Goal: Task Accomplishment & Management: Manage account settings

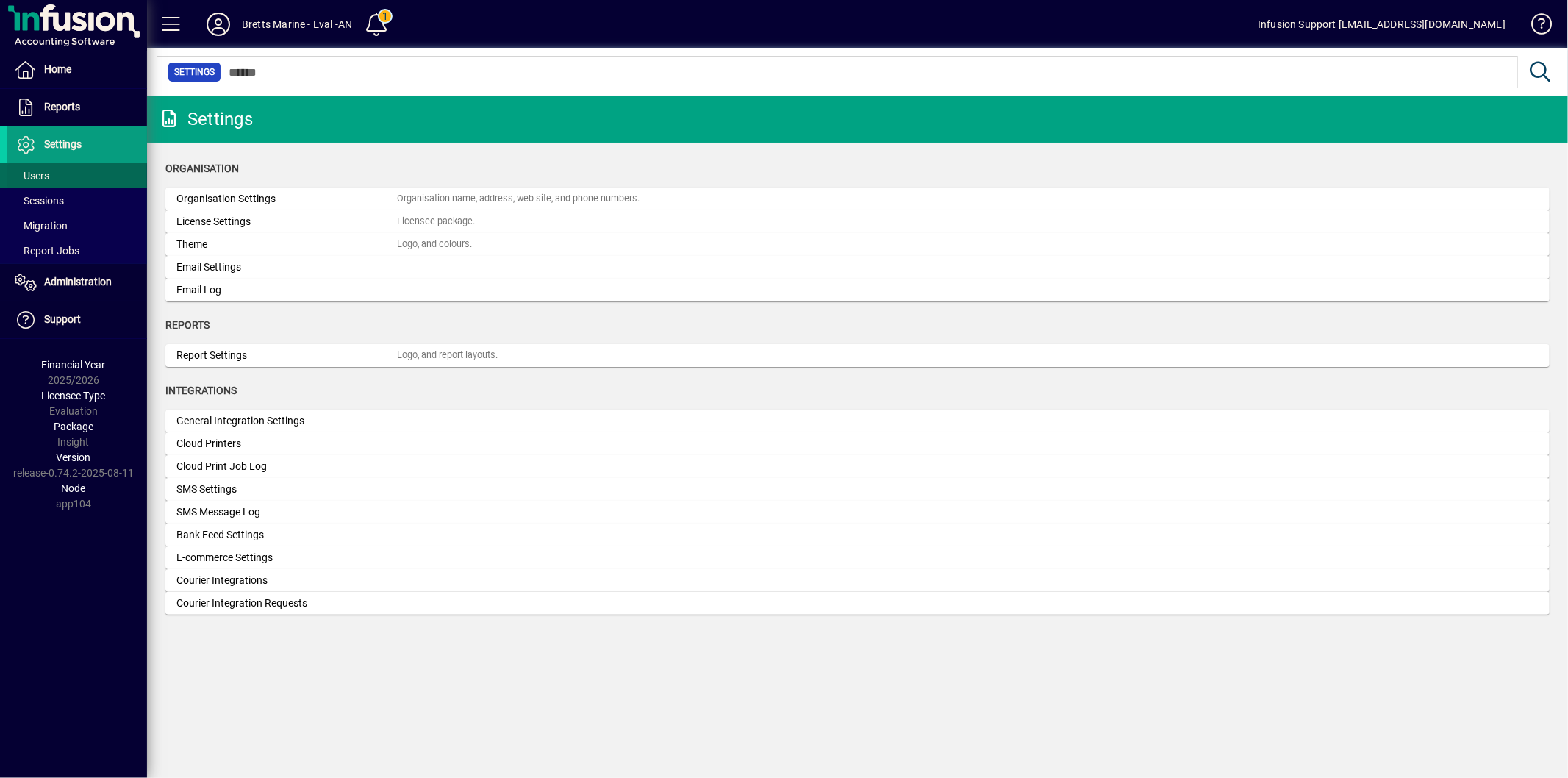
click at [54, 172] on span at bounding box center [78, 176] width 140 height 35
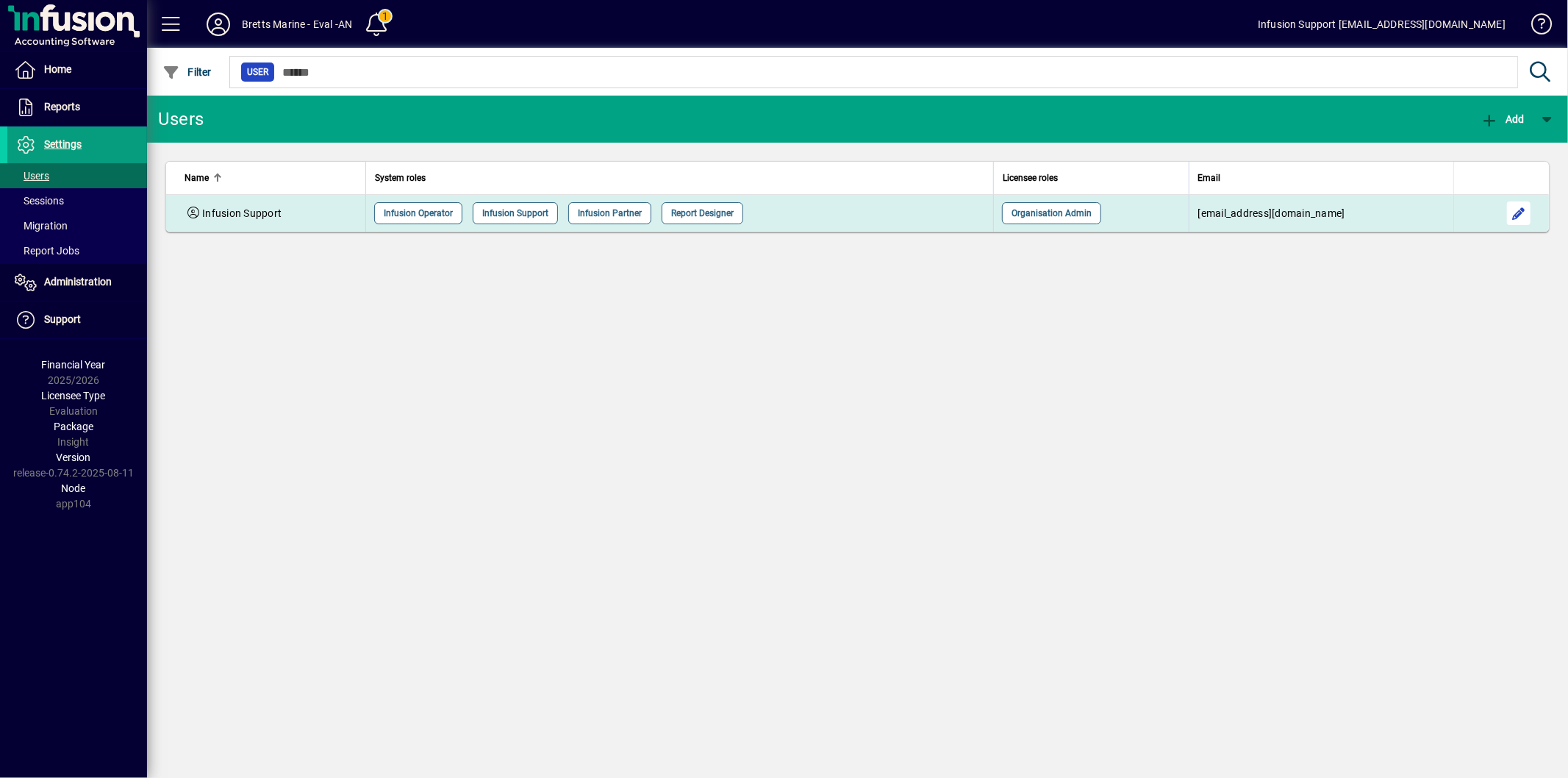
click at [1517, 214] on span "button" at bounding box center [1519, 213] width 35 height 35
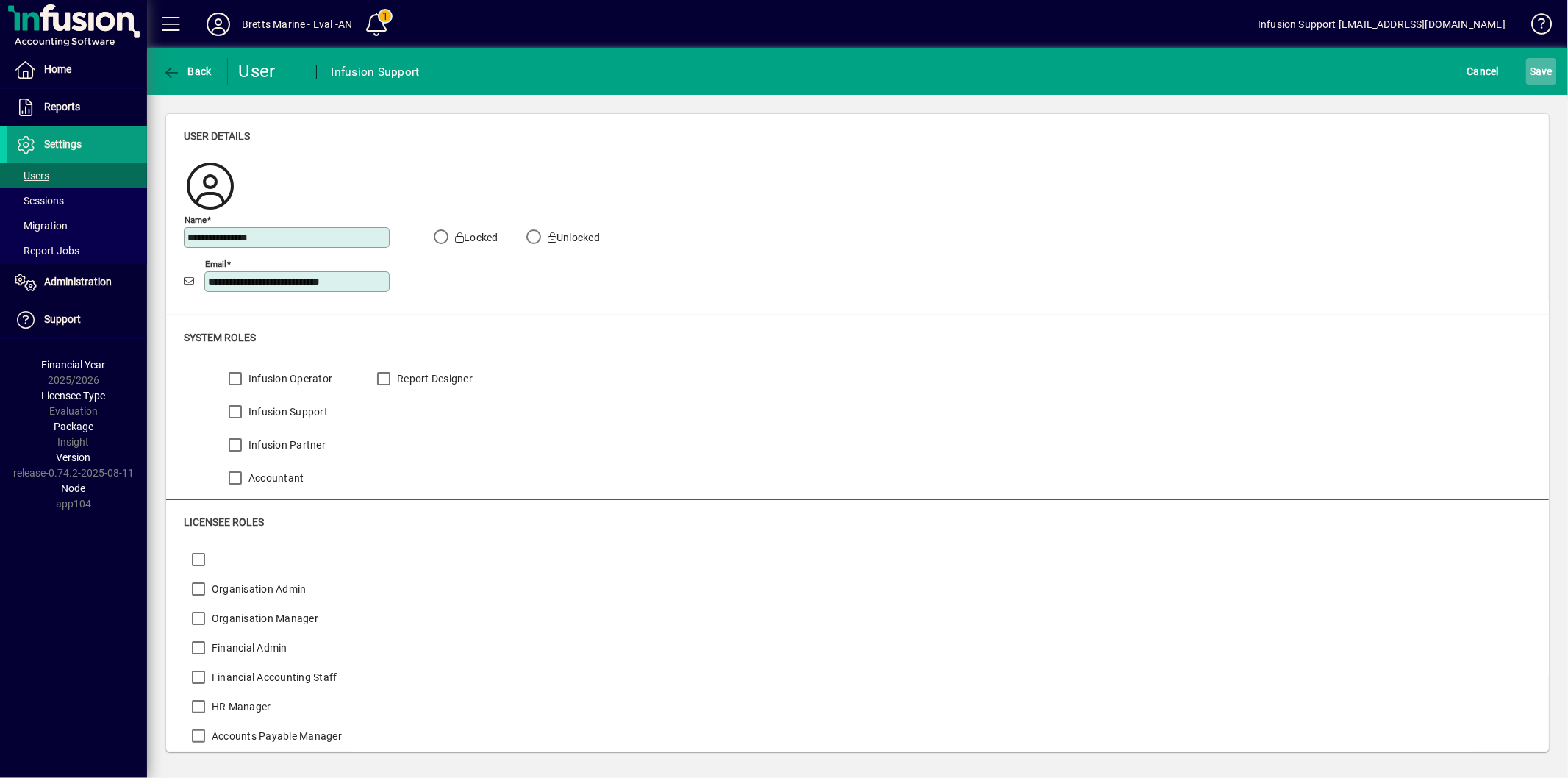
click at [1549, 68] on span "S ave" at bounding box center [1541, 71] width 22 height 23
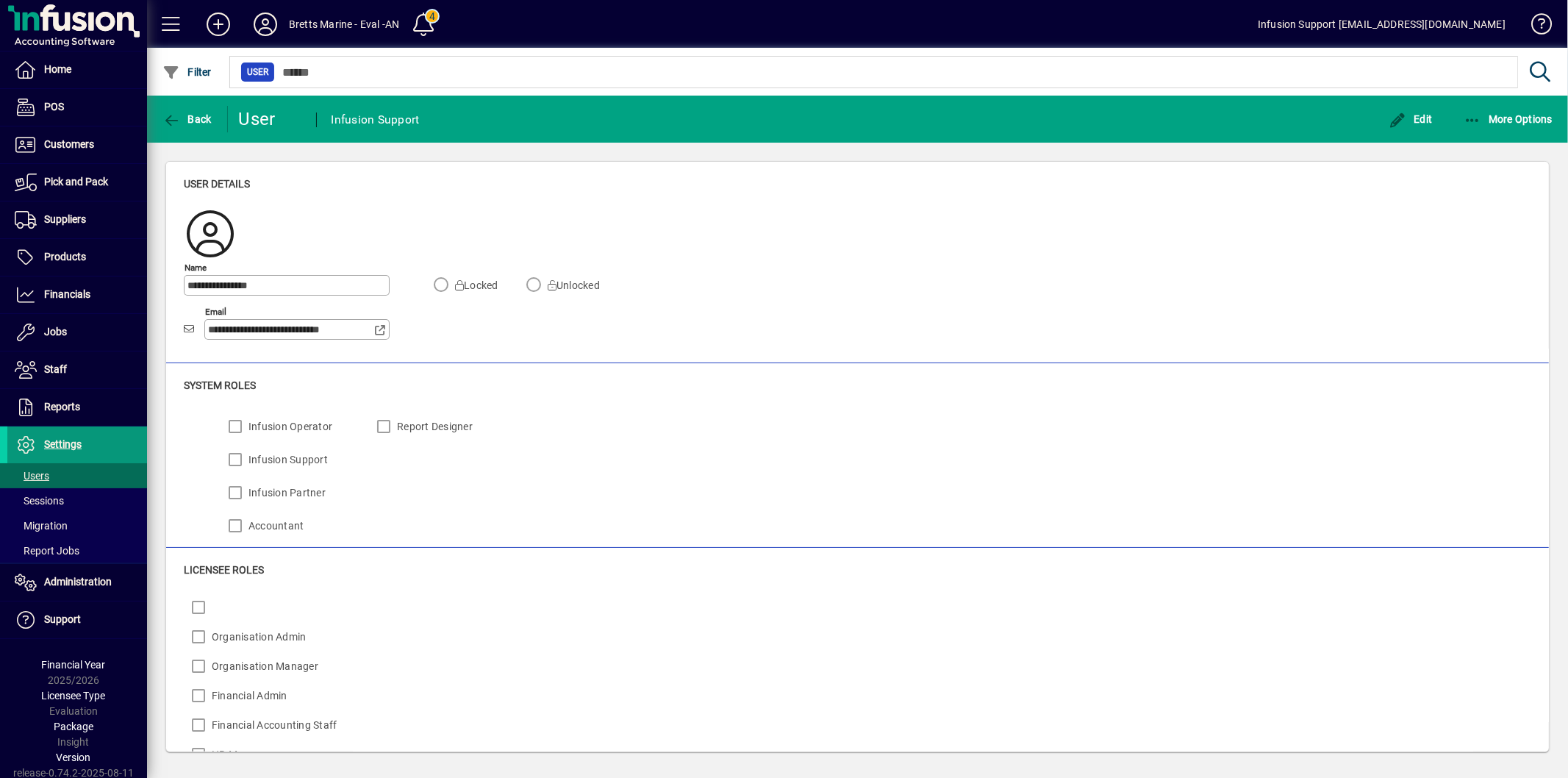
click at [65, 443] on span "Settings" at bounding box center [62, 444] width 38 height 12
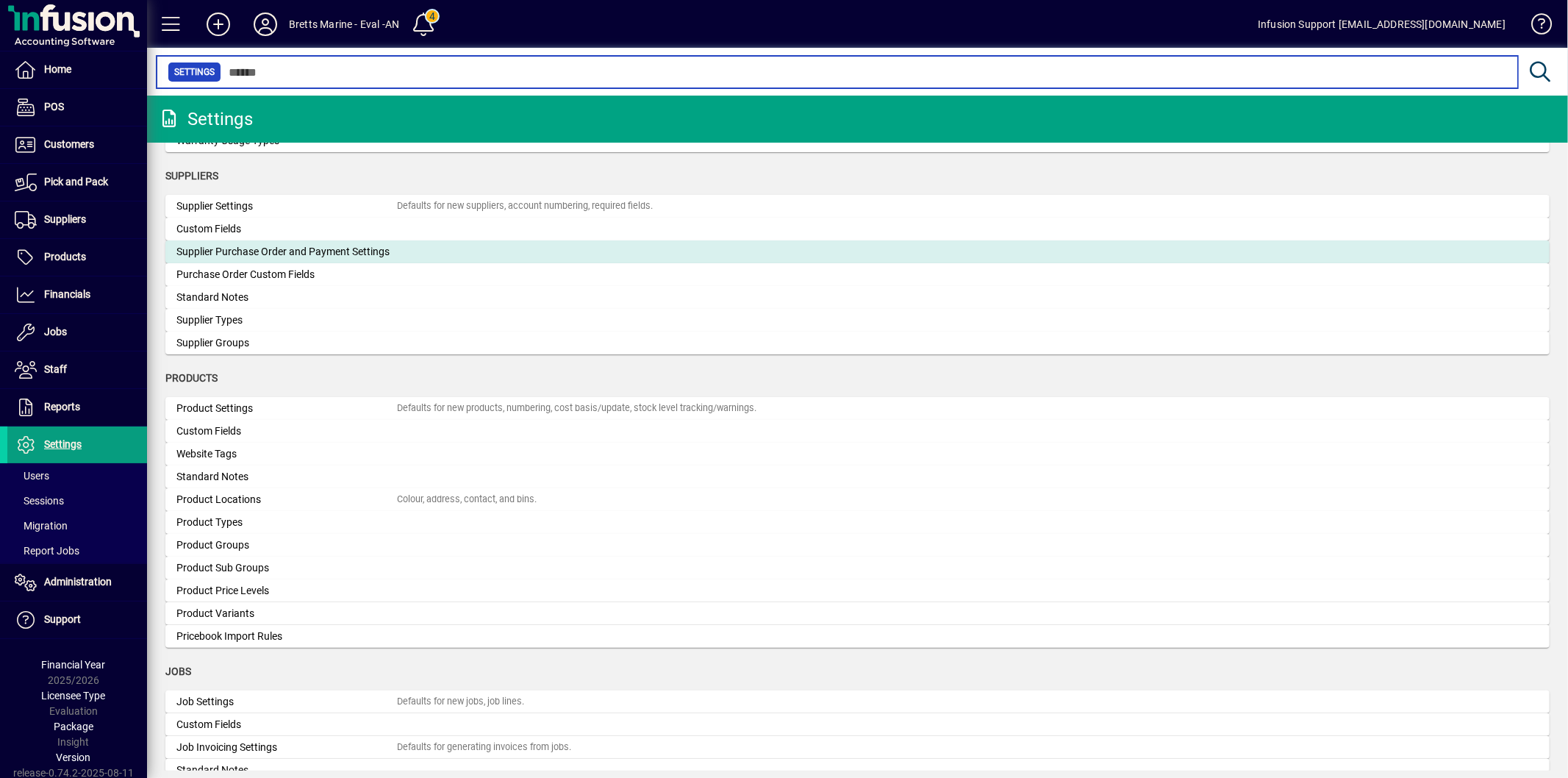
scroll to position [1471, 0]
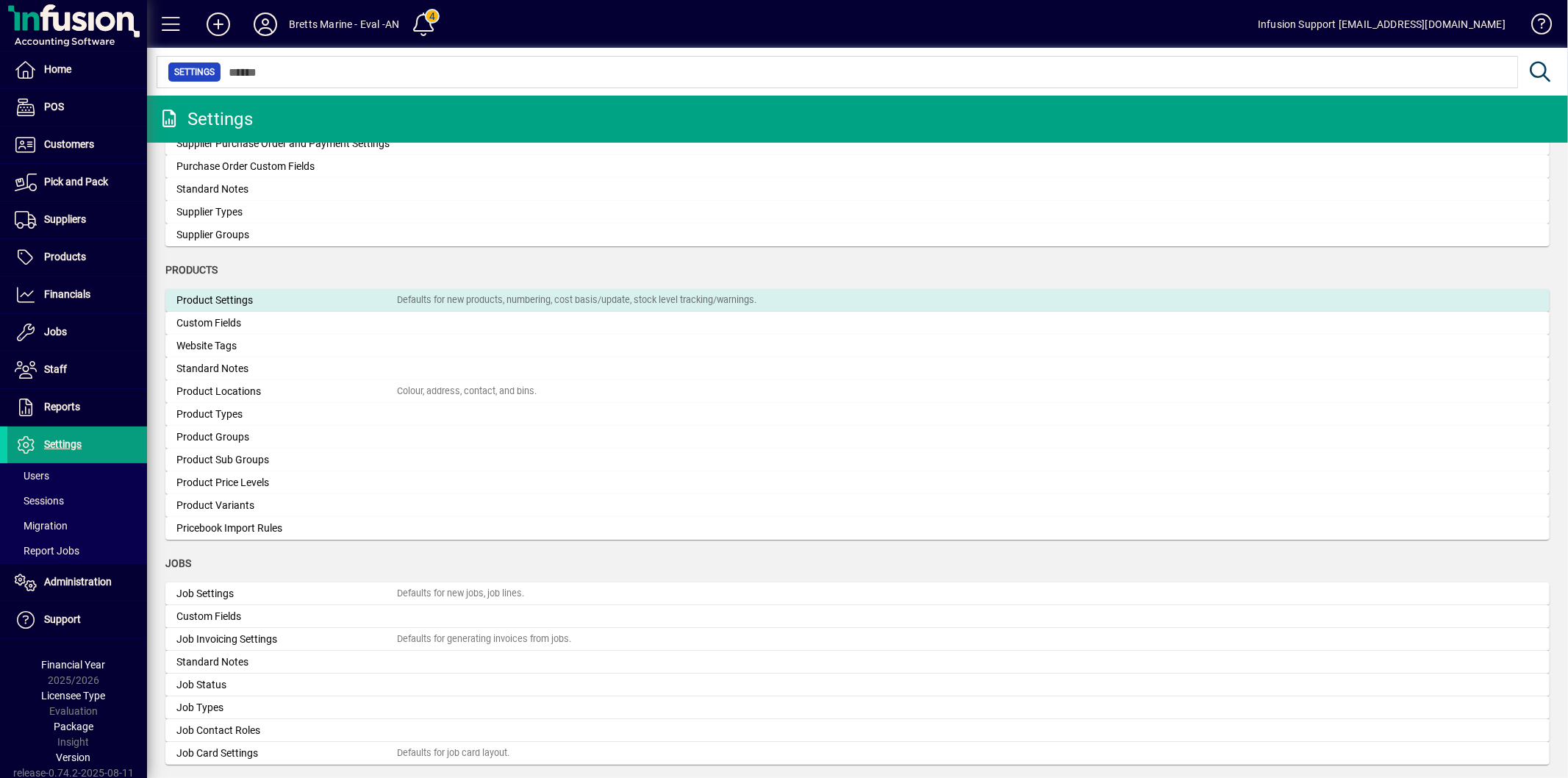
click at [287, 302] on div "Product Settings" at bounding box center [287, 300] width 221 height 16
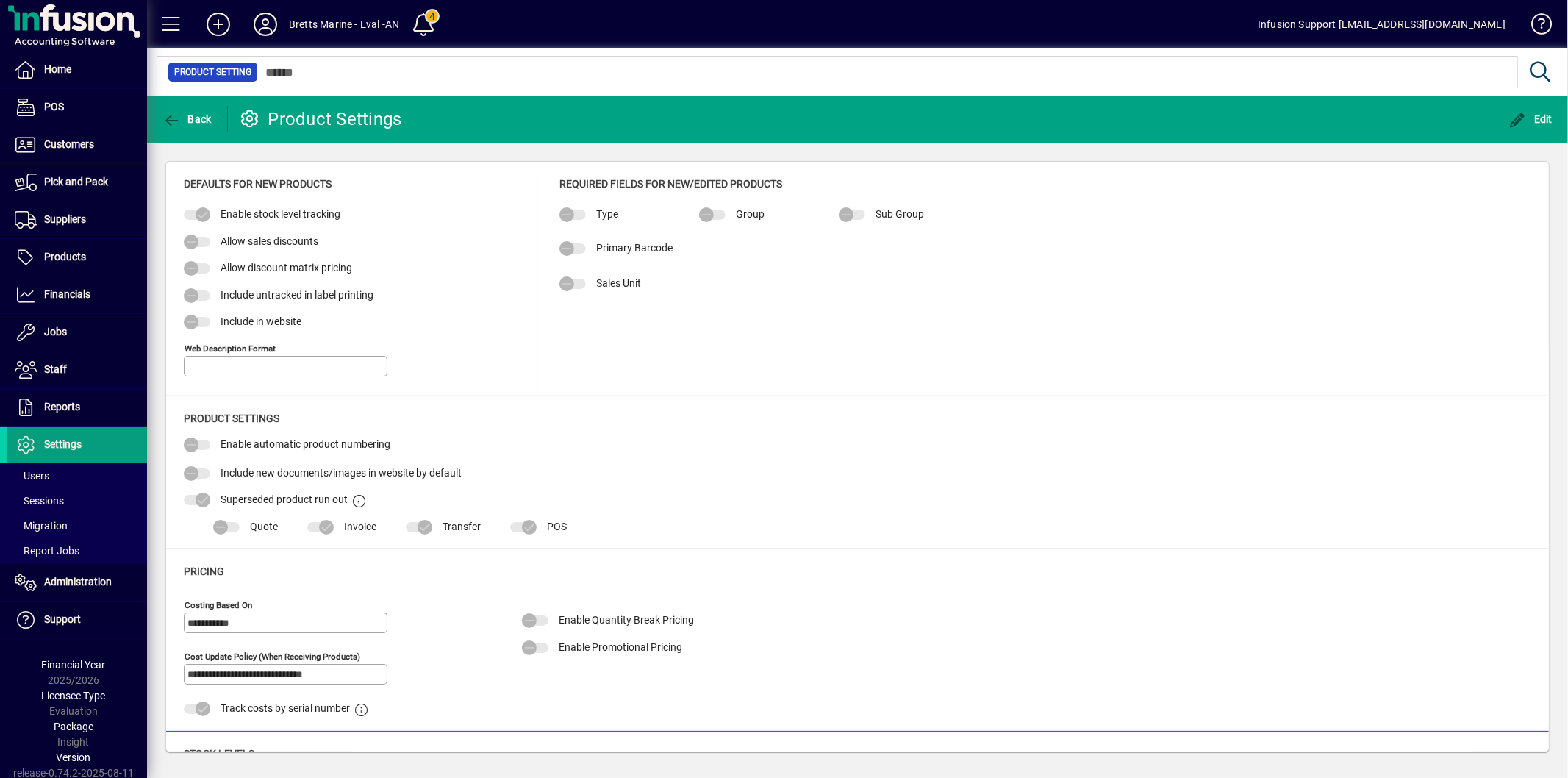
type input "**********"
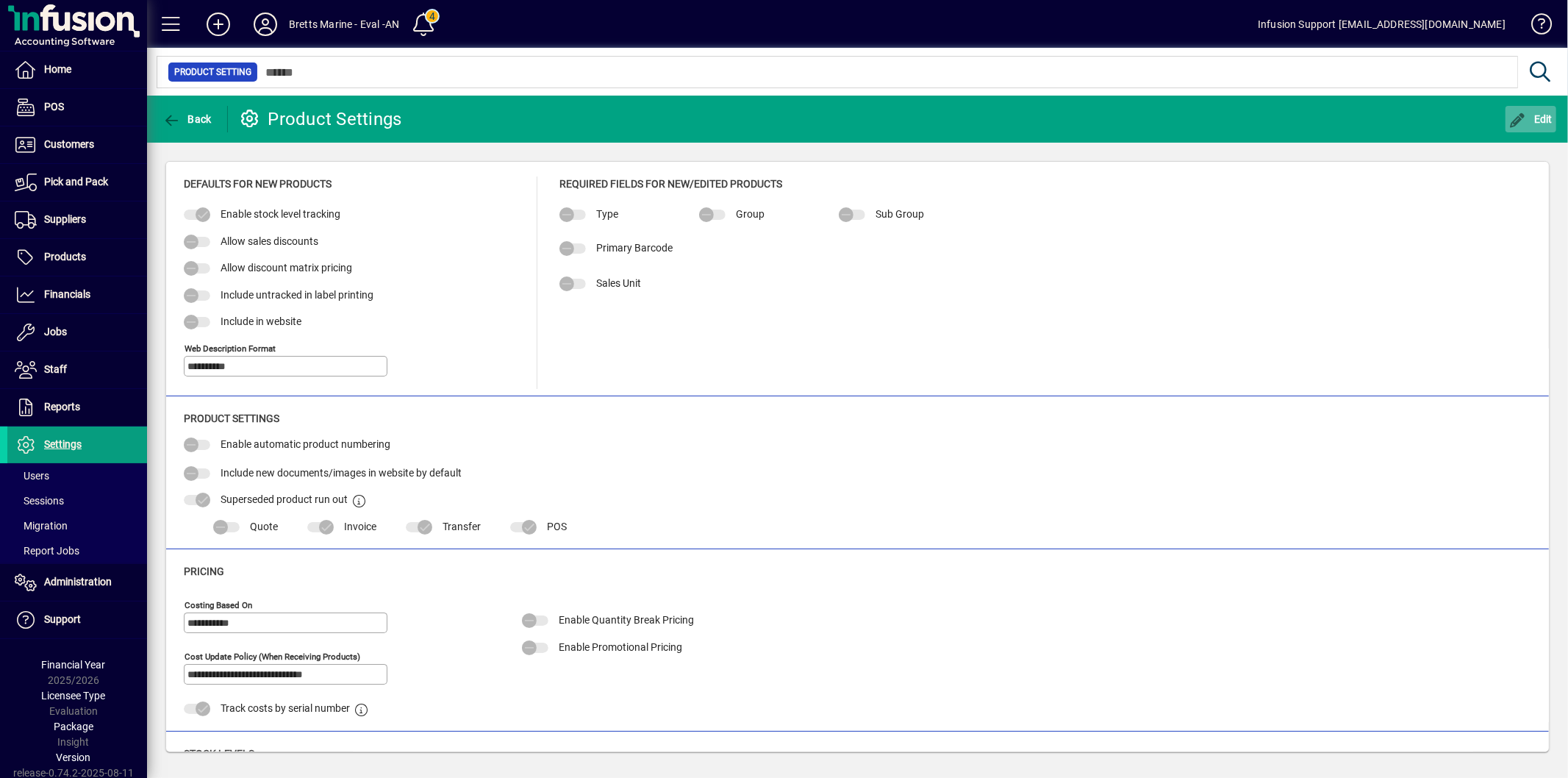
click at [1538, 116] on span "Edit" at bounding box center [1531, 119] width 44 height 12
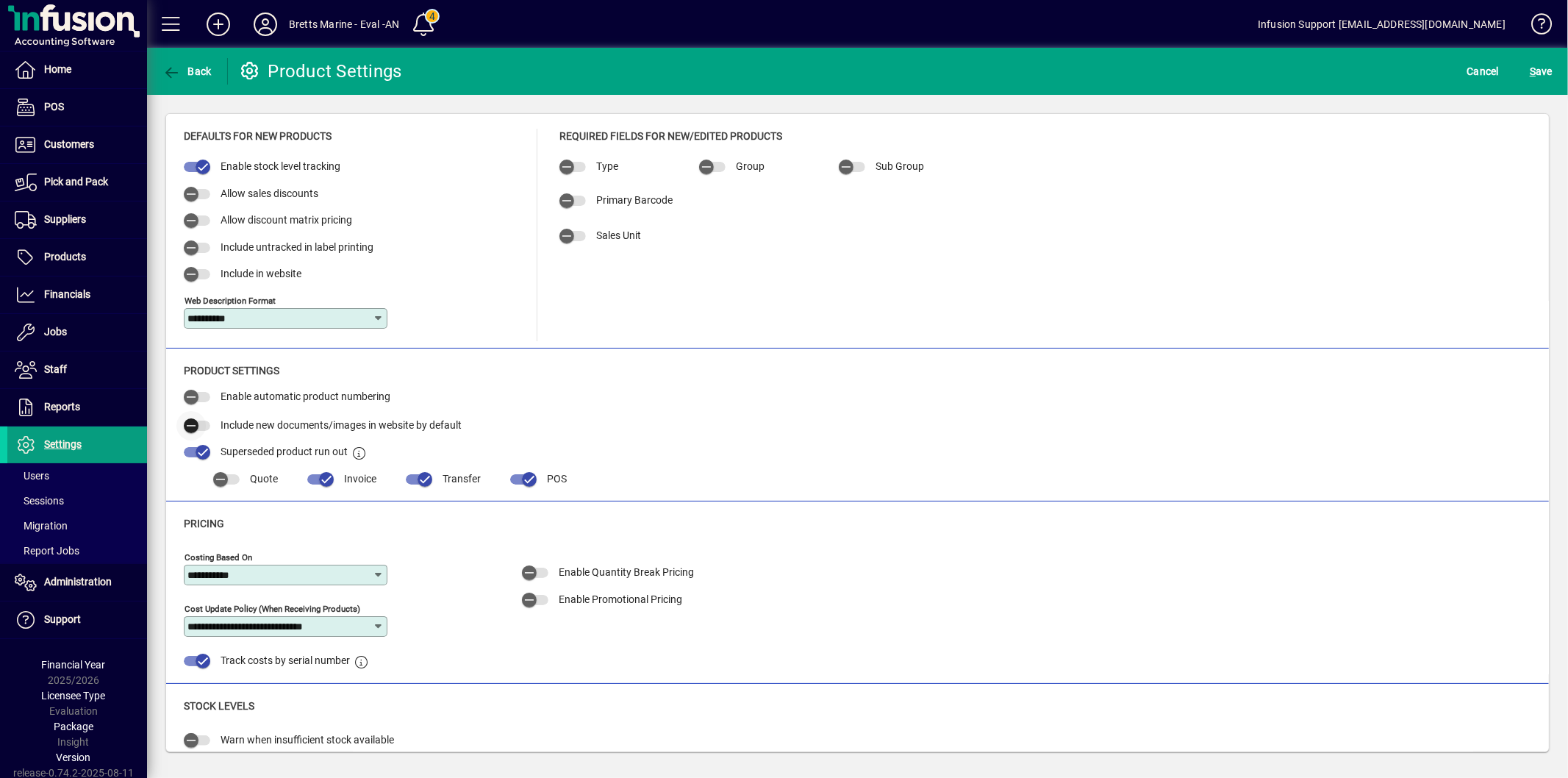
click at [201, 422] on span "button" at bounding box center [191, 425] width 29 height 29
click at [1564, 63] on div "S ave" at bounding box center [1541, 71] width 53 height 26
click at [1550, 70] on span "S ave" at bounding box center [1541, 71] width 22 height 23
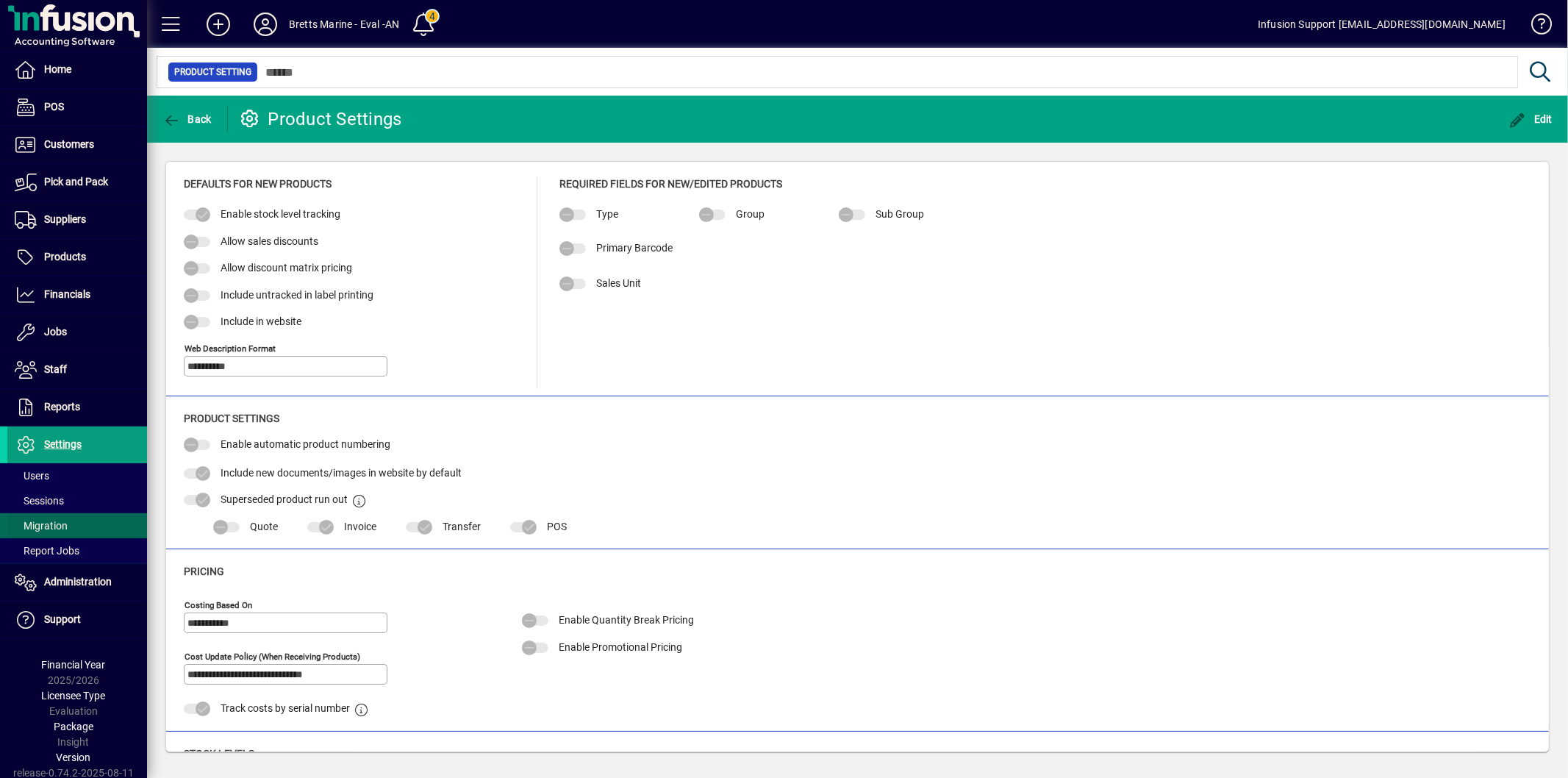
click at [56, 530] on span "Migration" at bounding box center [41, 525] width 52 height 12
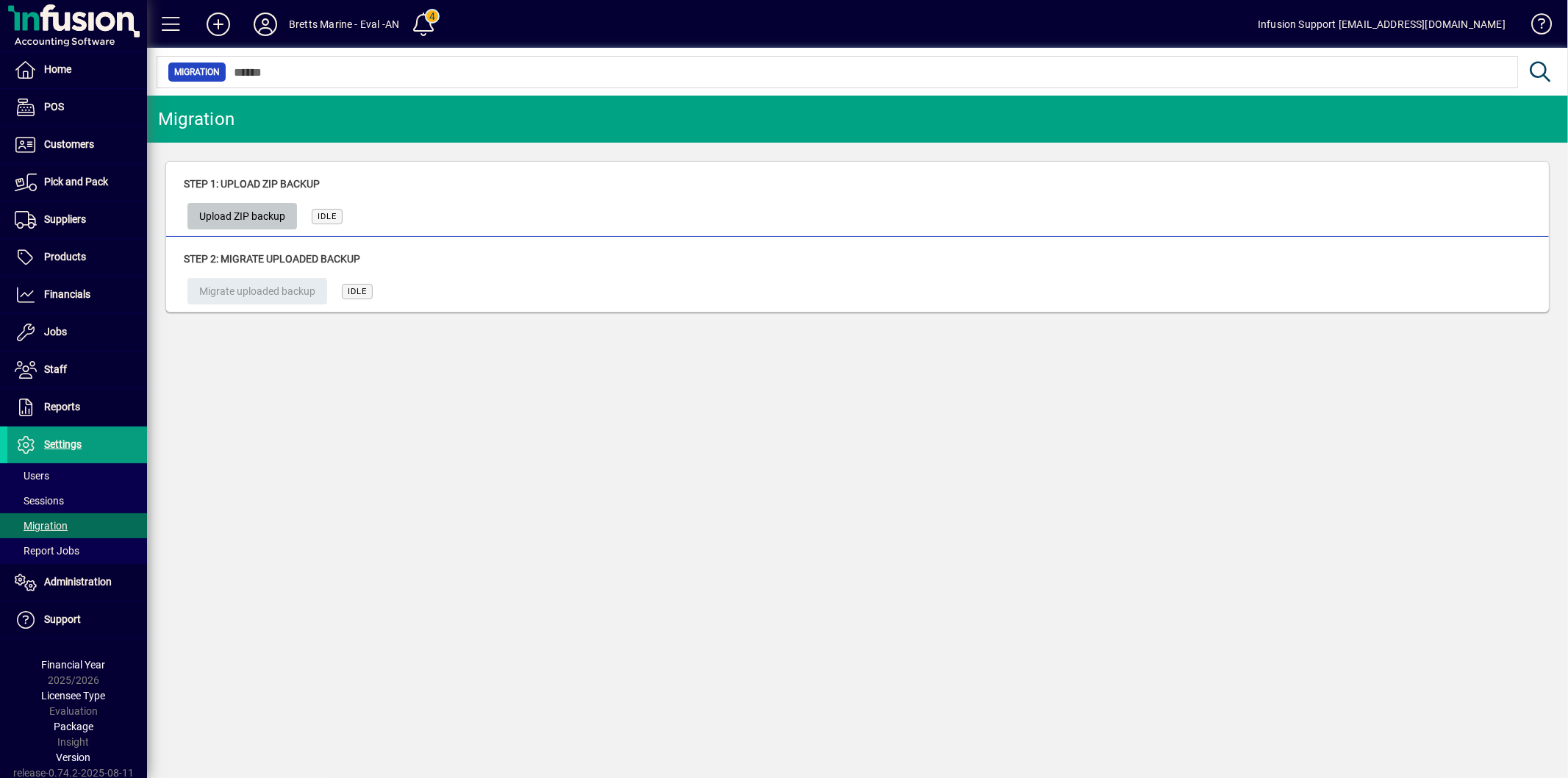
click at [248, 228] on span "Upload ZIP backup" at bounding box center [242, 216] width 86 height 24
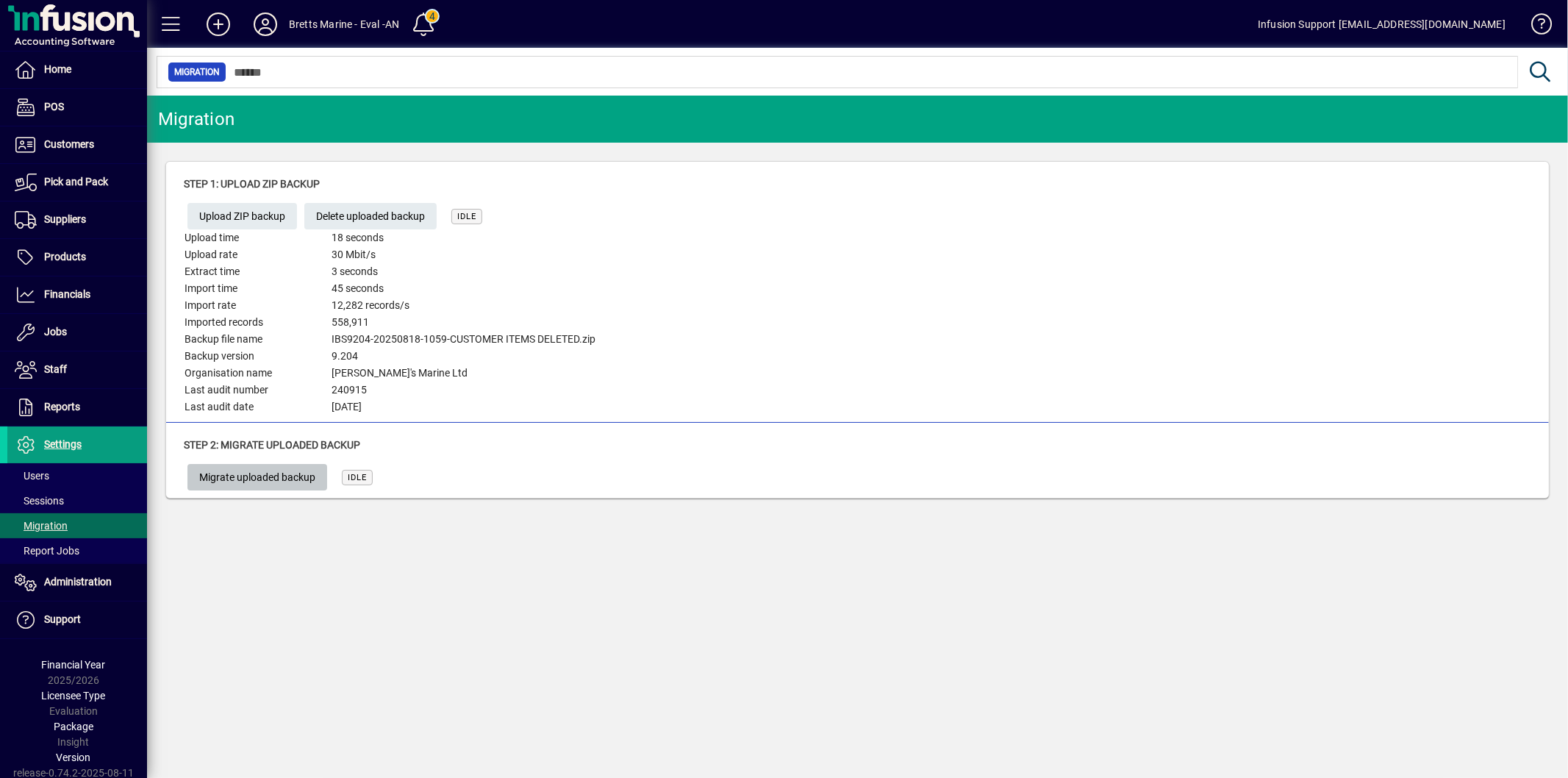
click at [290, 482] on span "Migrate uploaded backup" at bounding box center [257, 477] width 117 height 24
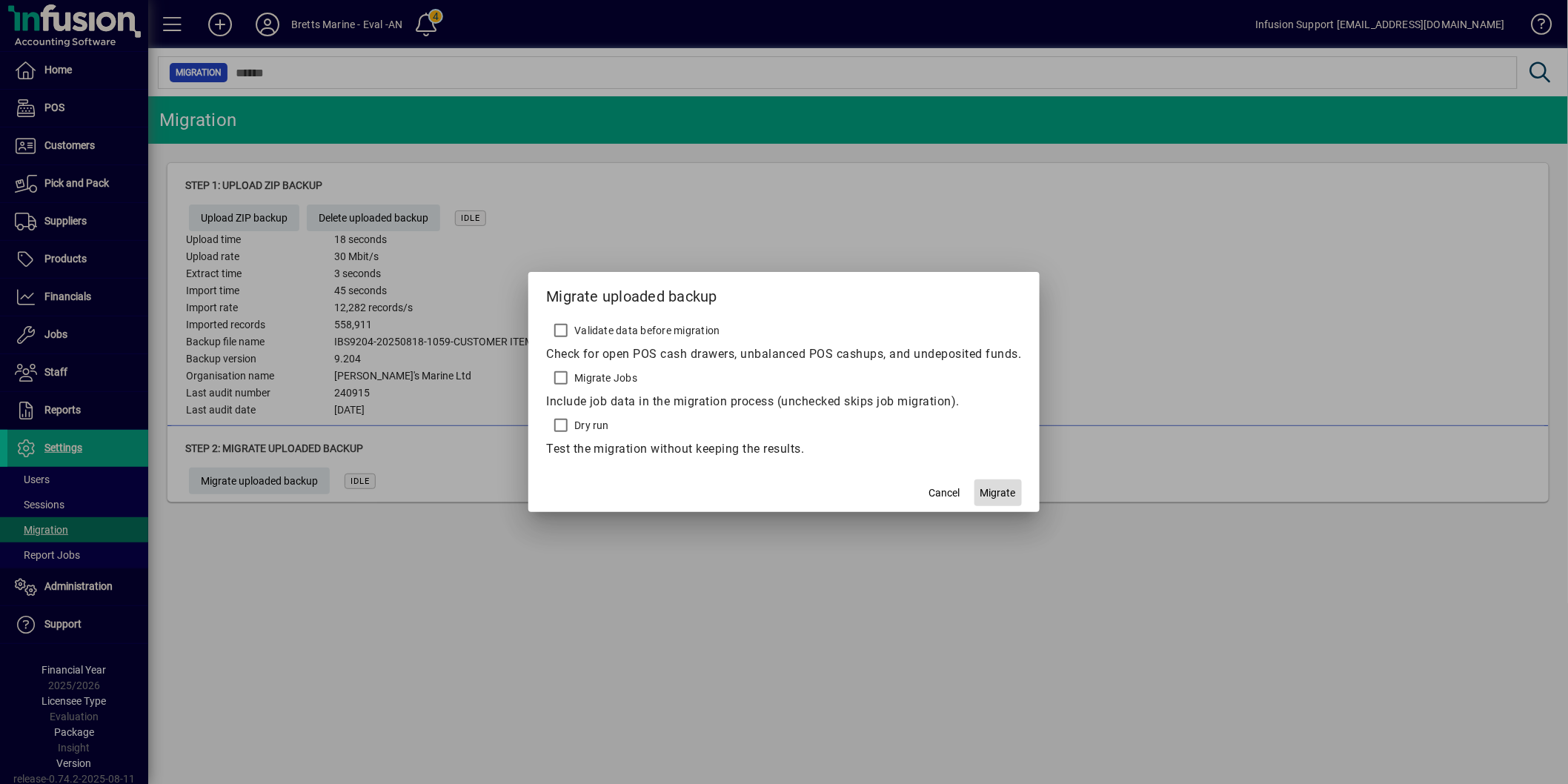
click at [1006, 492] on span "Migrate" at bounding box center [997, 493] width 35 height 16
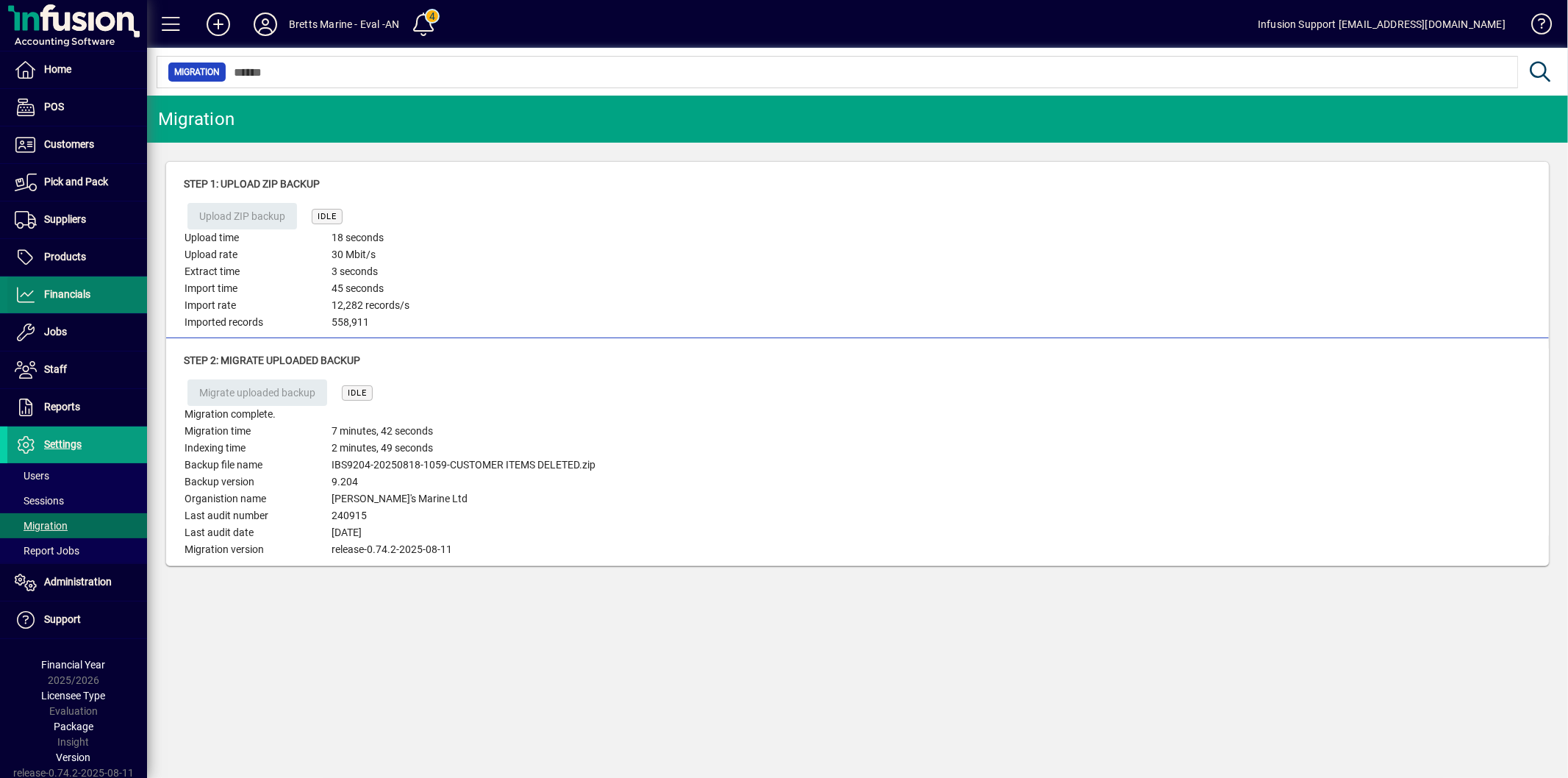
click at [74, 292] on span "Financials" at bounding box center [67, 294] width 47 height 12
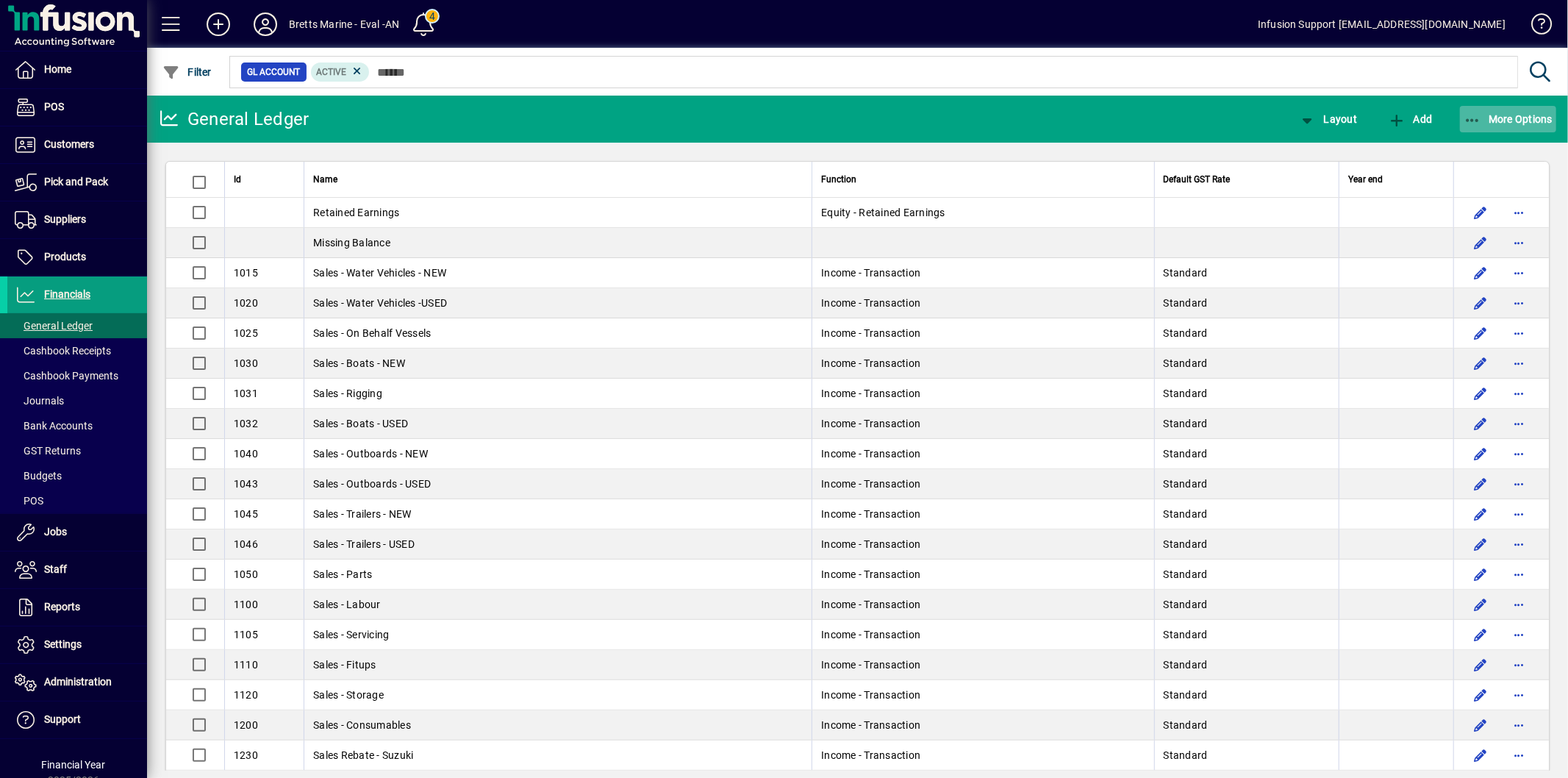
click at [1490, 114] on span "More Options" at bounding box center [1509, 119] width 89 height 12
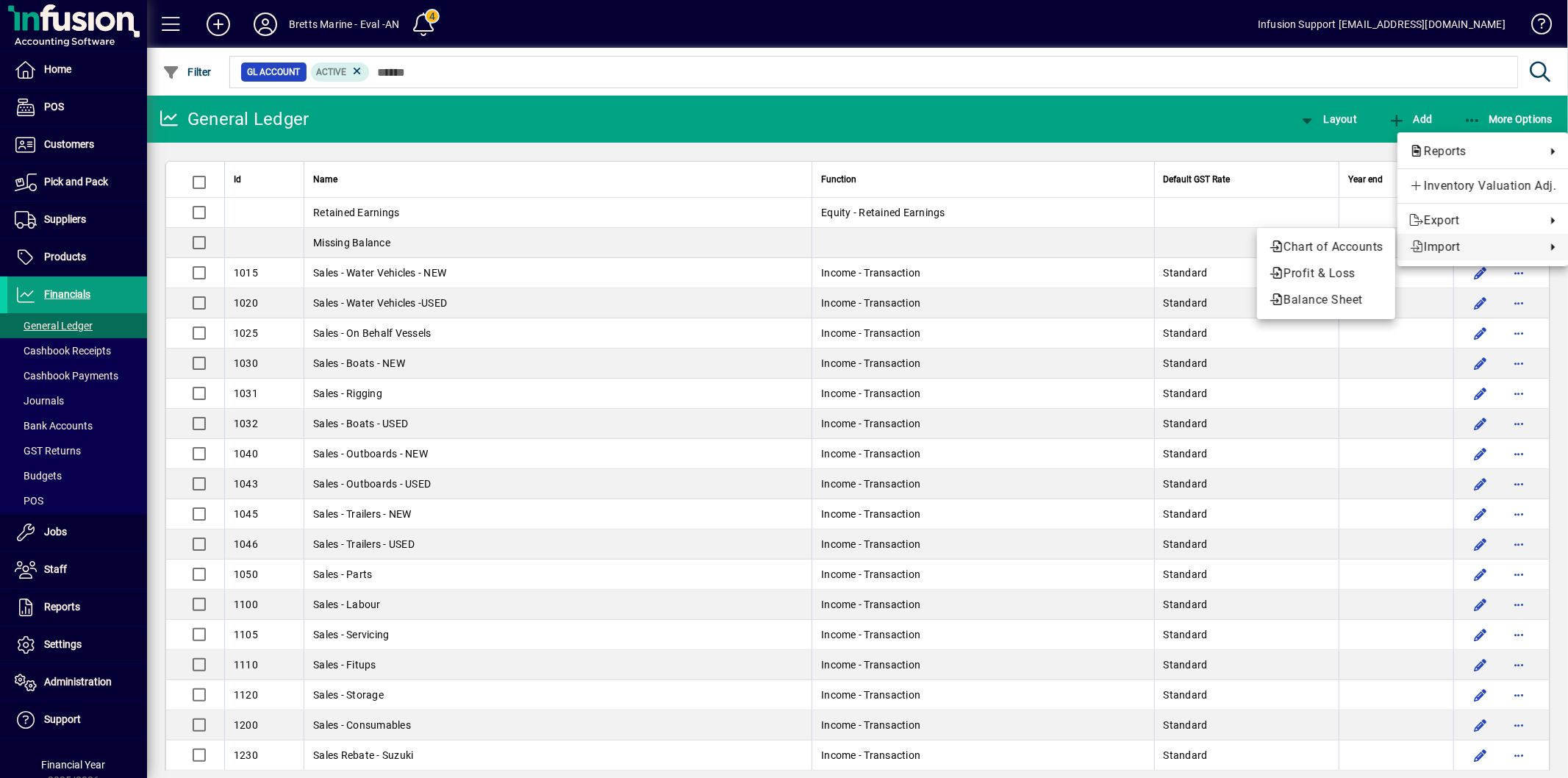
click at [1435, 247] on span "Import" at bounding box center [1474, 247] width 129 height 17
click at [1358, 249] on span "Chart of Accounts" at bounding box center [1326, 247] width 115 height 17
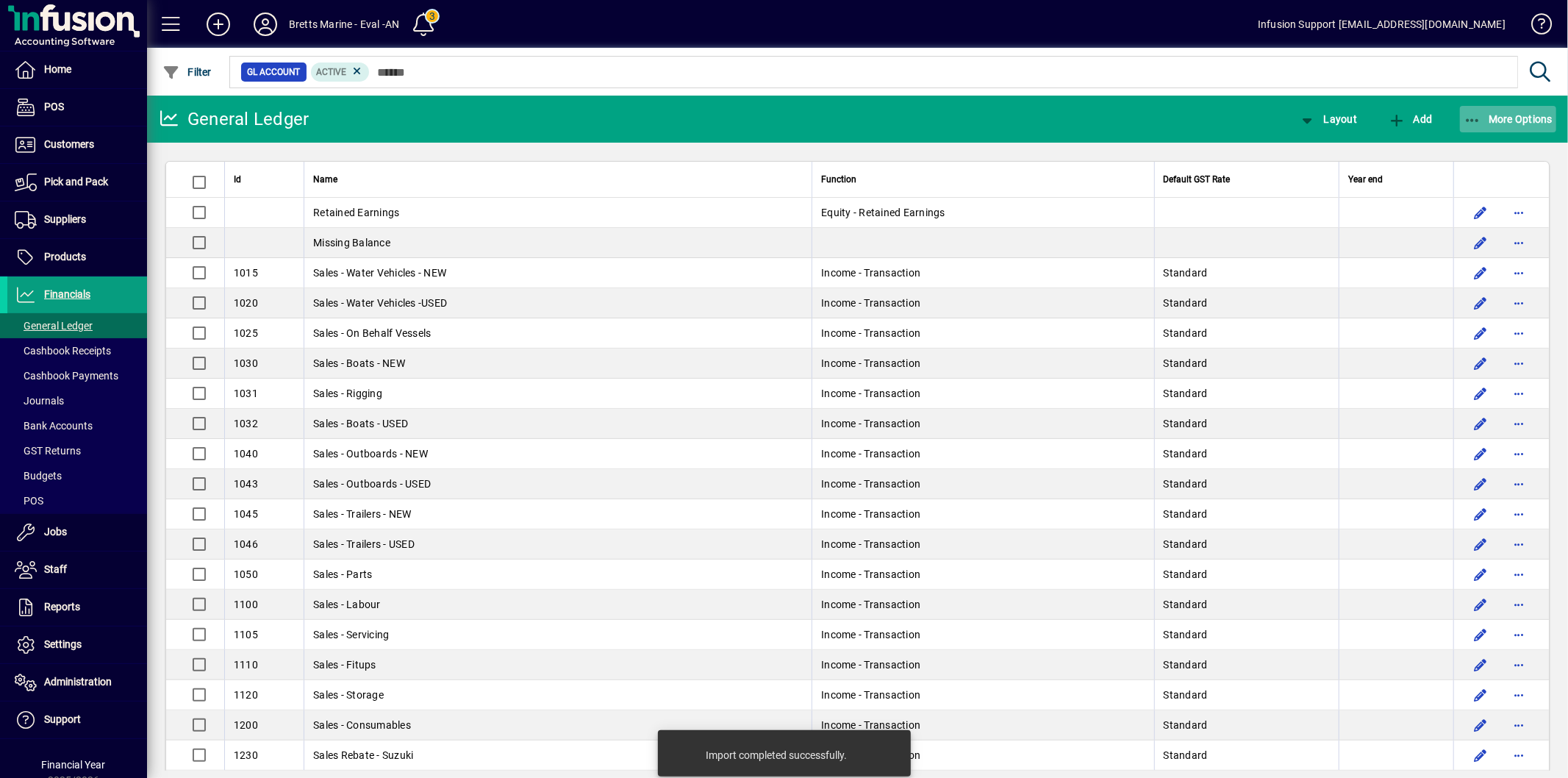
click at [1492, 114] on span "More Options" at bounding box center [1509, 119] width 89 height 12
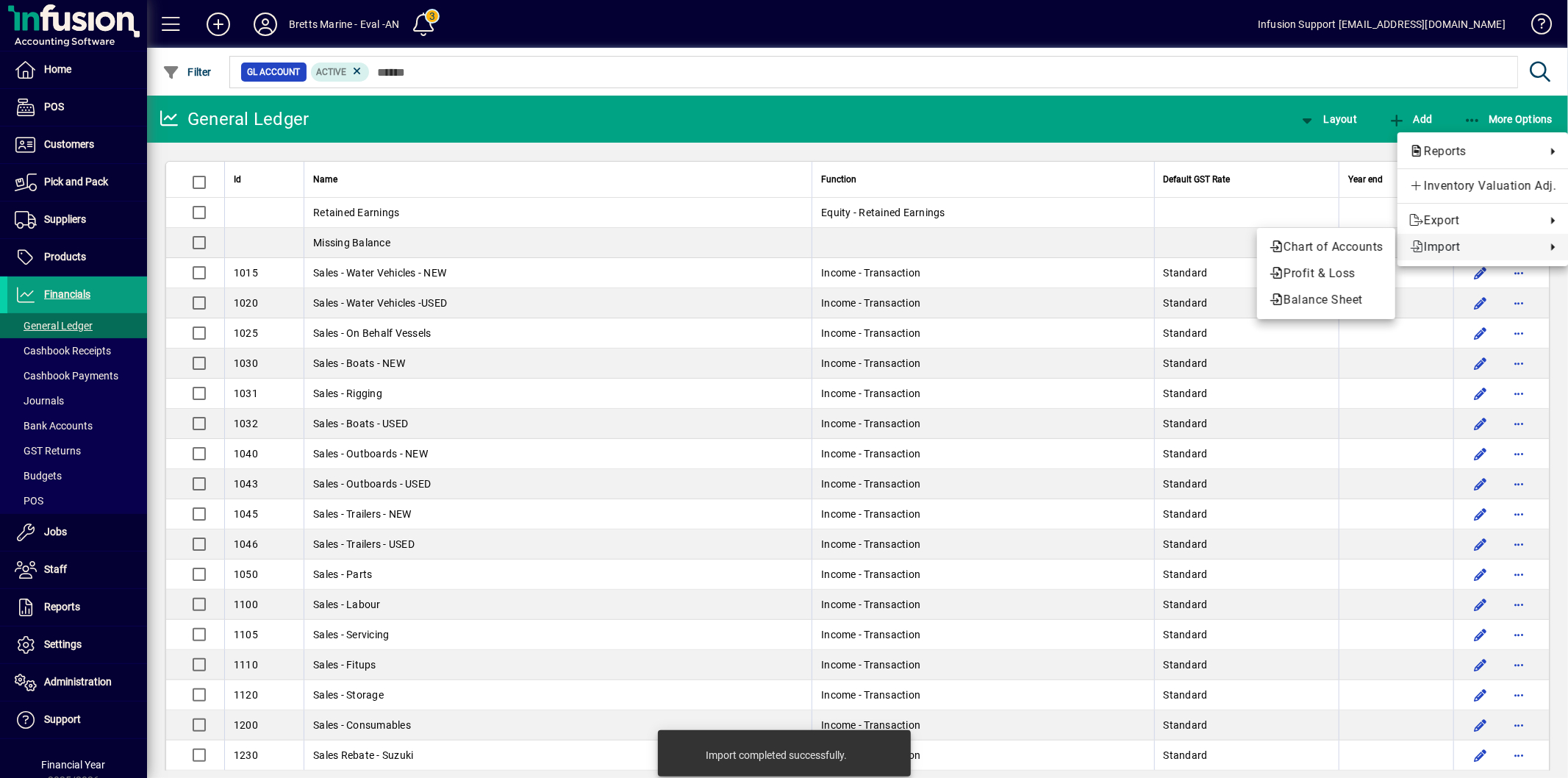
click at [1479, 255] on span "Import" at bounding box center [1474, 247] width 129 height 17
click at [1324, 281] on span "Profit & Loss" at bounding box center [1326, 273] width 115 height 17
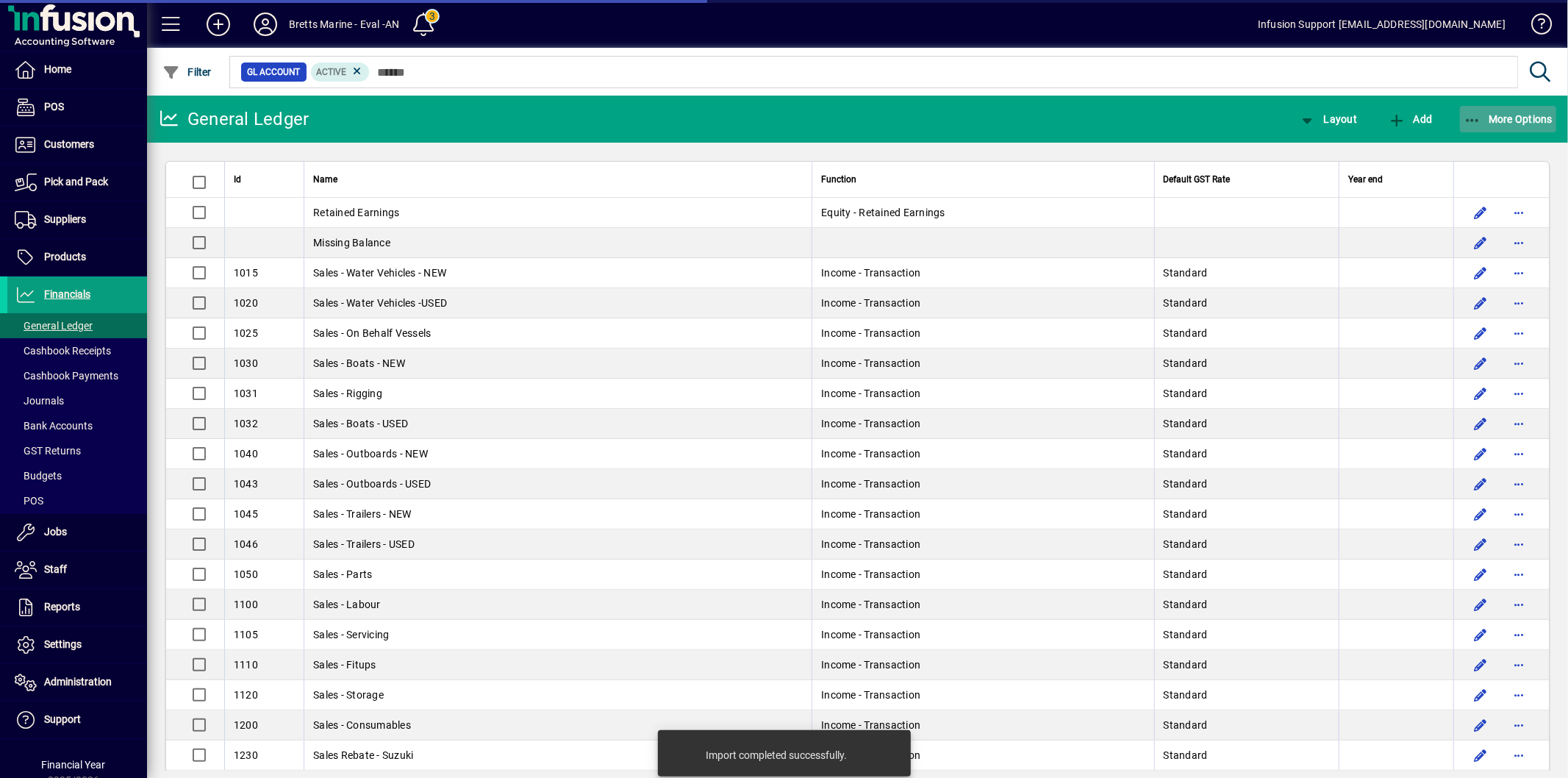
click at [1498, 120] on span "More Options" at bounding box center [1509, 119] width 89 height 12
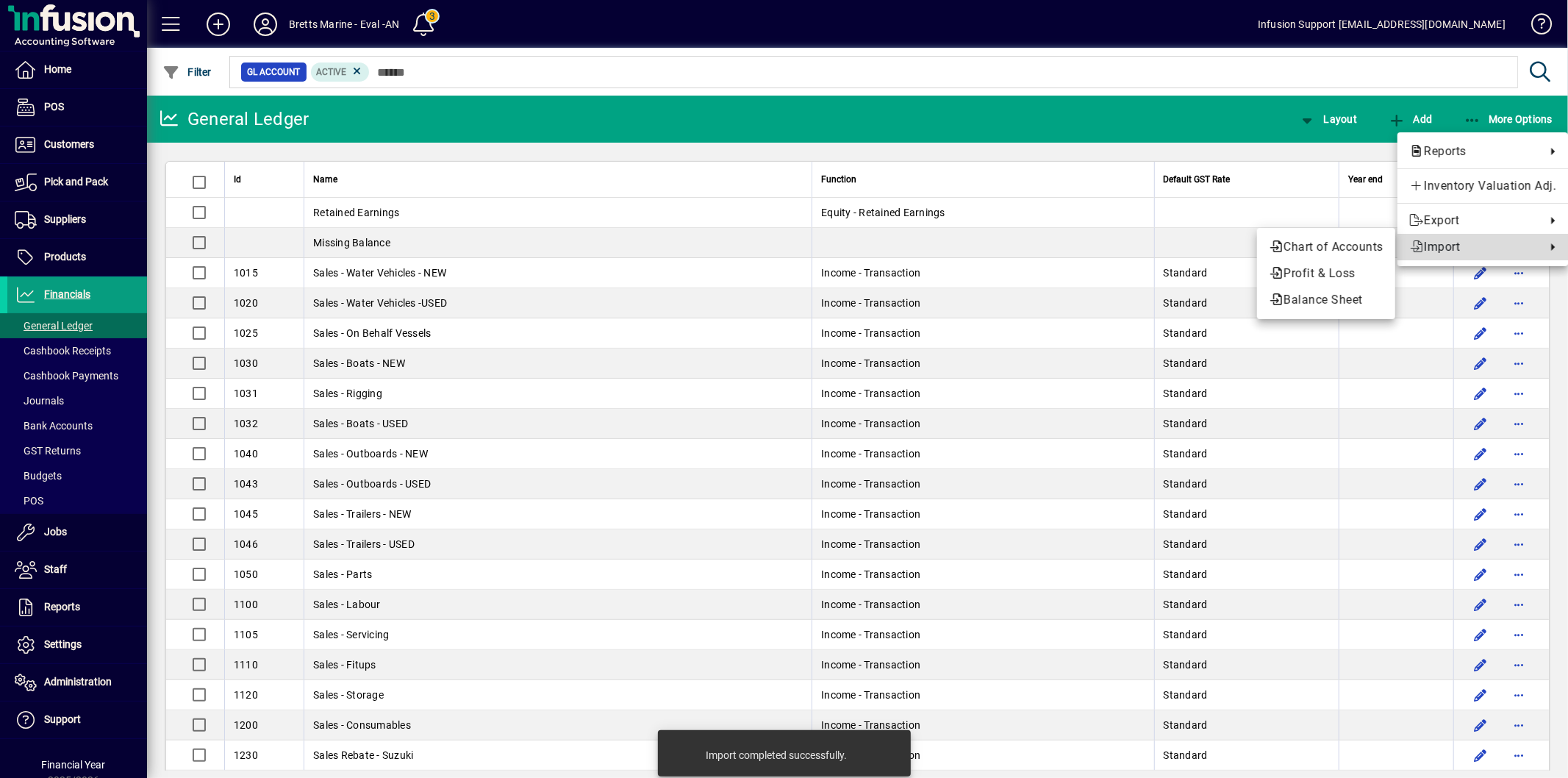
click at [1458, 249] on span "Import" at bounding box center [1474, 247] width 129 height 17
click at [1320, 302] on span "Balance Sheet" at bounding box center [1326, 300] width 115 height 17
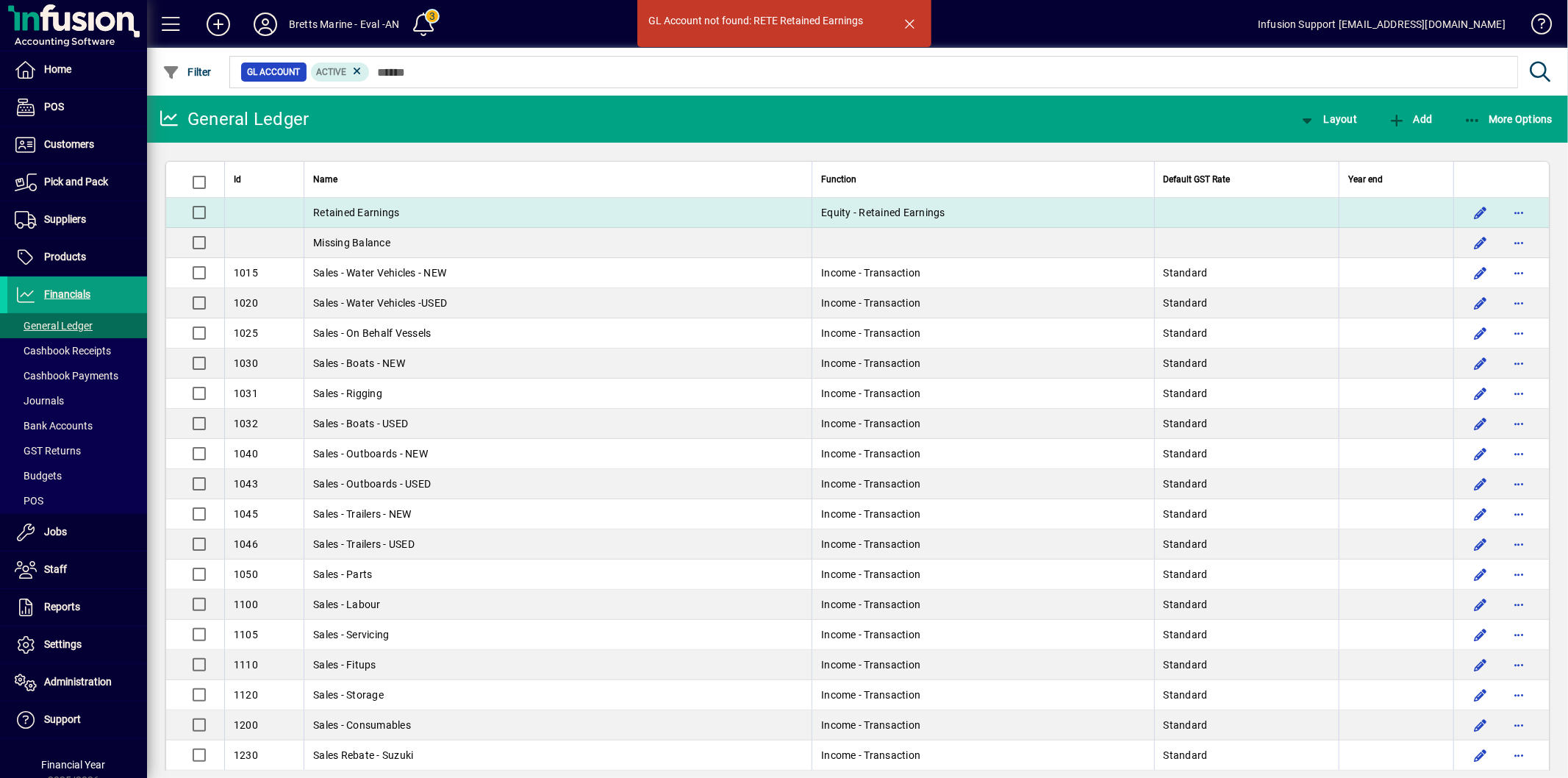
click at [417, 209] on td "Retained Earnings" at bounding box center [558, 213] width 508 height 30
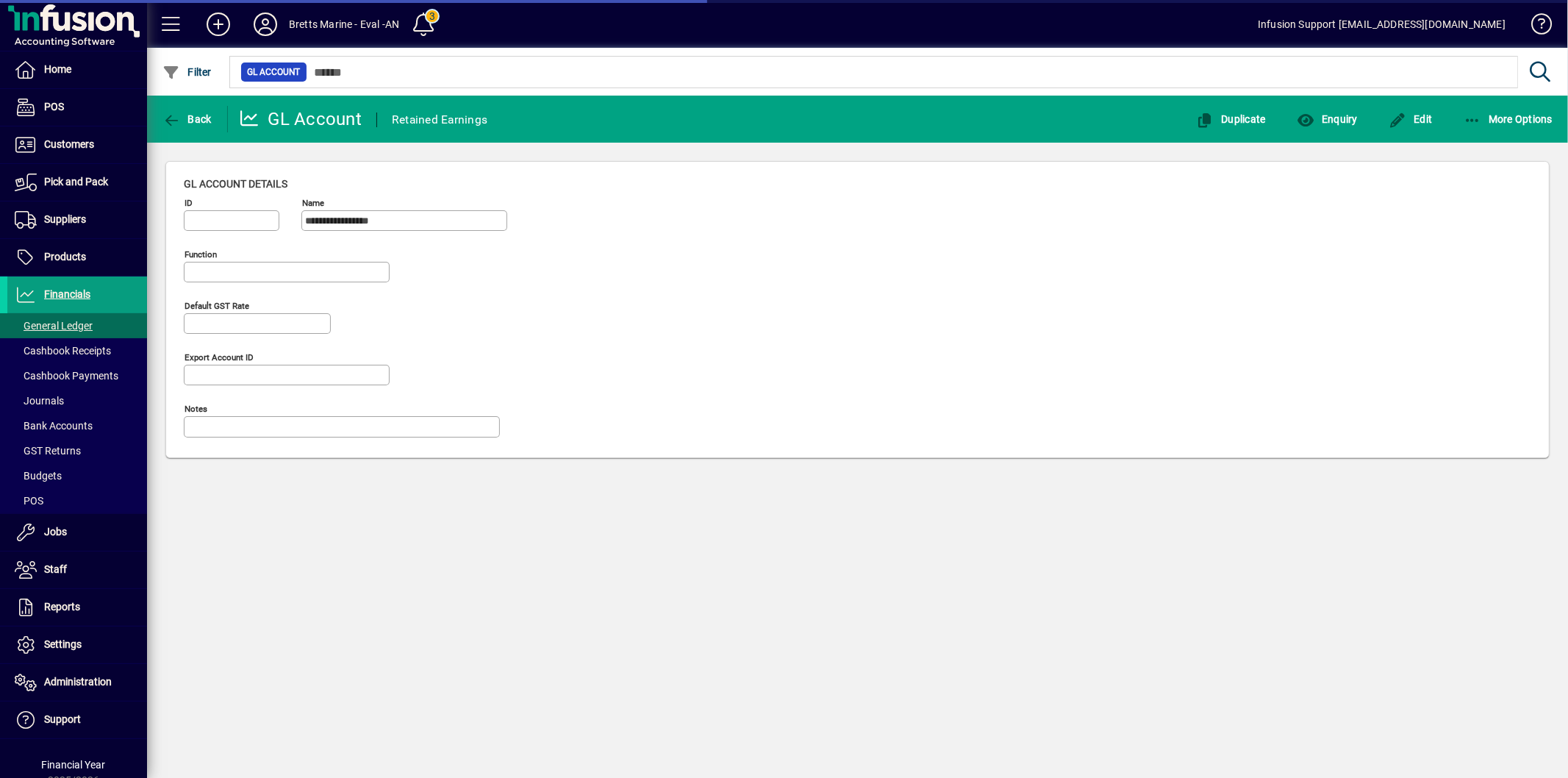
type input "**********"
click at [1410, 118] on span "Edit" at bounding box center [1411, 119] width 44 height 12
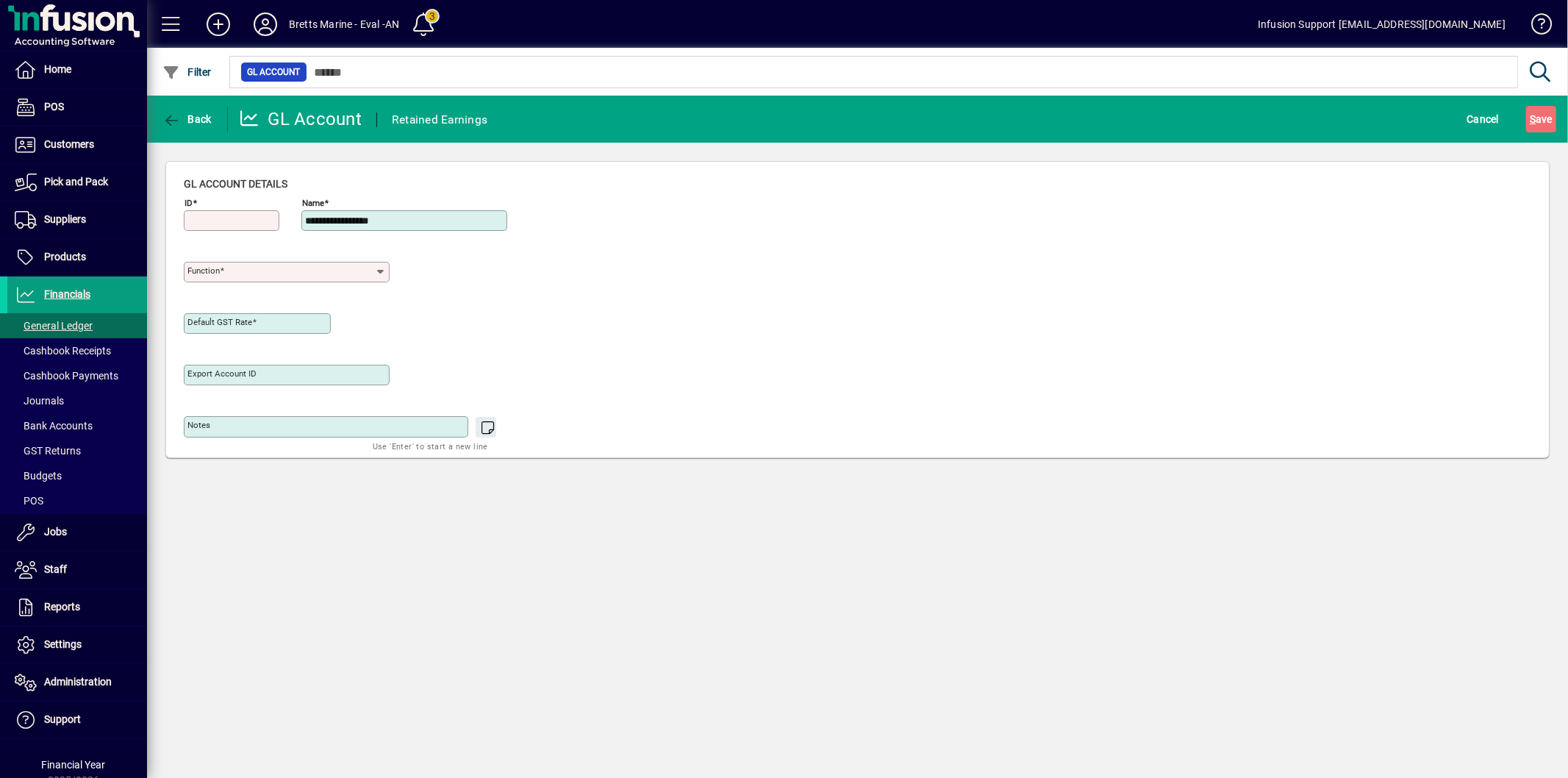
type input "**********"
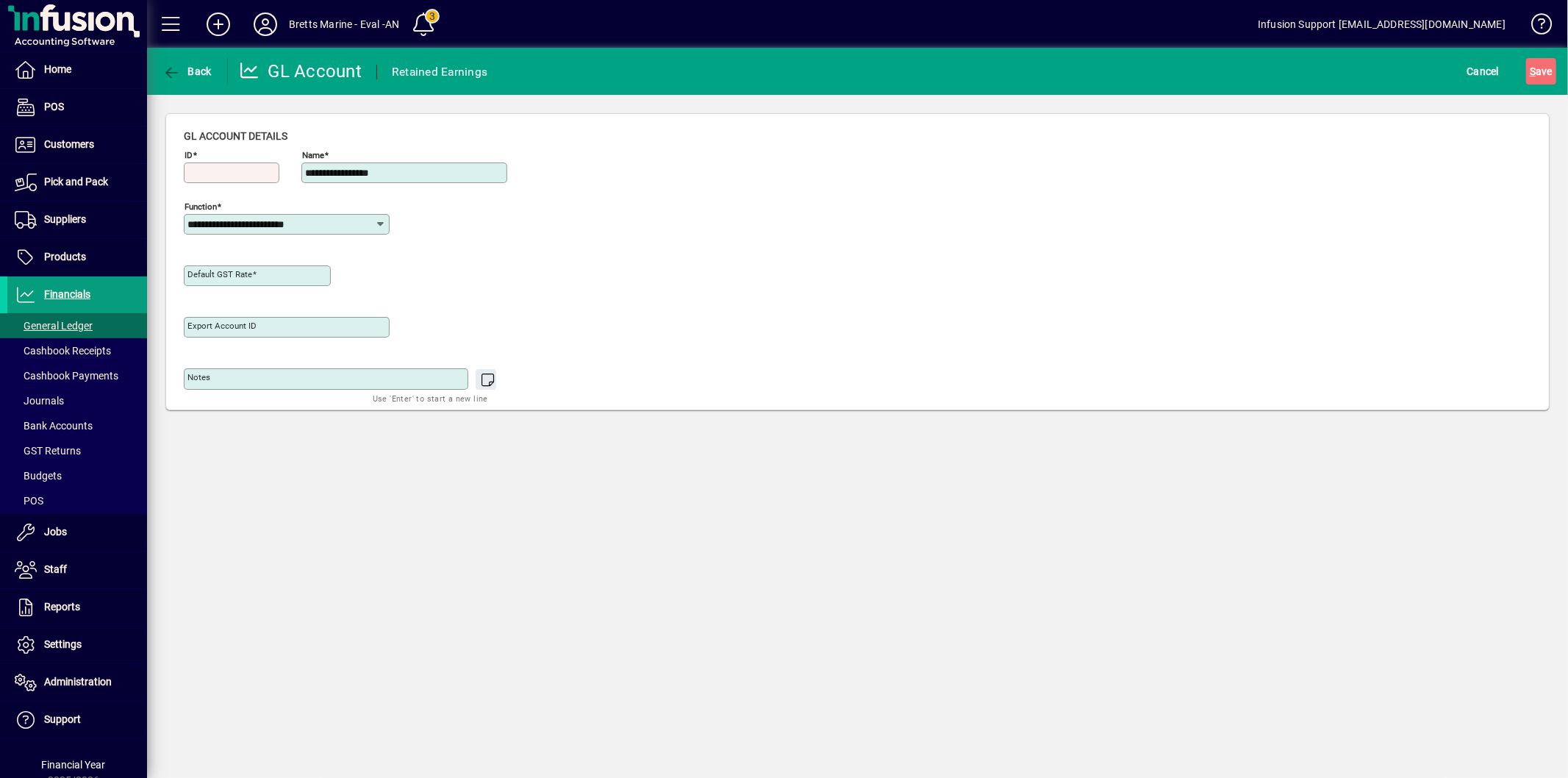
click at [236, 174] on input "ID" at bounding box center [233, 173] width 91 height 12
type input "****"
click at [286, 230] on input "**********" at bounding box center [281, 224] width 187 height 12
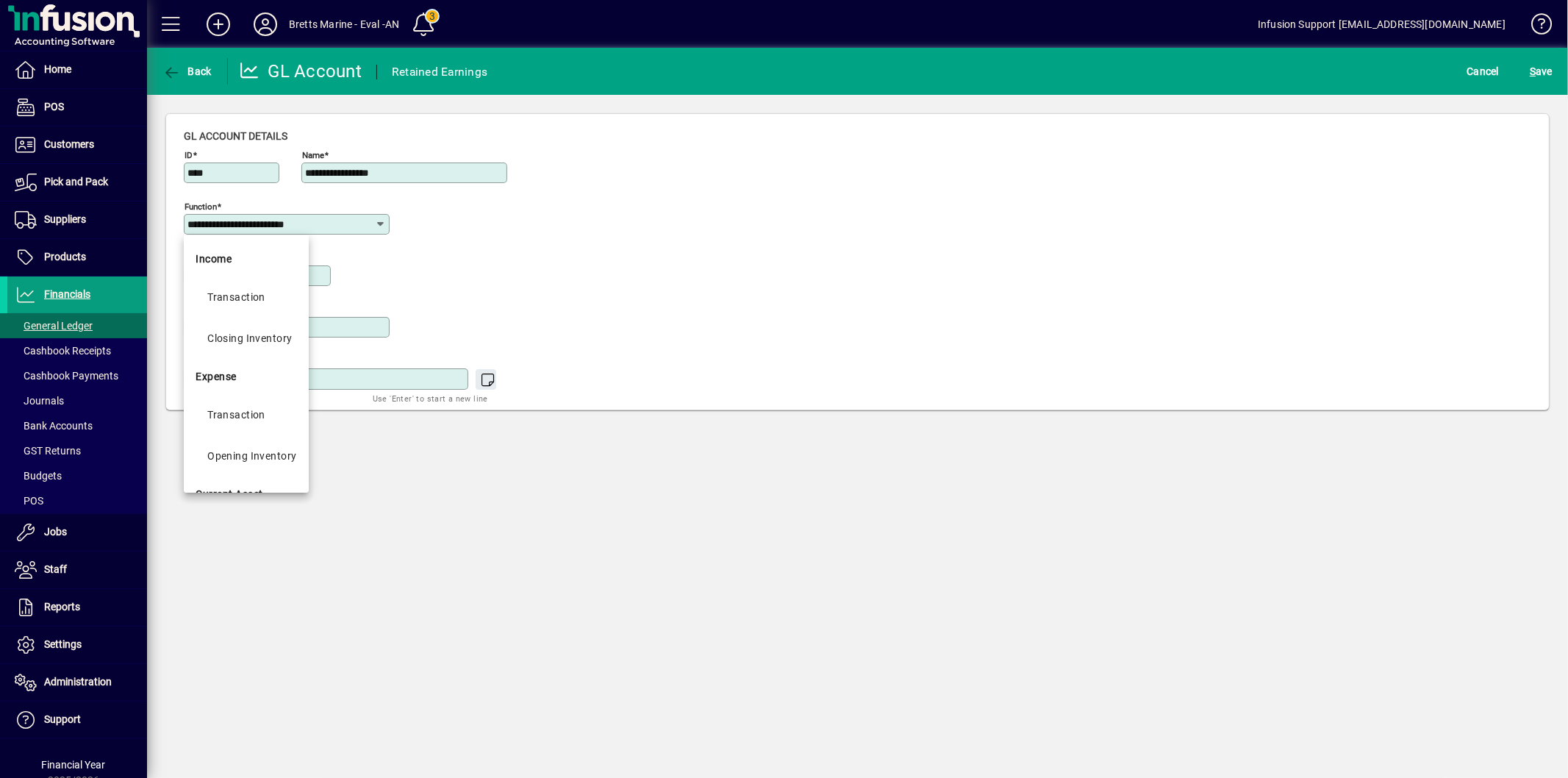
scroll to position [82, 0]
click at [261, 368] on div "Opening Inventory" at bounding box center [252, 374] width 89 height 17
type input "**********"
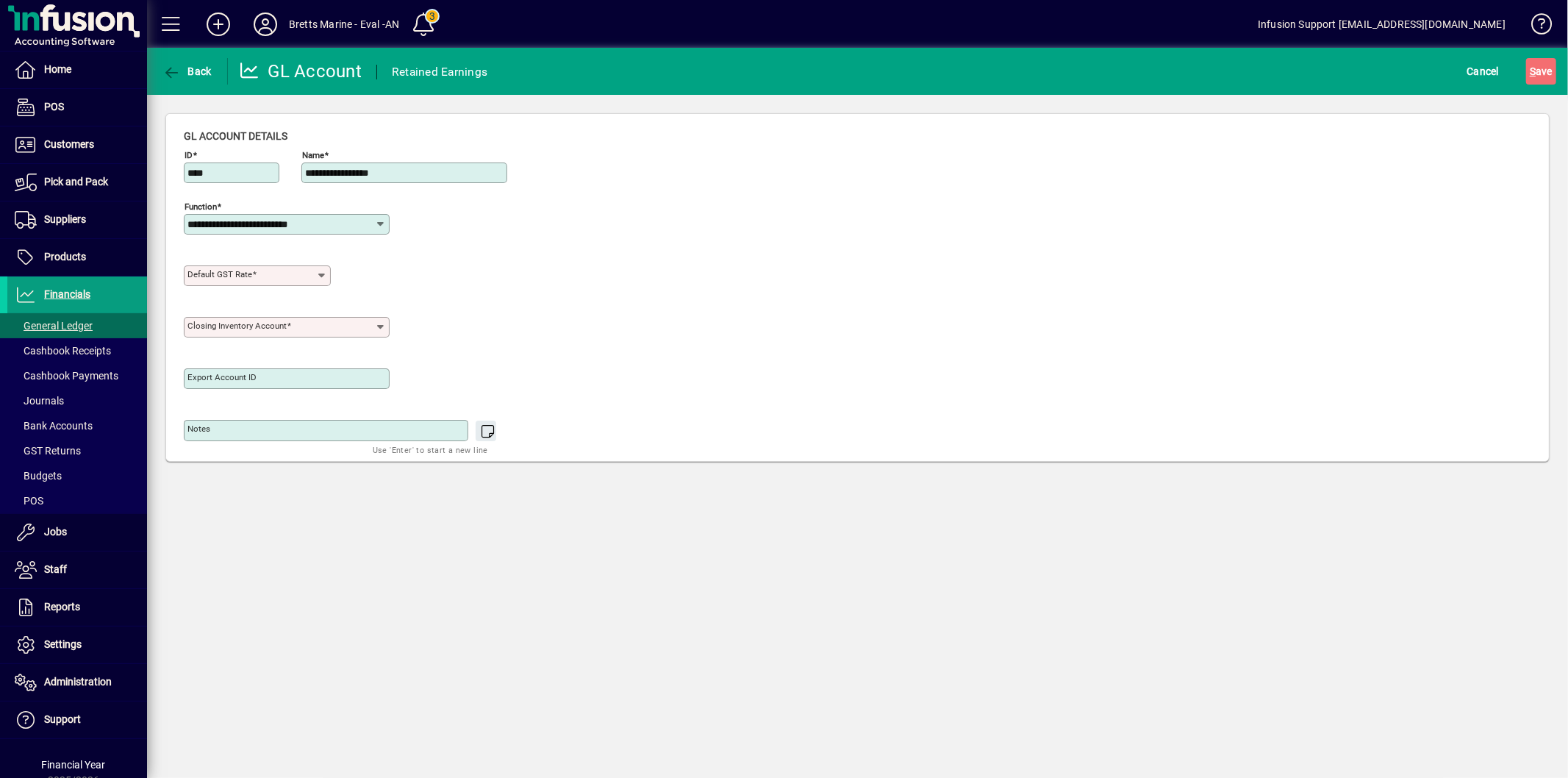
type input "**********"
click at [307, 217] on div "**********" at bounding box center [287, 223] width 206 height 20
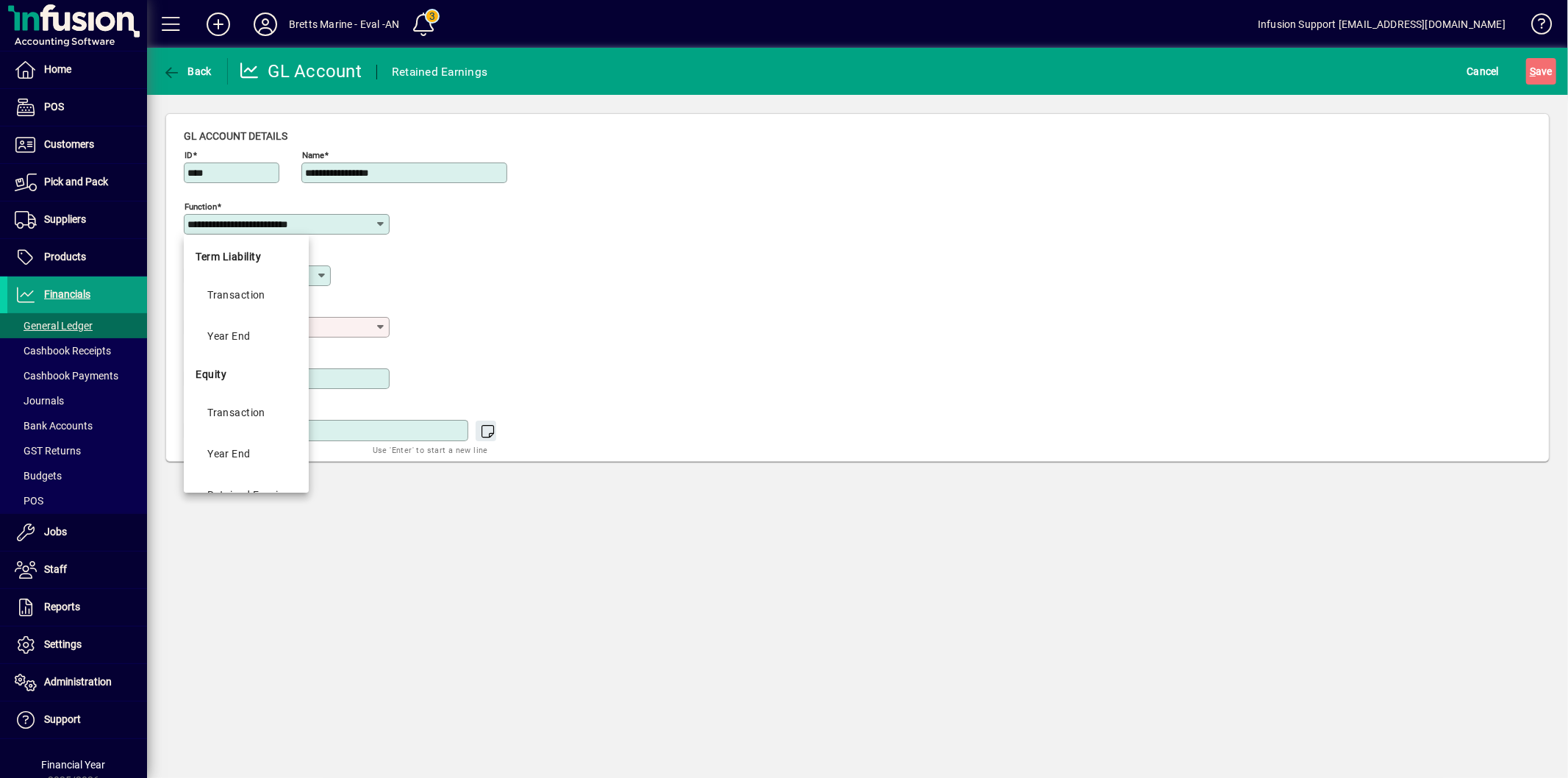
scroll to position [777, 0]
click at [284, 430] on div "Retained Earnings" at bounding box center [251, 425] width 88 height 17
type input "**********"
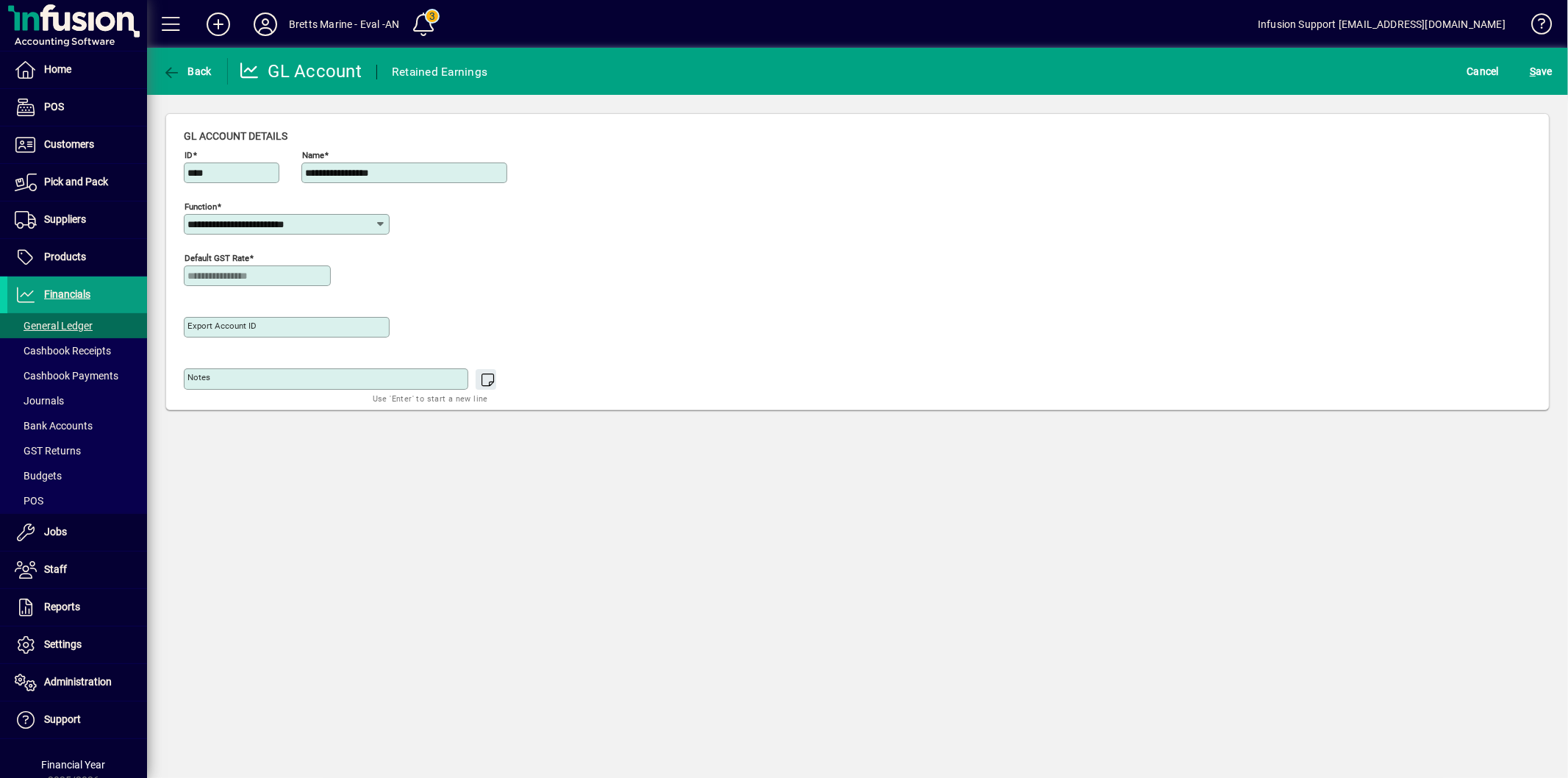
type input "**********"
click at [1547, 77] on span "S ave" at bounding box center [1541, 71] width 22 height 23
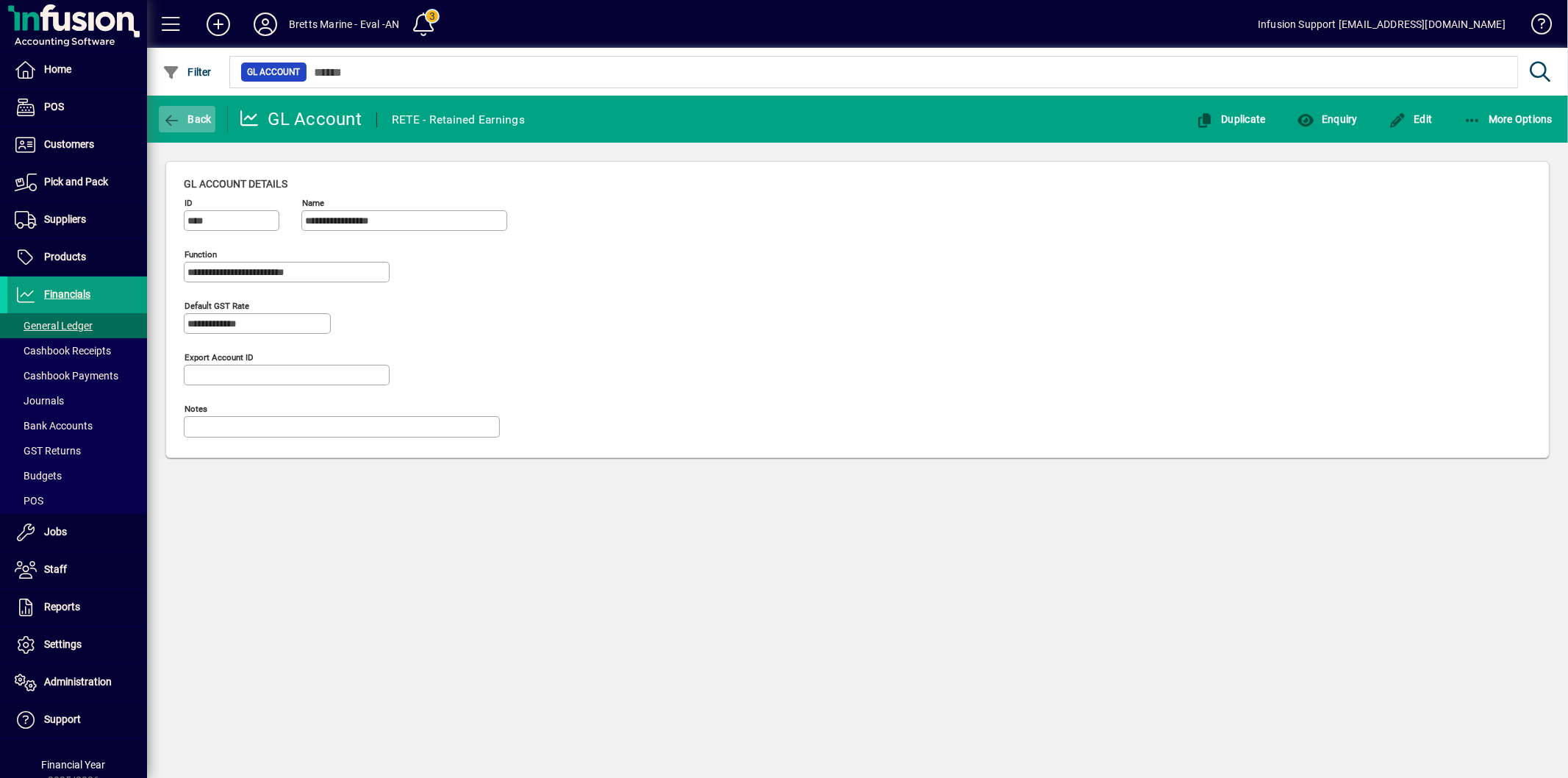
click at [178, 117] on icon "button" at bounding box center [171, 120] width 18 height 15
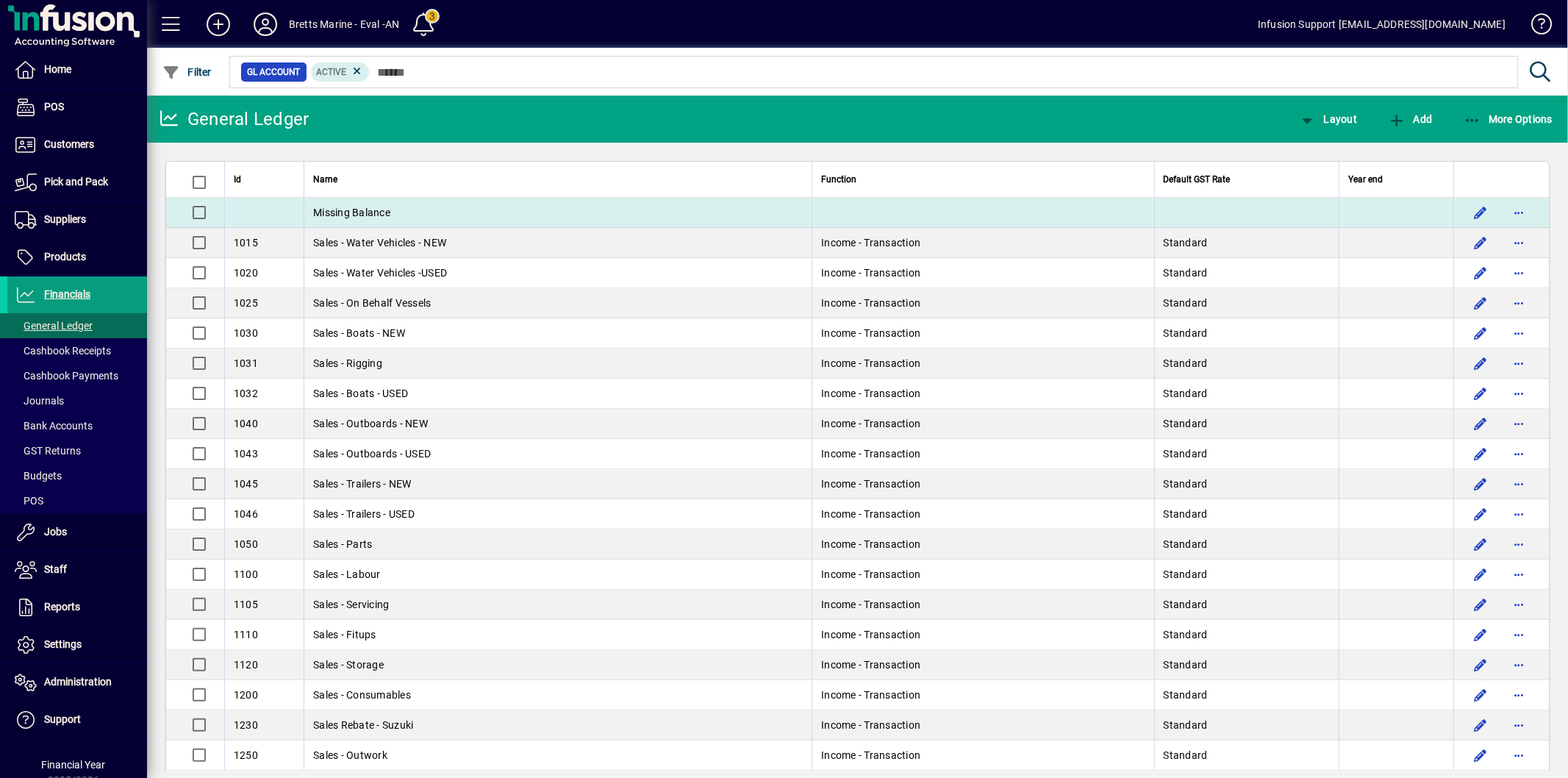
click at [373, 210] on span "Missing Balance" at bounding box center [351, 213] width 77 height 12
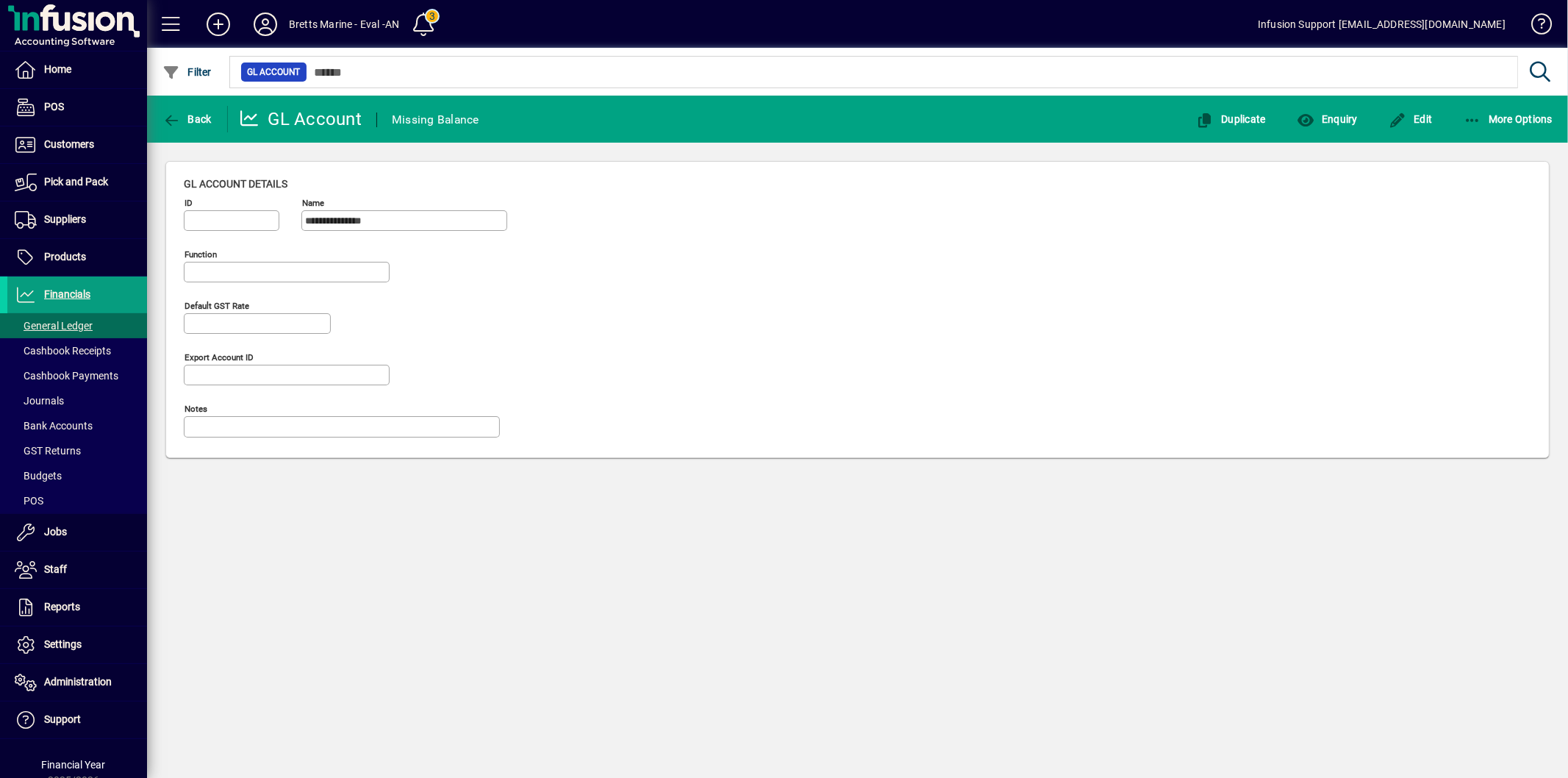
click at [249, 222] on input "ID" at bounding box center [233, 220] width 91 height 12
click at [1520, 111] on span "button" at bounding box center [1509, 118] width 97 height 35
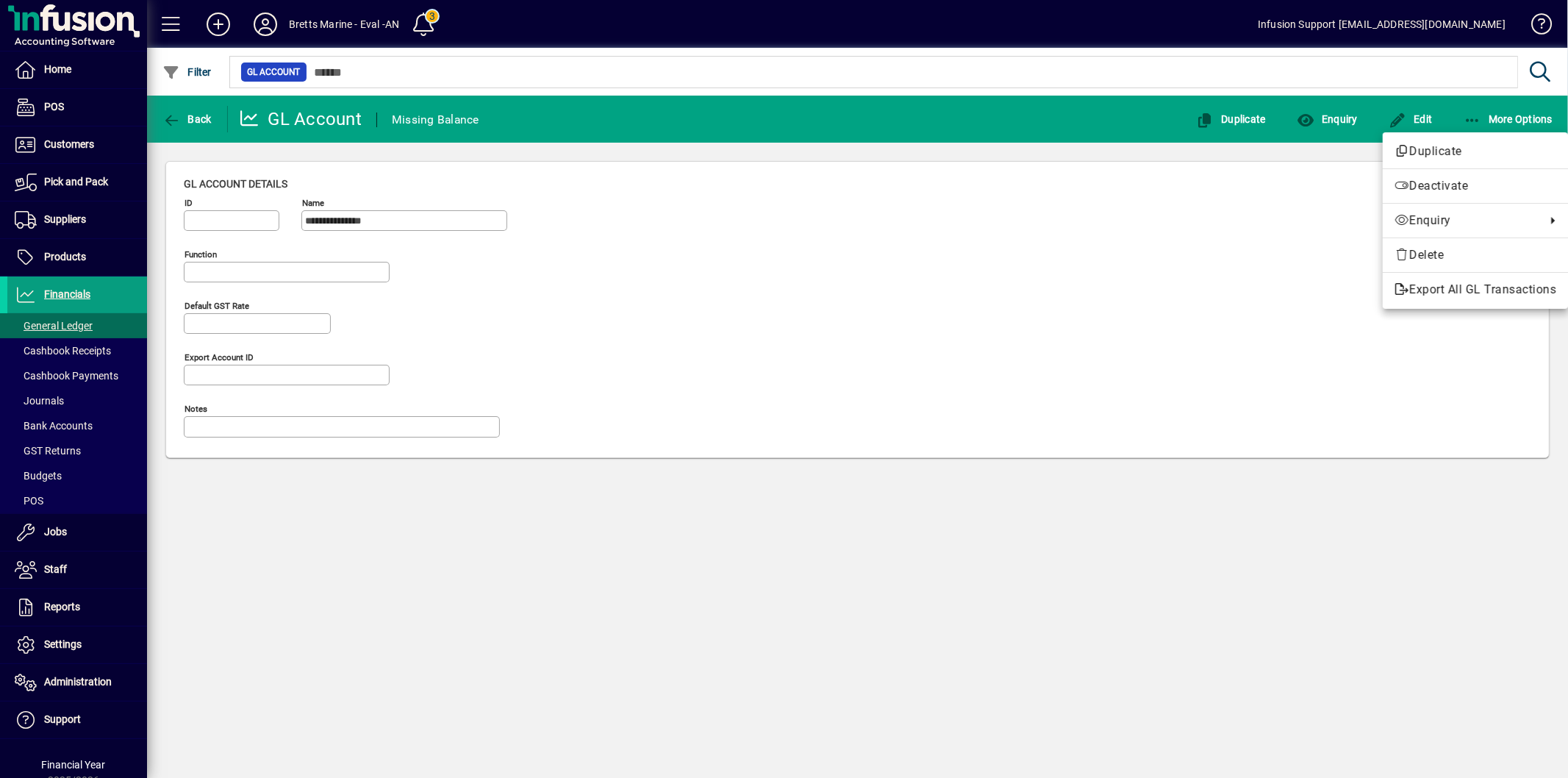
drag, startPoint x: 741, startPoint y: 558, endPoint x: 500, endPoint y: 463, distance: 259.0
click at [740, 557] on div at bounding box center [784, 389] width 1568 height 778
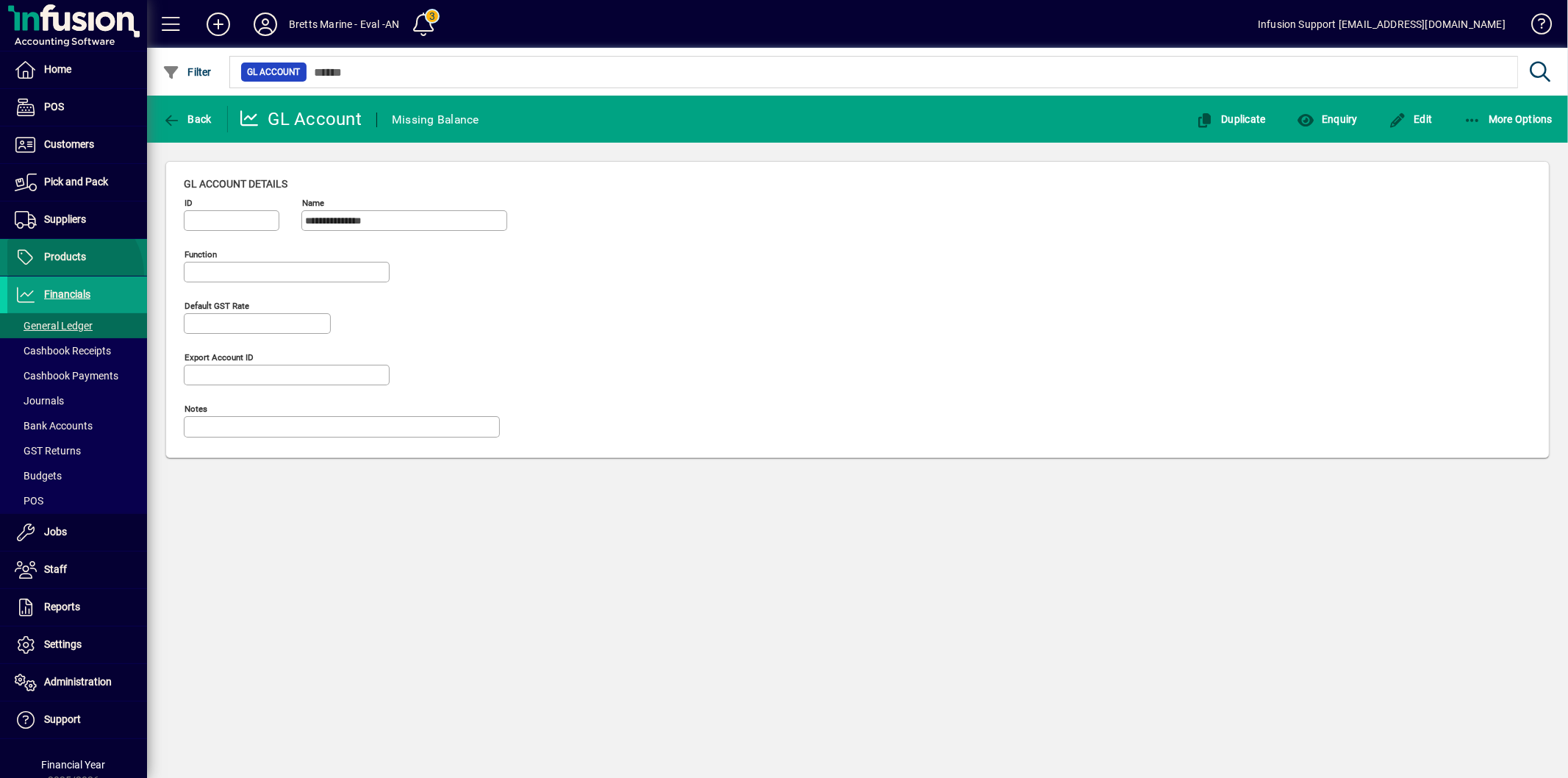
click at [70, 275] on span at bounding box center [78, 257] width 140 height 35
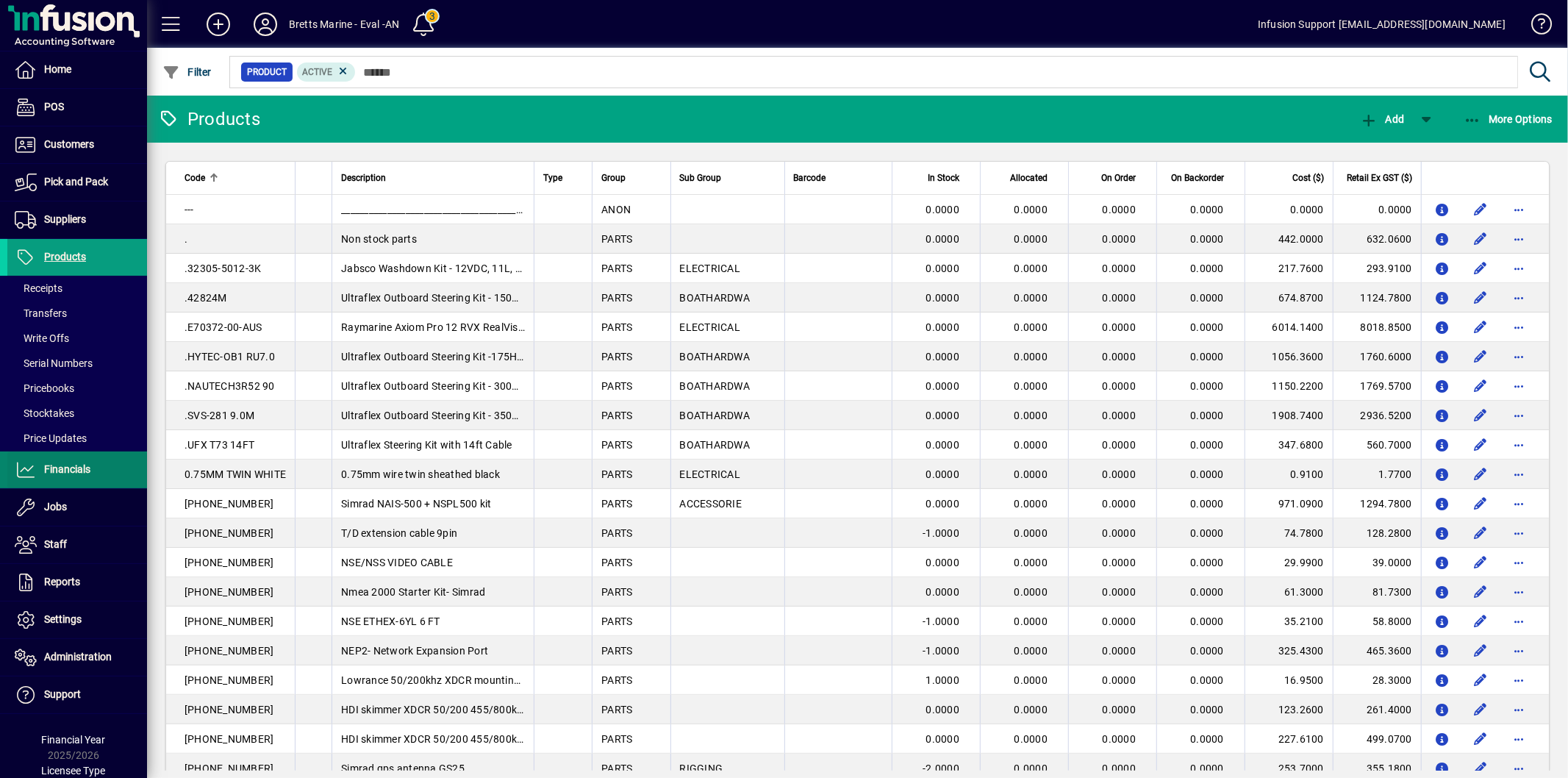
click at [77, 476] on span "Financials" at bounding box center [50, 470] width 84 height 17
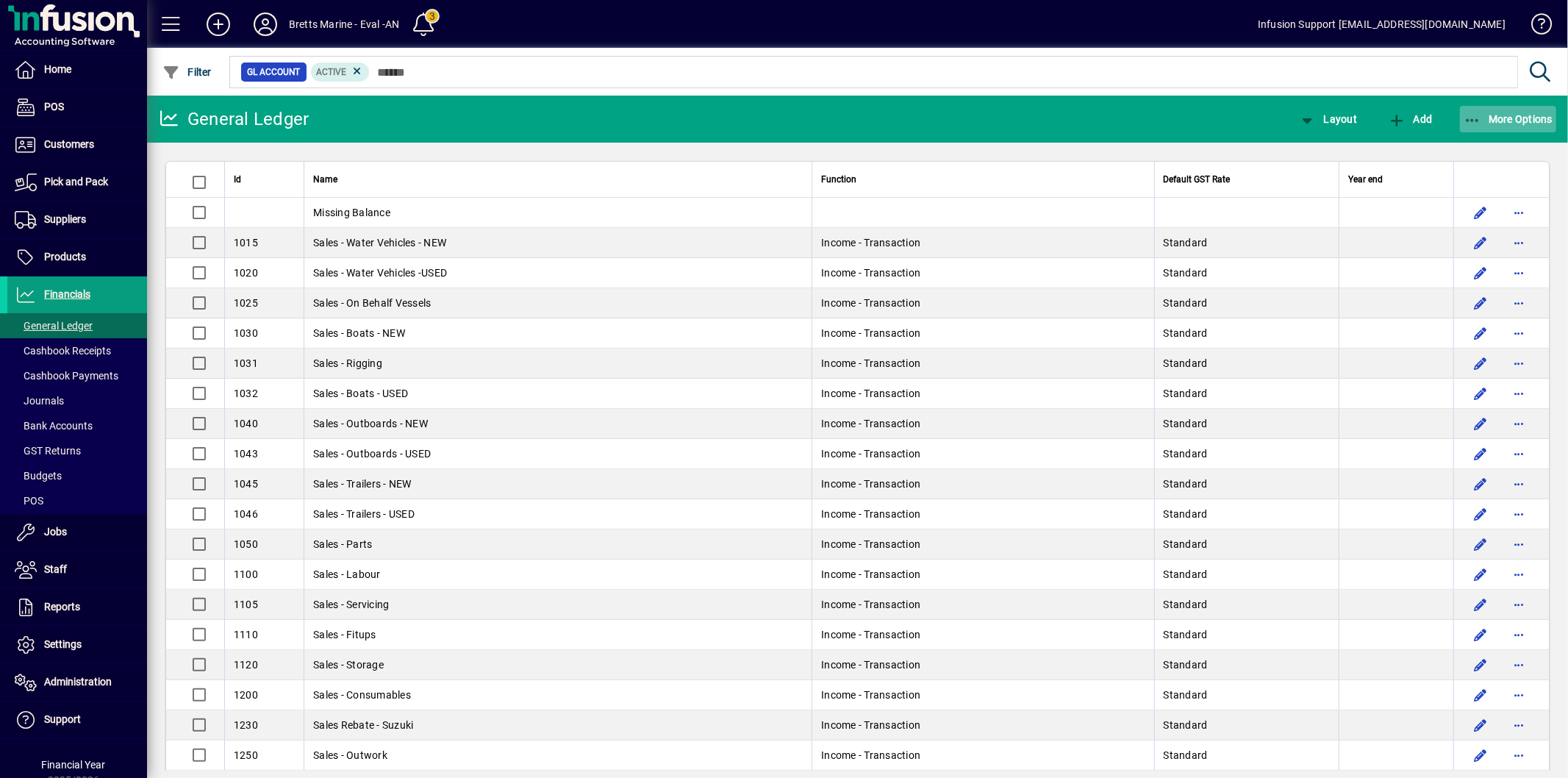
click at [1495, 122] on span "More Options" at bounding box center [1509, 119] width 89 height 12
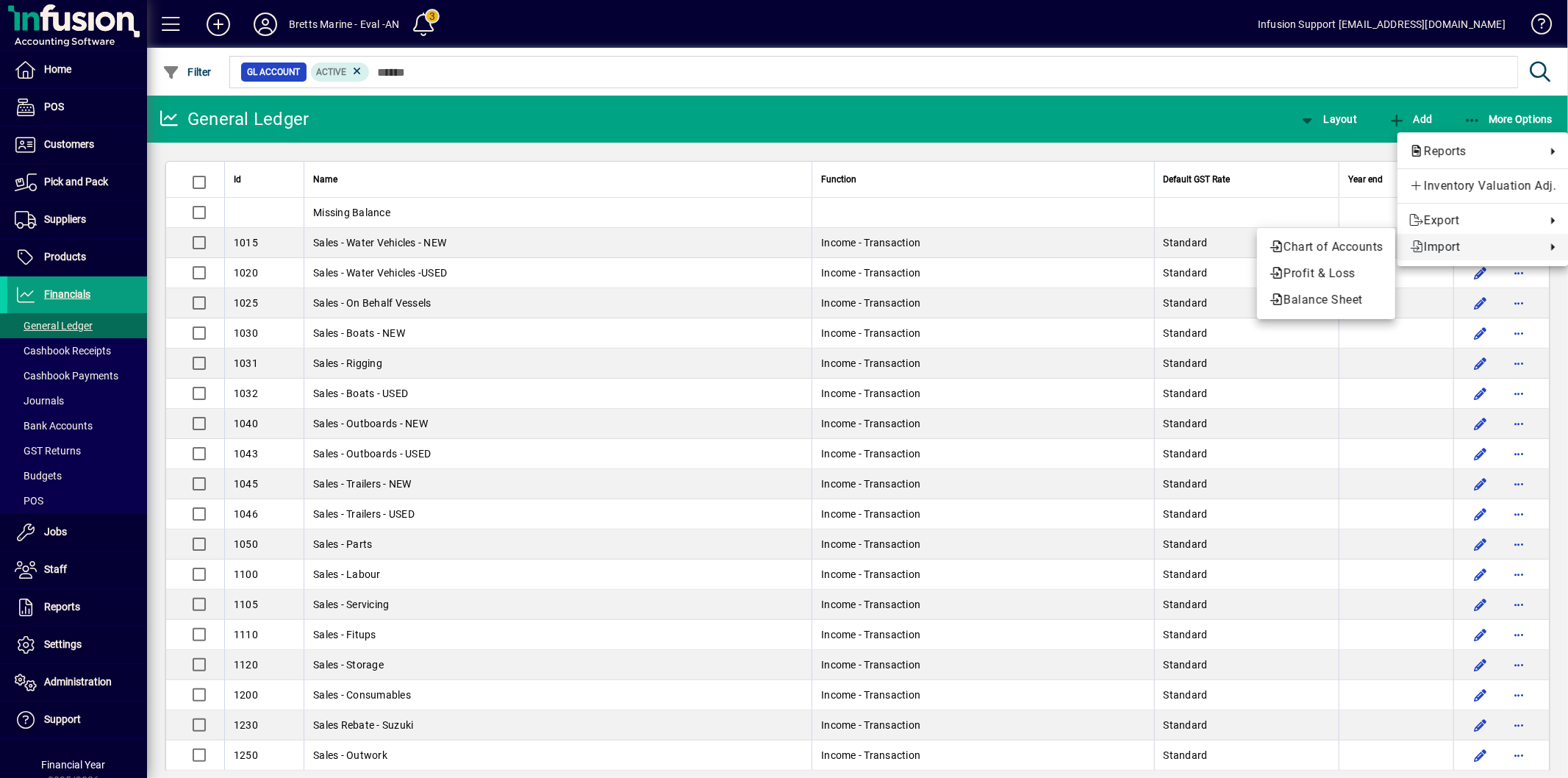
click at [1471, 248] on span "Import" at bounding box center [1474, 247] width 129 height 17
click at [1296, 290] on button "Balance Sheet" at bounding box center [1326, 299] width 138 height 26
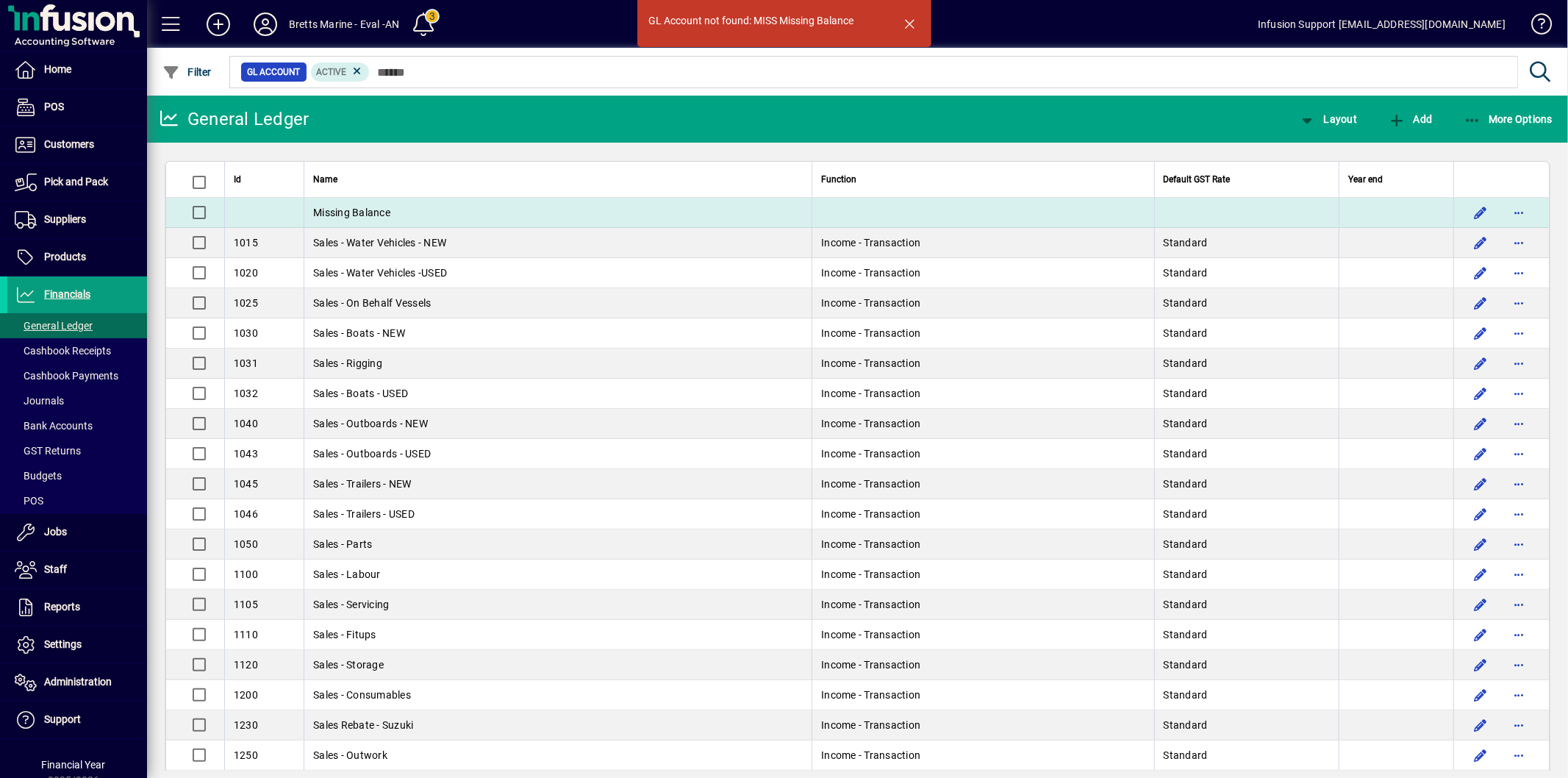
click at [436, 212] on td "Missing Balance" at bounding box center [558, 213] width 508 height 30
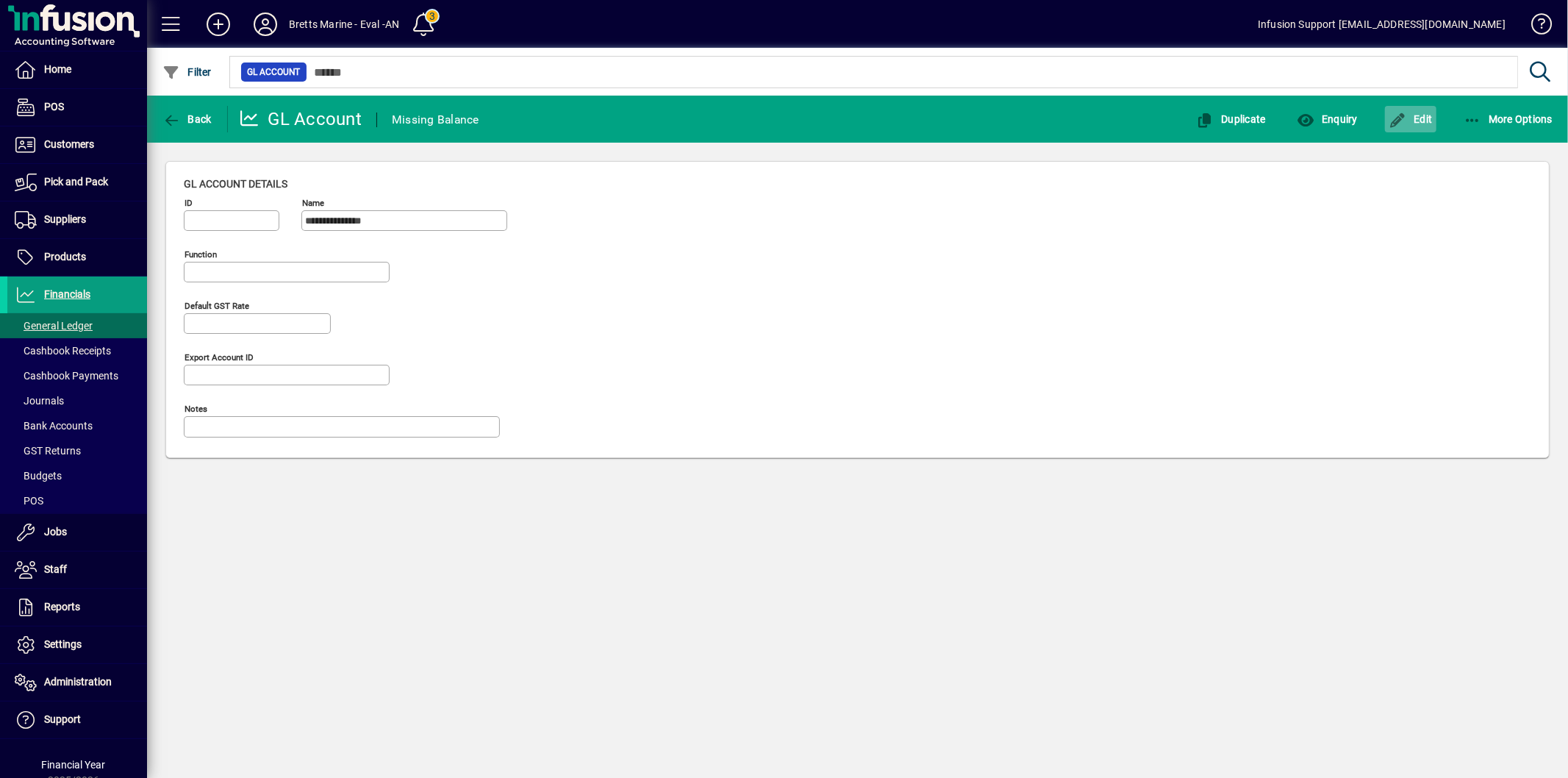
click at [1401, 118] on icon "button" at bounding box center [1398, 120] width 18 height 15
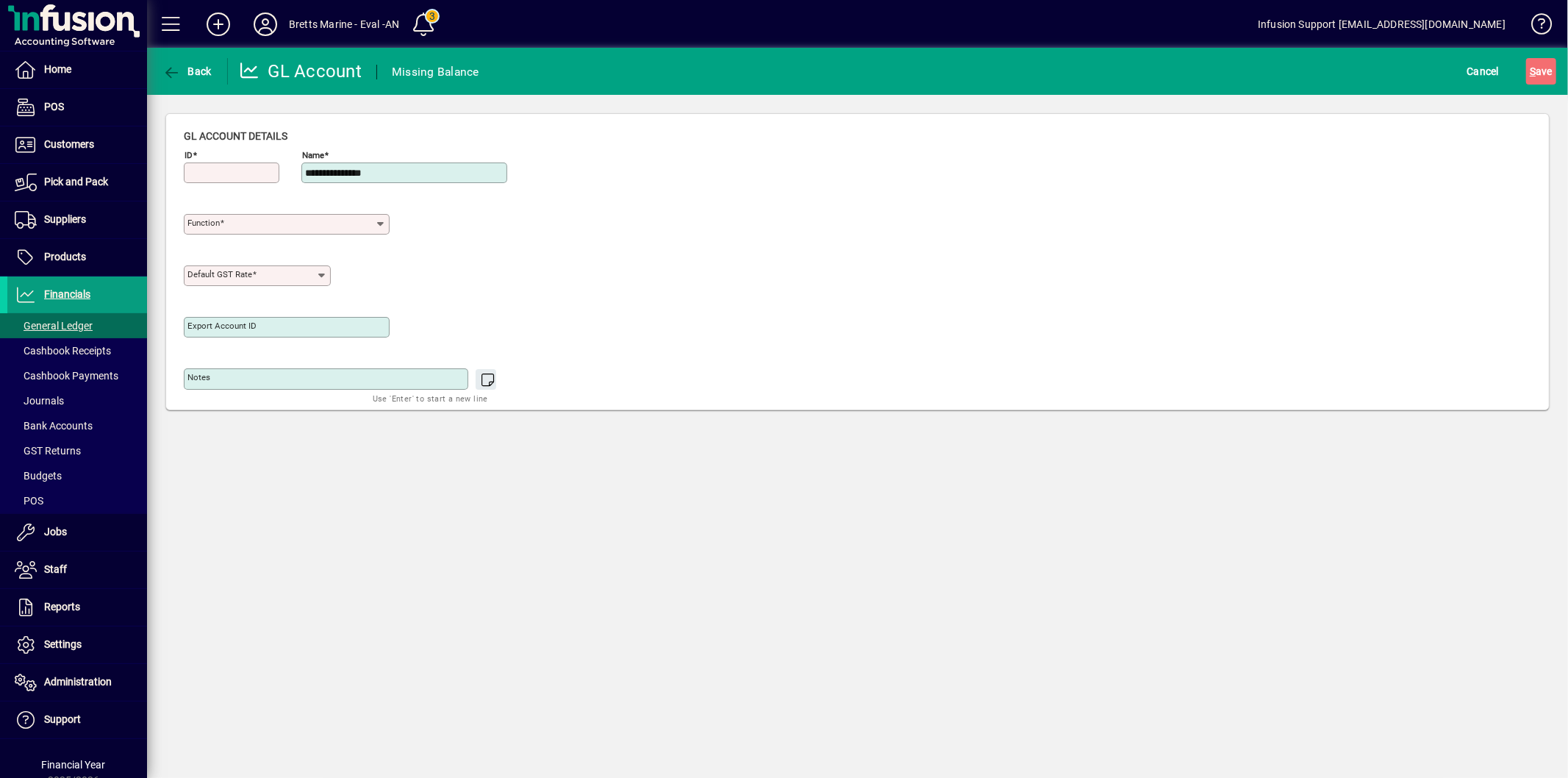
click at [241, 170] on input "ID" at bounding box center [233, 173] width 91 height 12
type input "****"
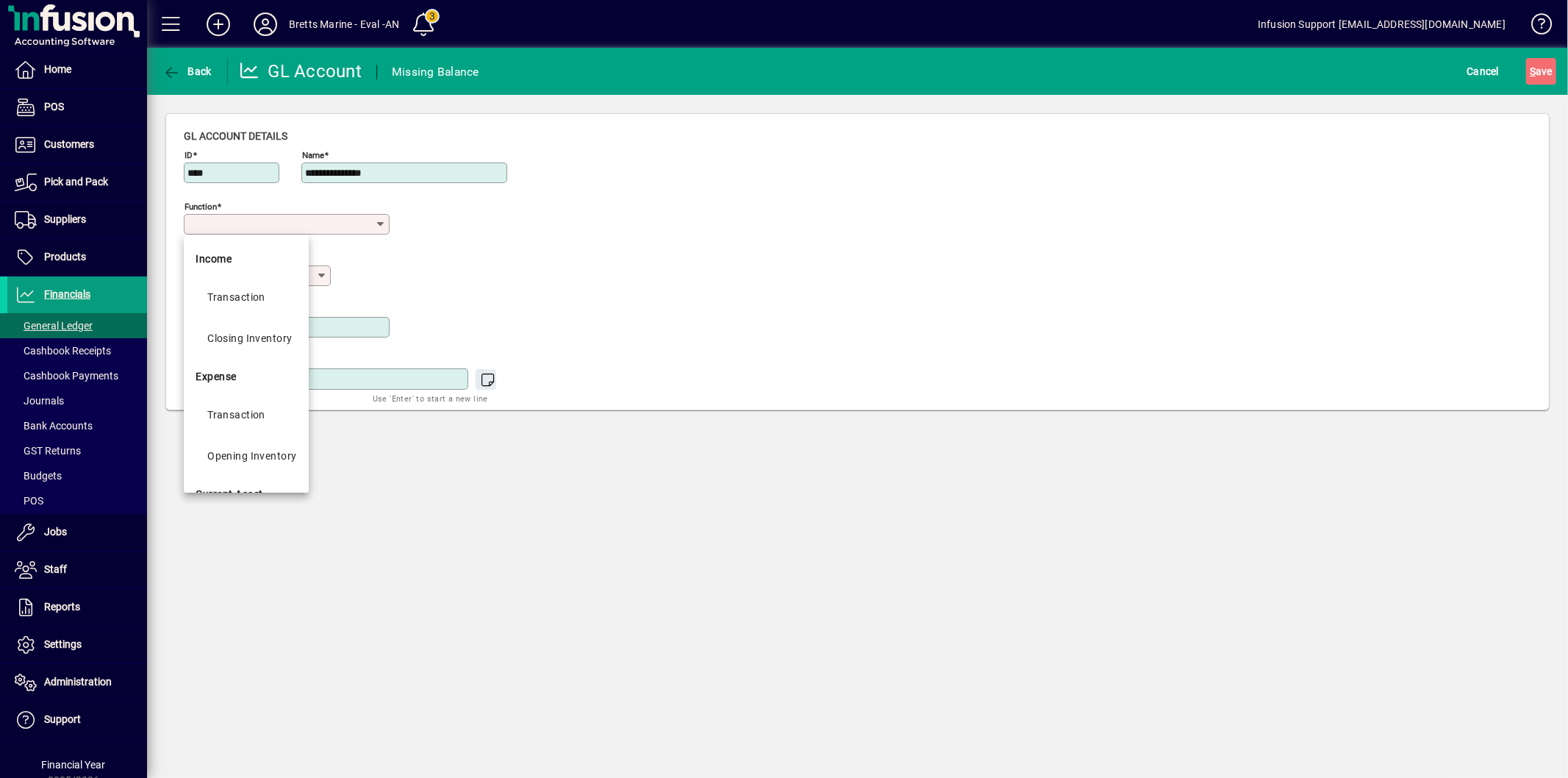
click at [253, 222] on input "Function" at bounding box center [281, 224] width 187 height 12
click at [277, 338] on mat-option "Transaction" at bounding box center [246, 343] width 124 height 41
type input "**********"
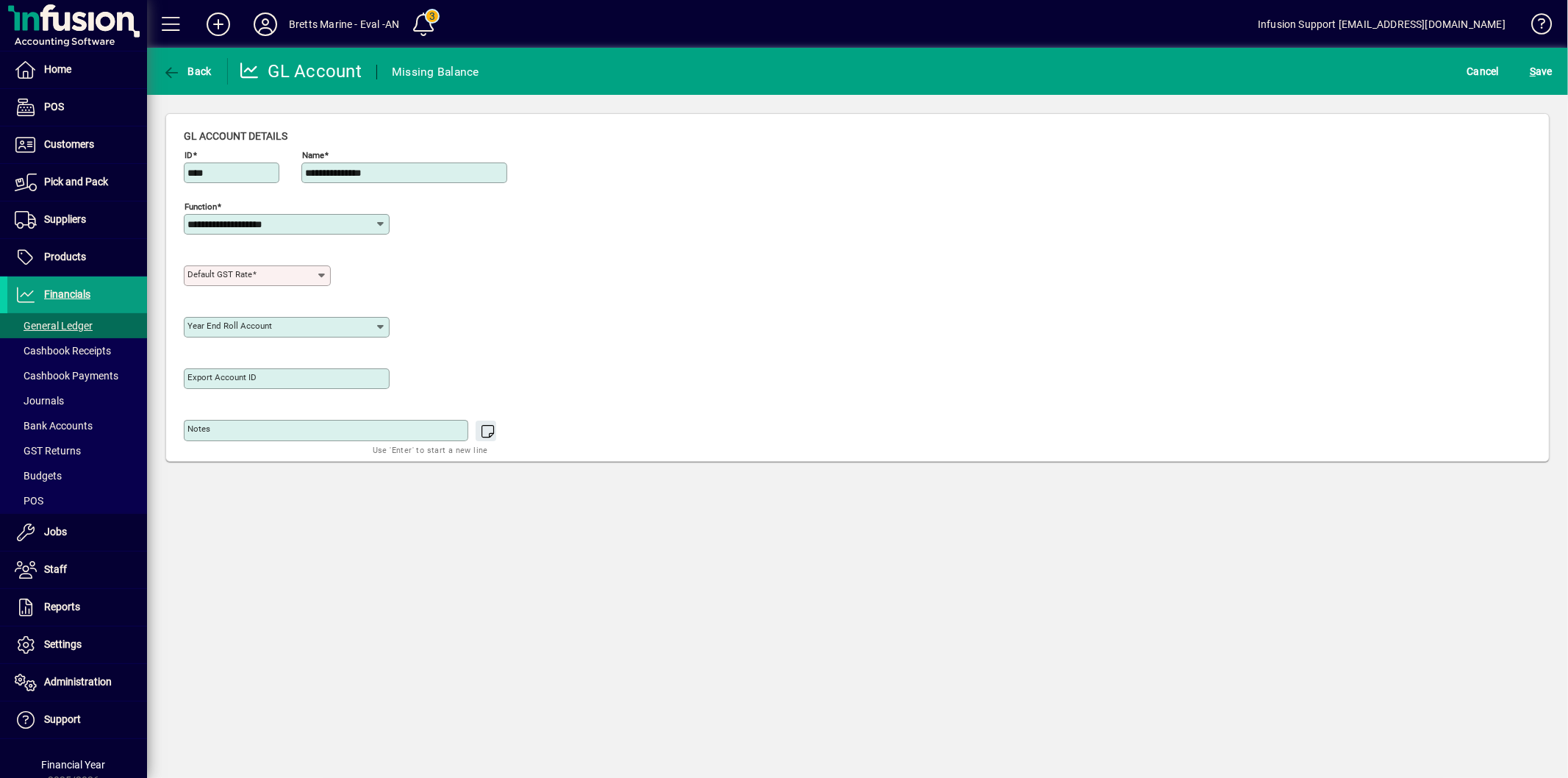
type input "**********"
click at [1547, 71] on span "S ave" at bounding box center [1541, 71] width 22 height 23
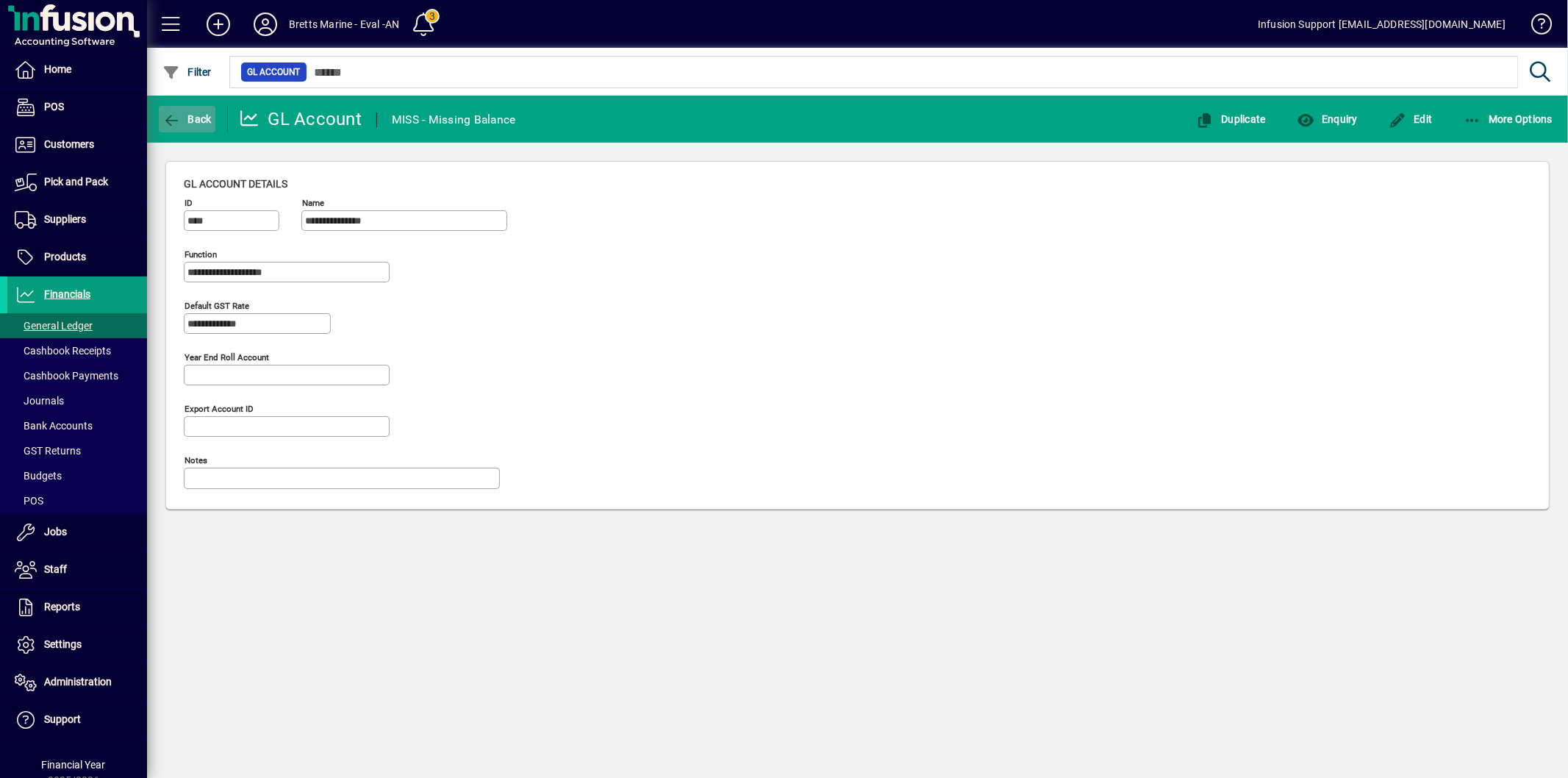
click at [174, 114] on icon "button" at bounding box center [171, 120] width 18 height 15
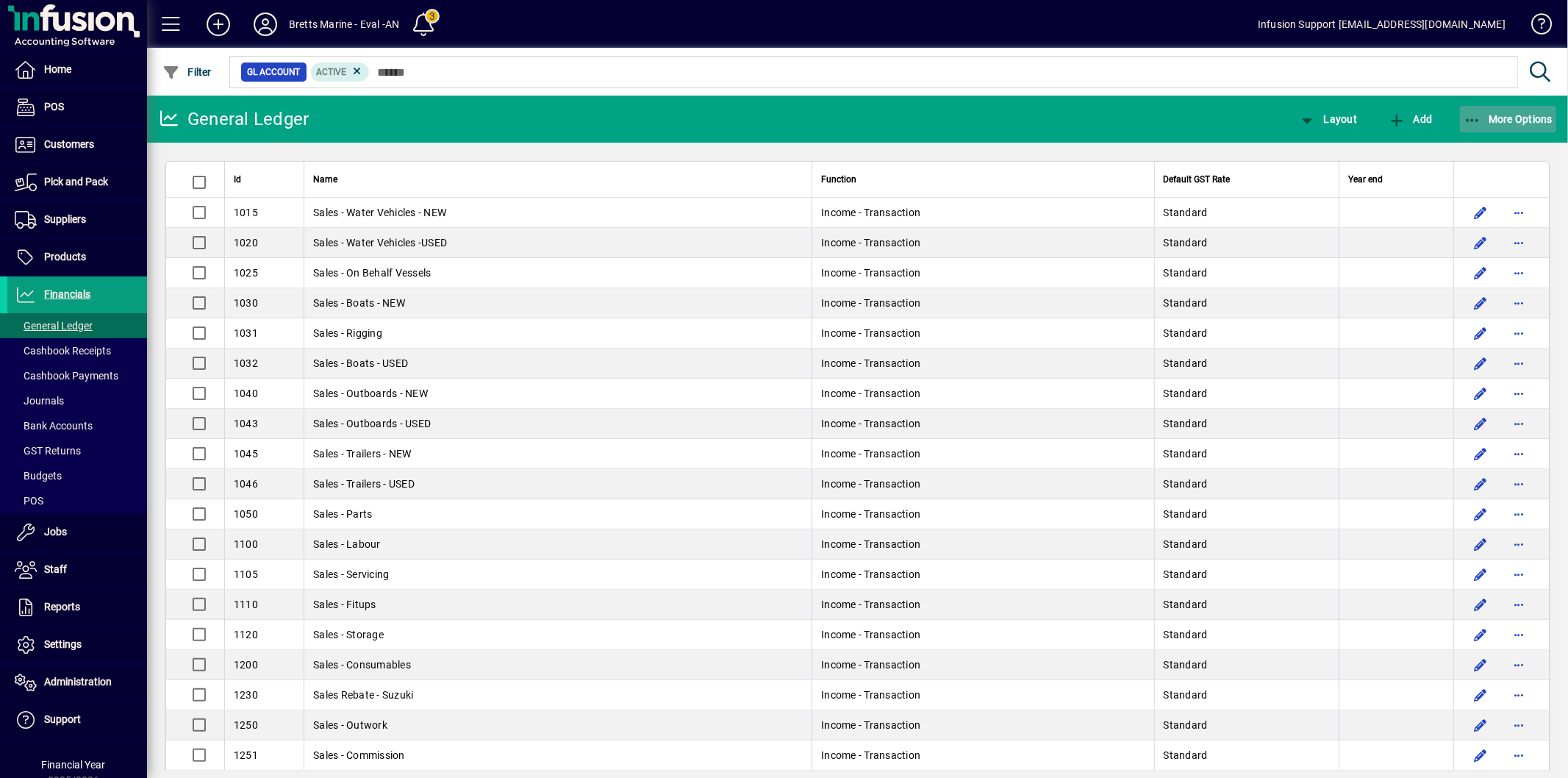
click at [1486, 122] on span "More Options" at bounding box center [1509, 119] width 89 height 12
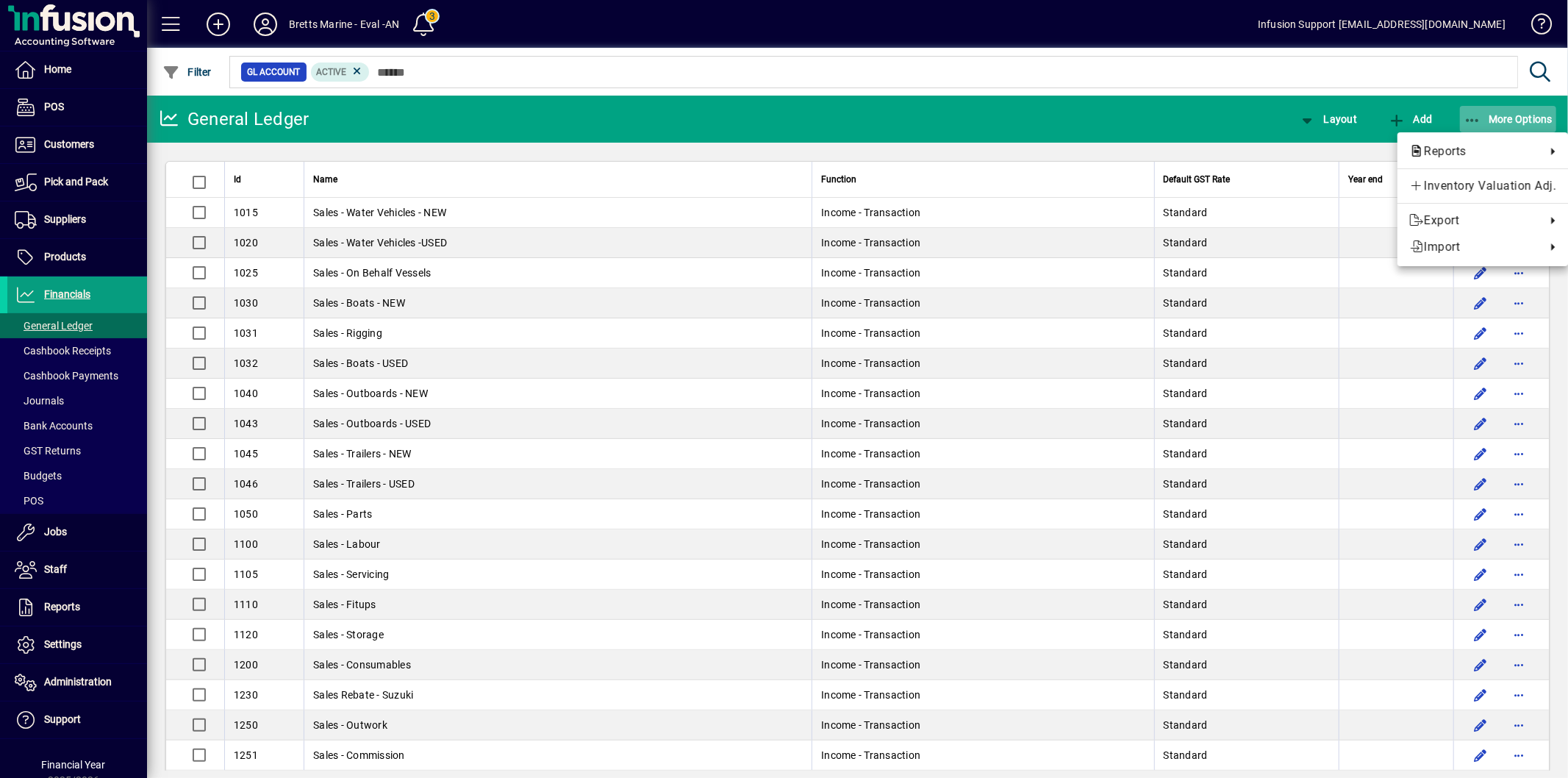
click at [1486, 122] on div at bounding box center [784, 389] width 1568 height 778
click at [1486, 122] on span "More Options" at bounding box center [1509, 119] width 89 height 12
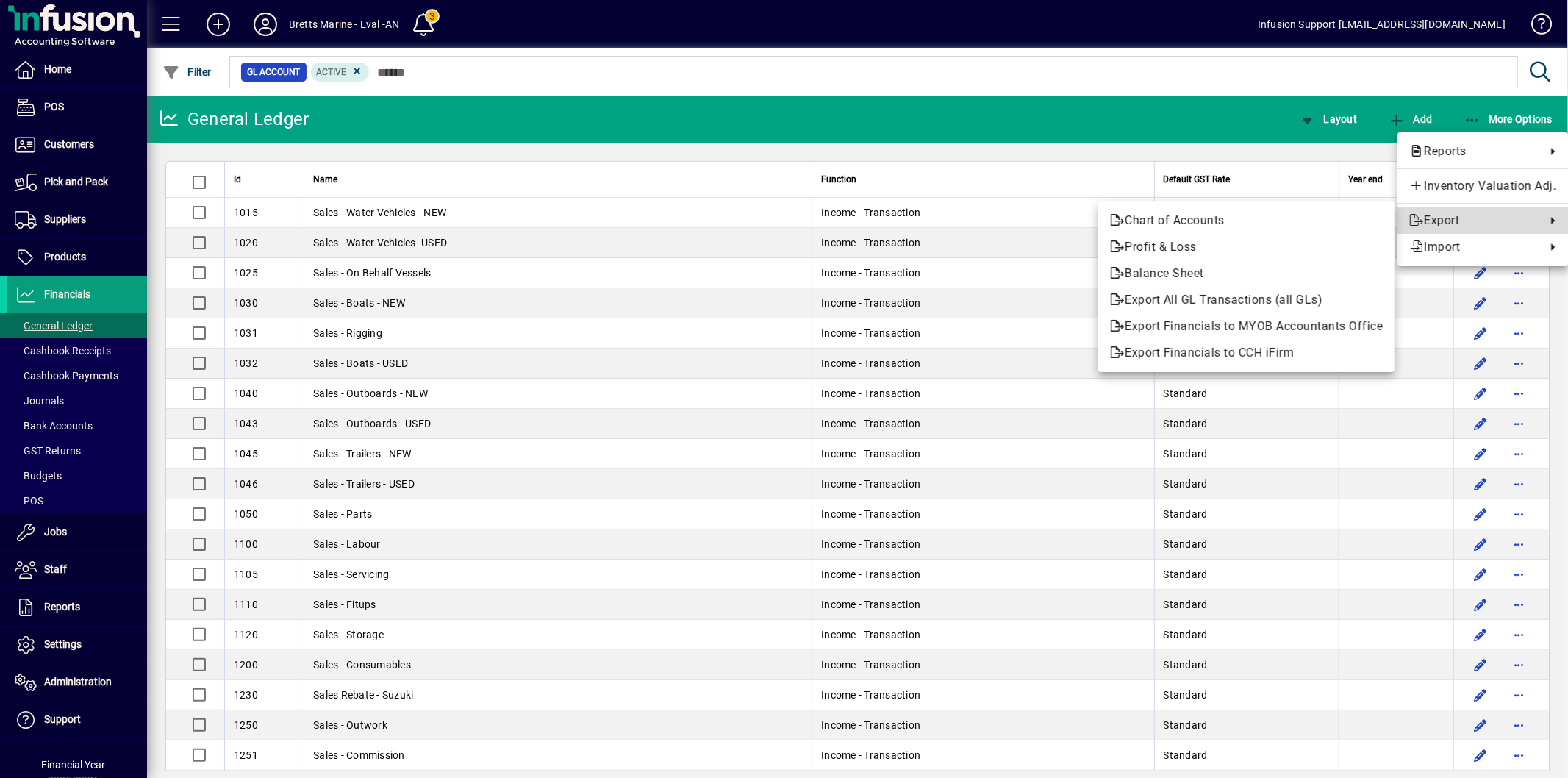
click at [1454, 214] on span "Export" at bounding box center [1474, 220] width 129 height 17
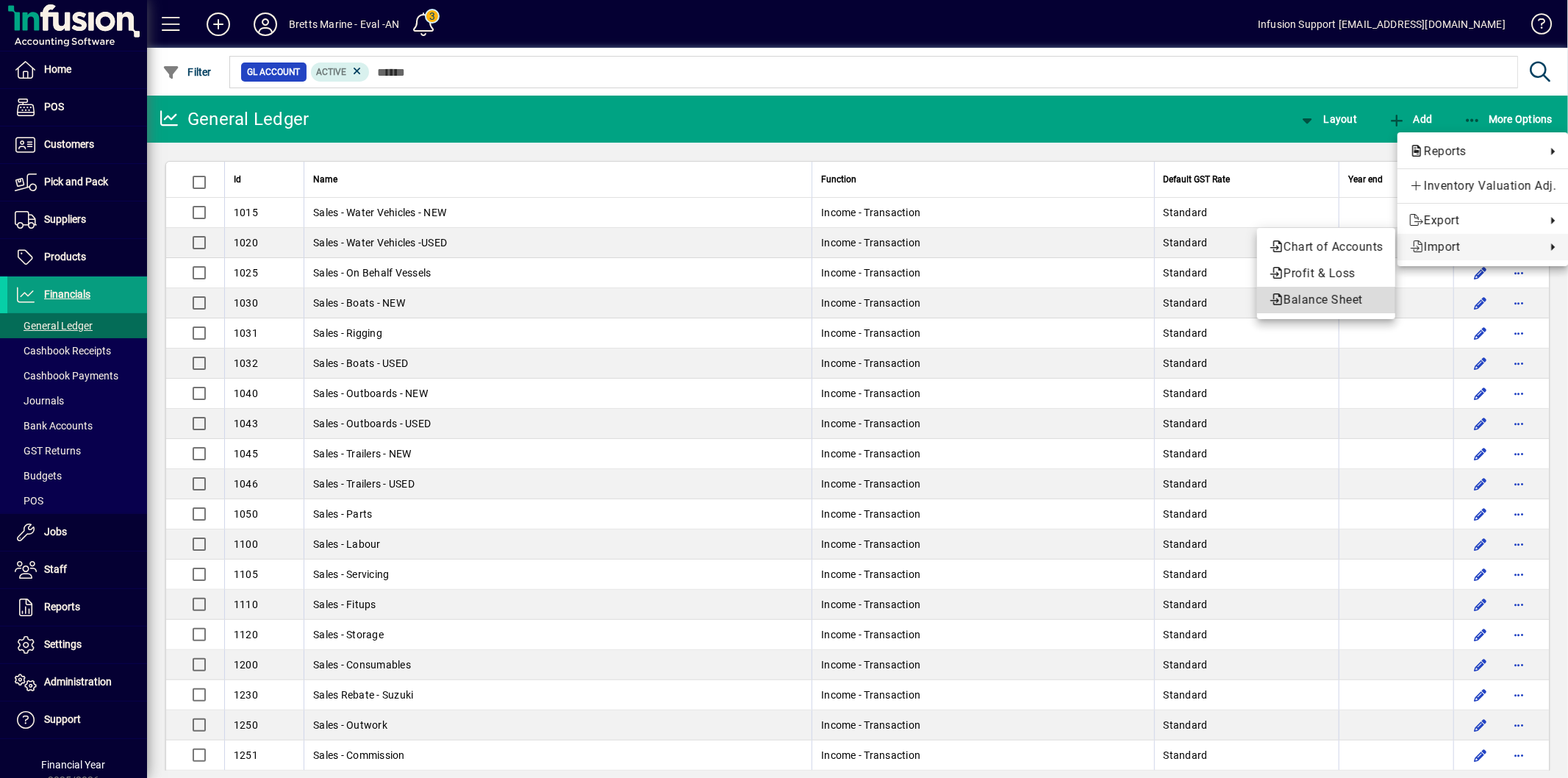
click at [1295, 291] on span "Balance Sheet" at bounding box center [1326, 300] width 115 height 17
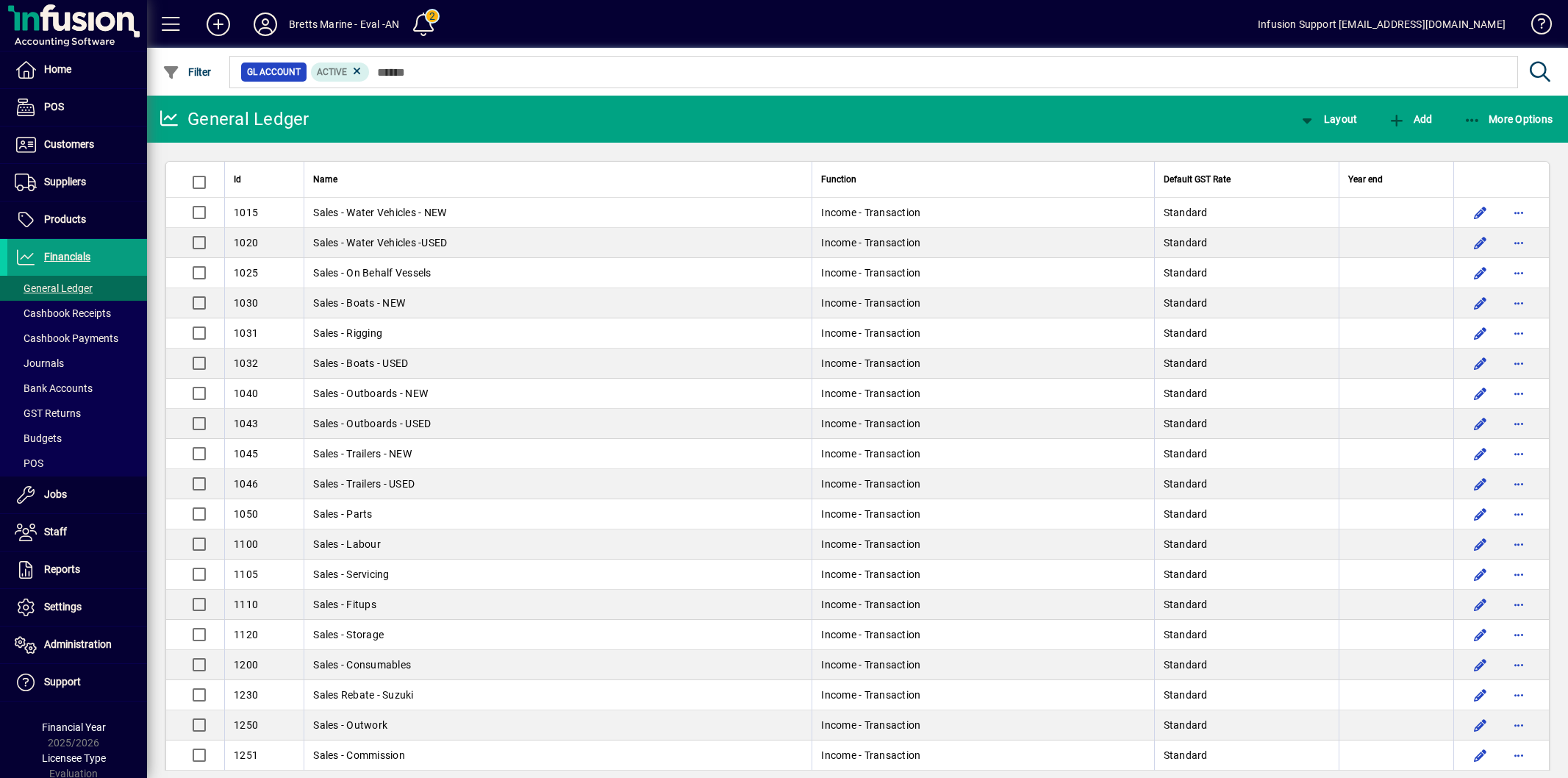
click at [1474, 114] on icon "button" at bounding box center [1473, 120] width 18 height 15
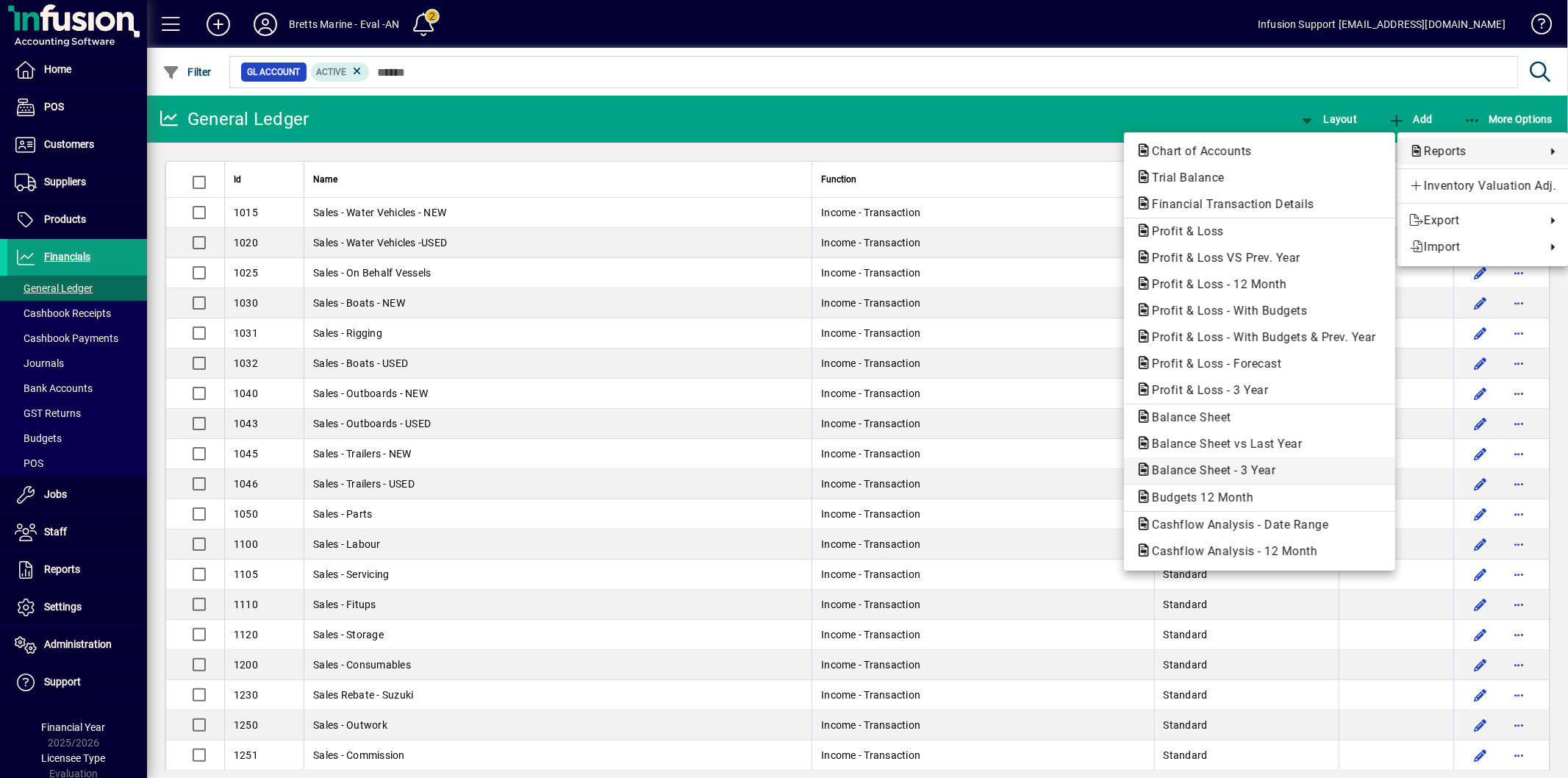
click at [1242, 471] on span "Balance Sheet - 3 Year" at bounding box center [1209, 470] width 147 height 14
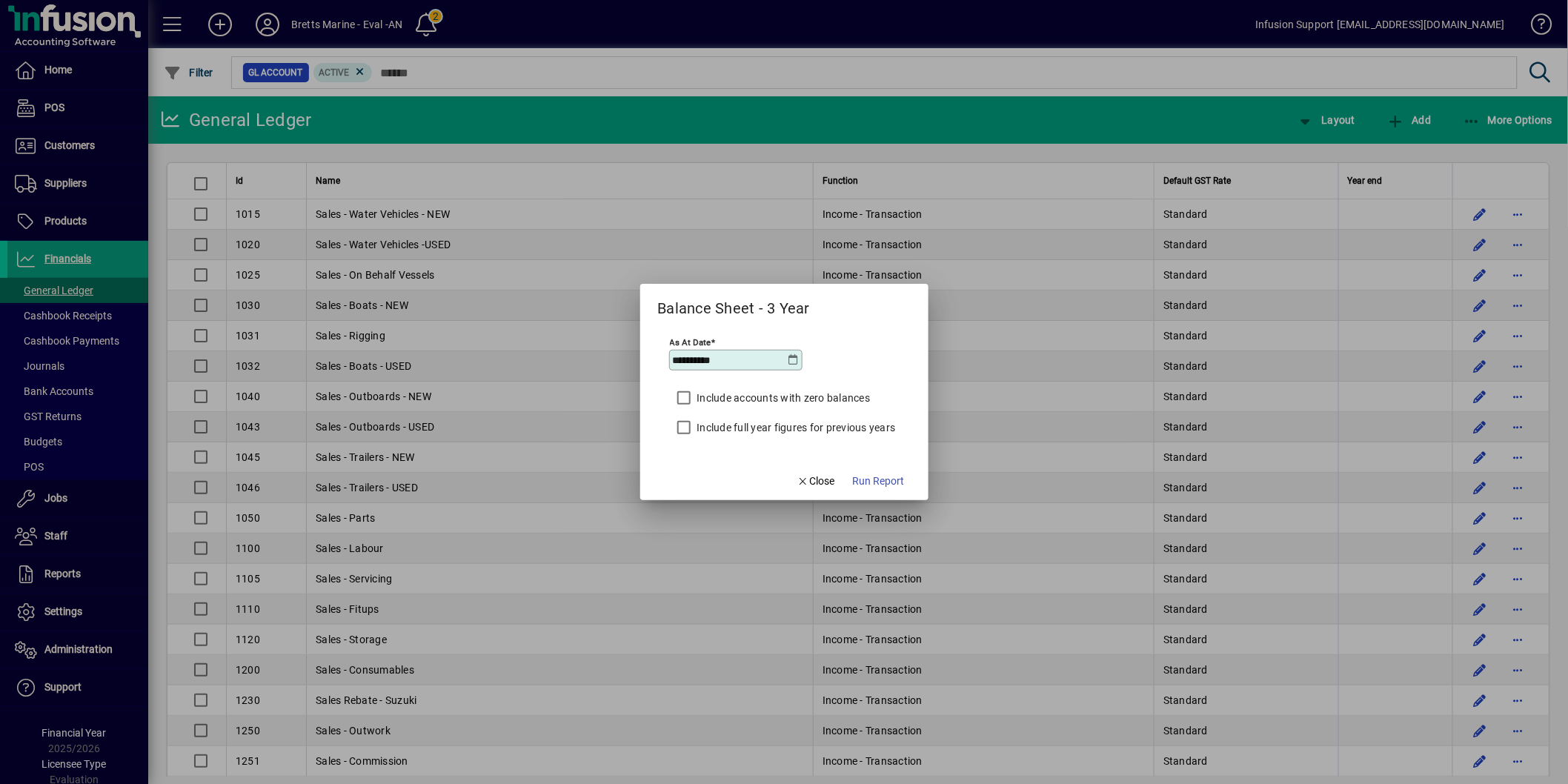
click at [794, 357] on icon at bounding box center [794, 360] width 12 height 12
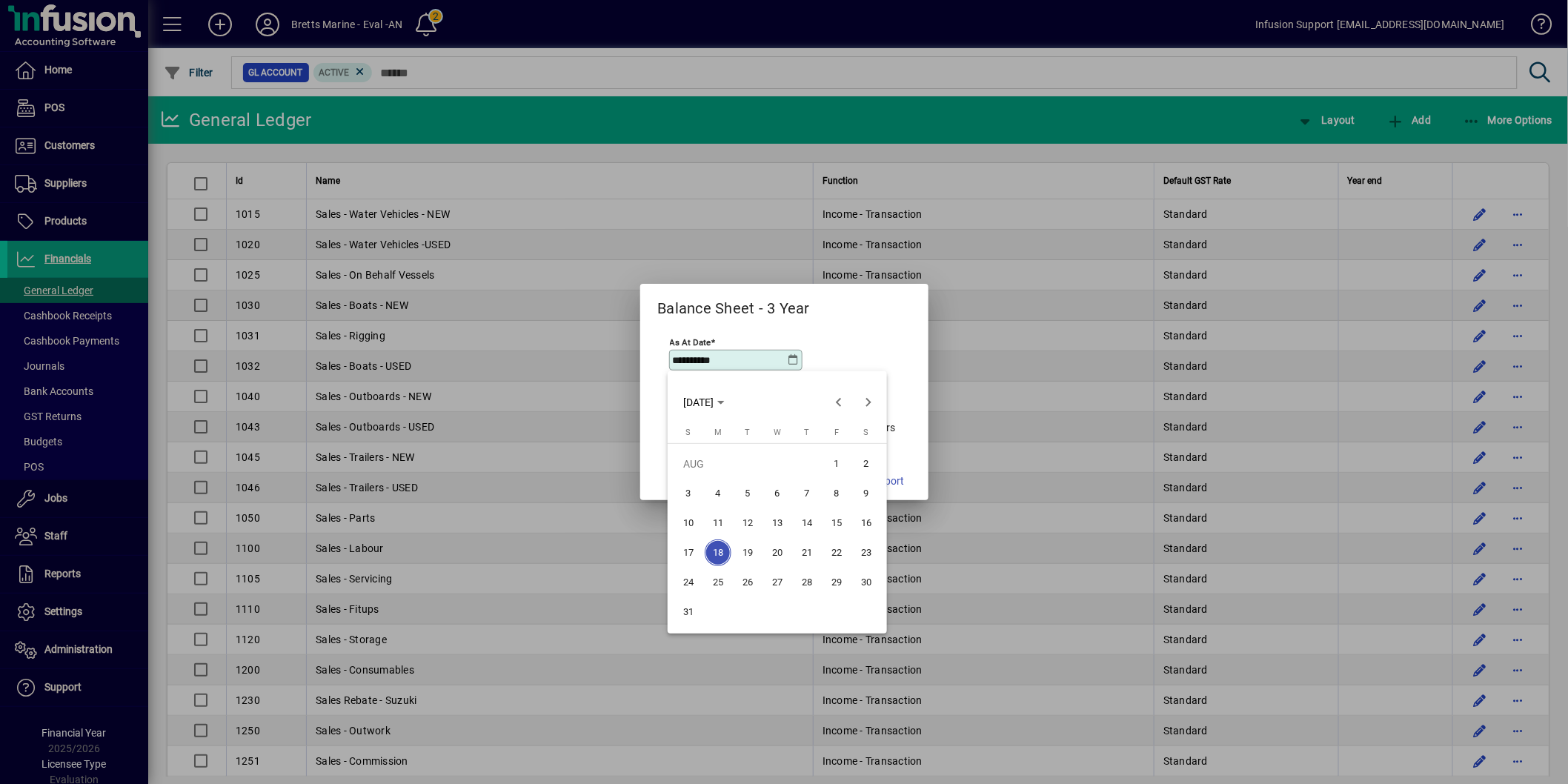
click at [815, 487] on span "7" at bounding box center [807, 492] width 26 height 26
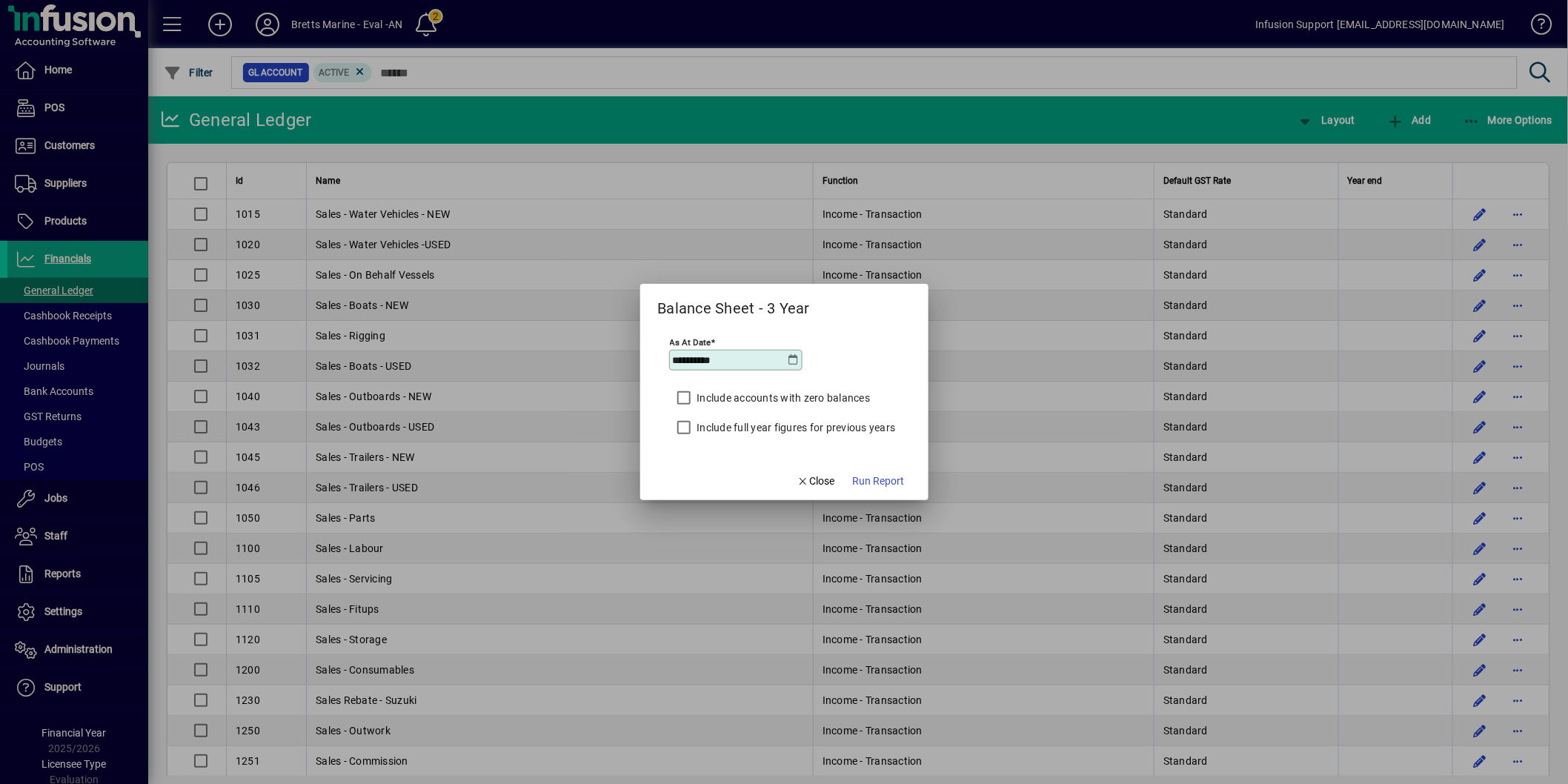
type input "**********"
drag, startPoint x: 778, startPoint y: 428, endPoint x: 857, endPoint y: 462, distance: 86.0
click at [780, 428] on label "Include full year figures for previous years" at bounding box center [795, 427] width 202 height 15
click at [872, 479] on span "Run Report" at bounding box center [878, 482] width 52 height 16
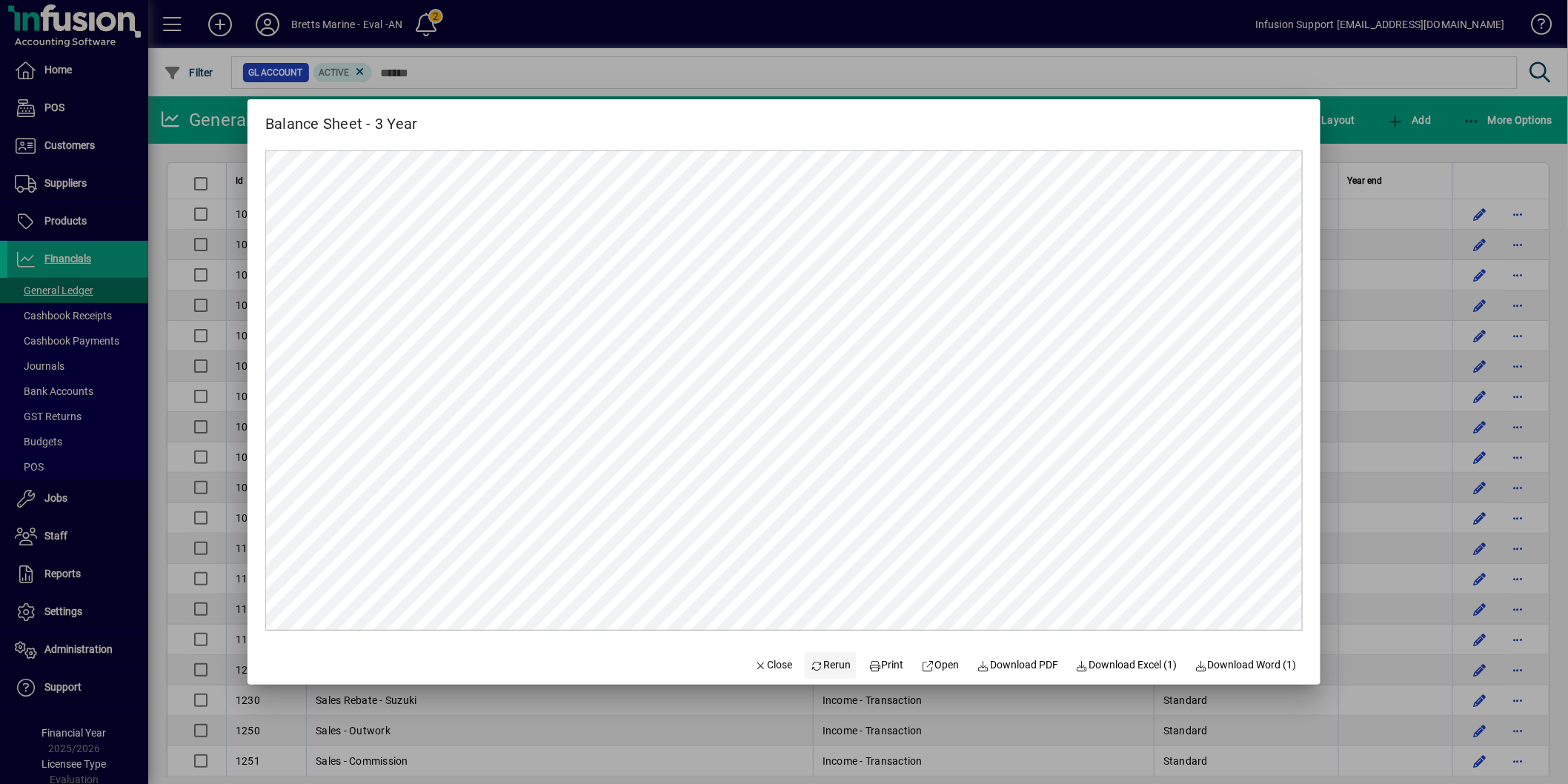
click at [822, 662] on span "Rerun" at bounding box center [831, 665] width 41 height 16
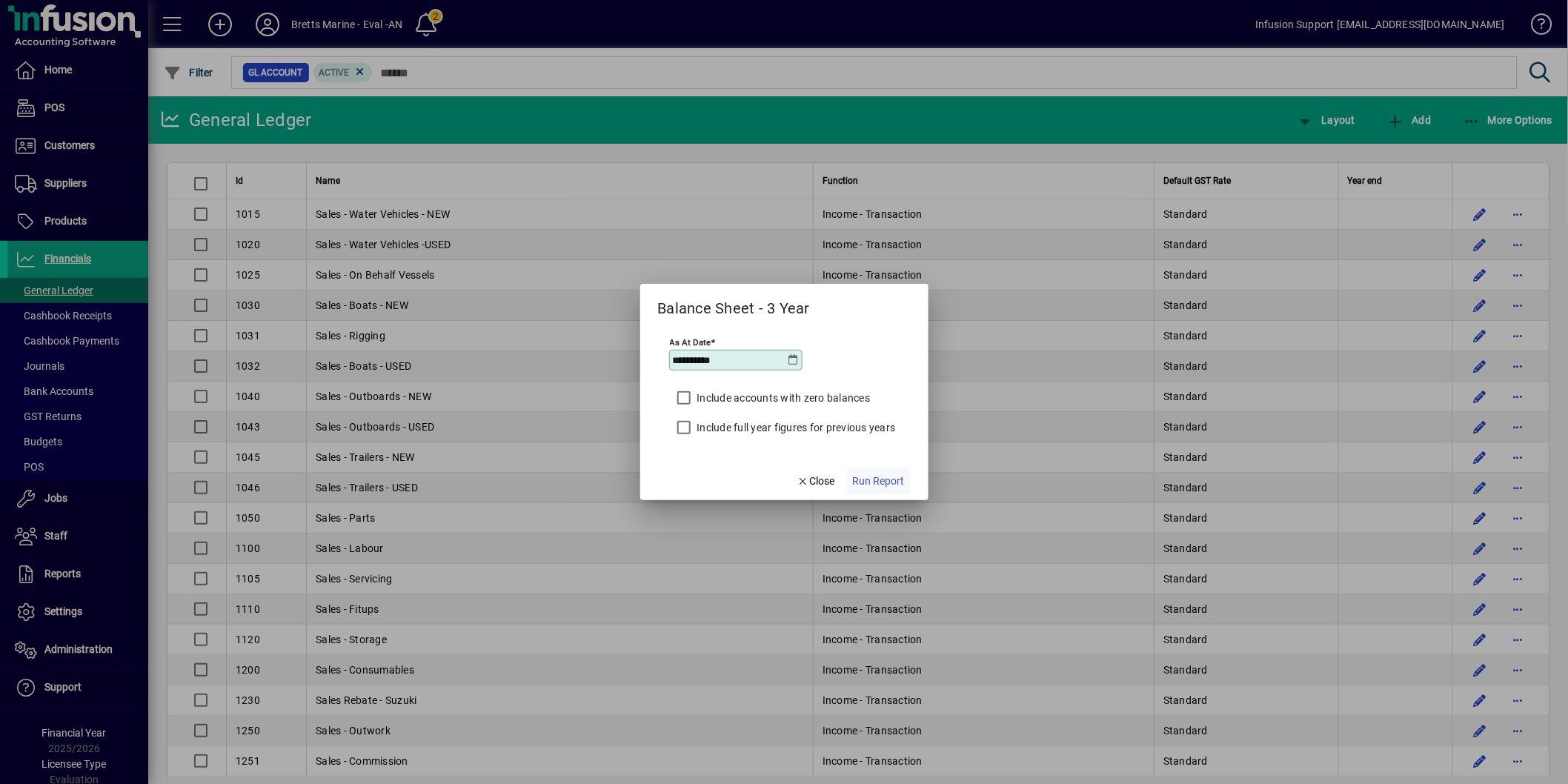
click at [884, 477] on span "Run Report" at bounding box center [878, 482] width 52 height 16
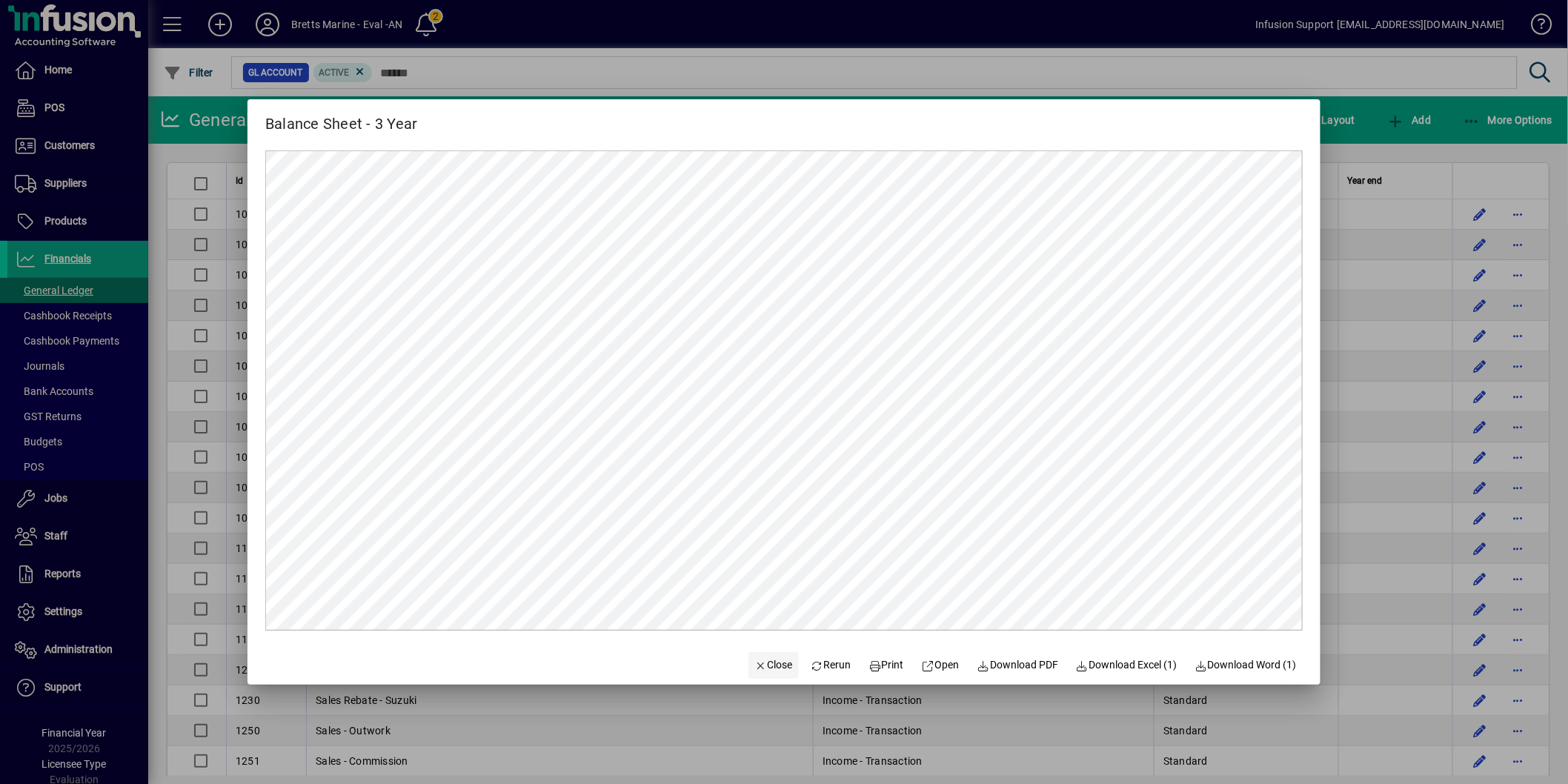
click at [769, 662] on span "Close" at bounding box center [772, 665] width 38 height 16
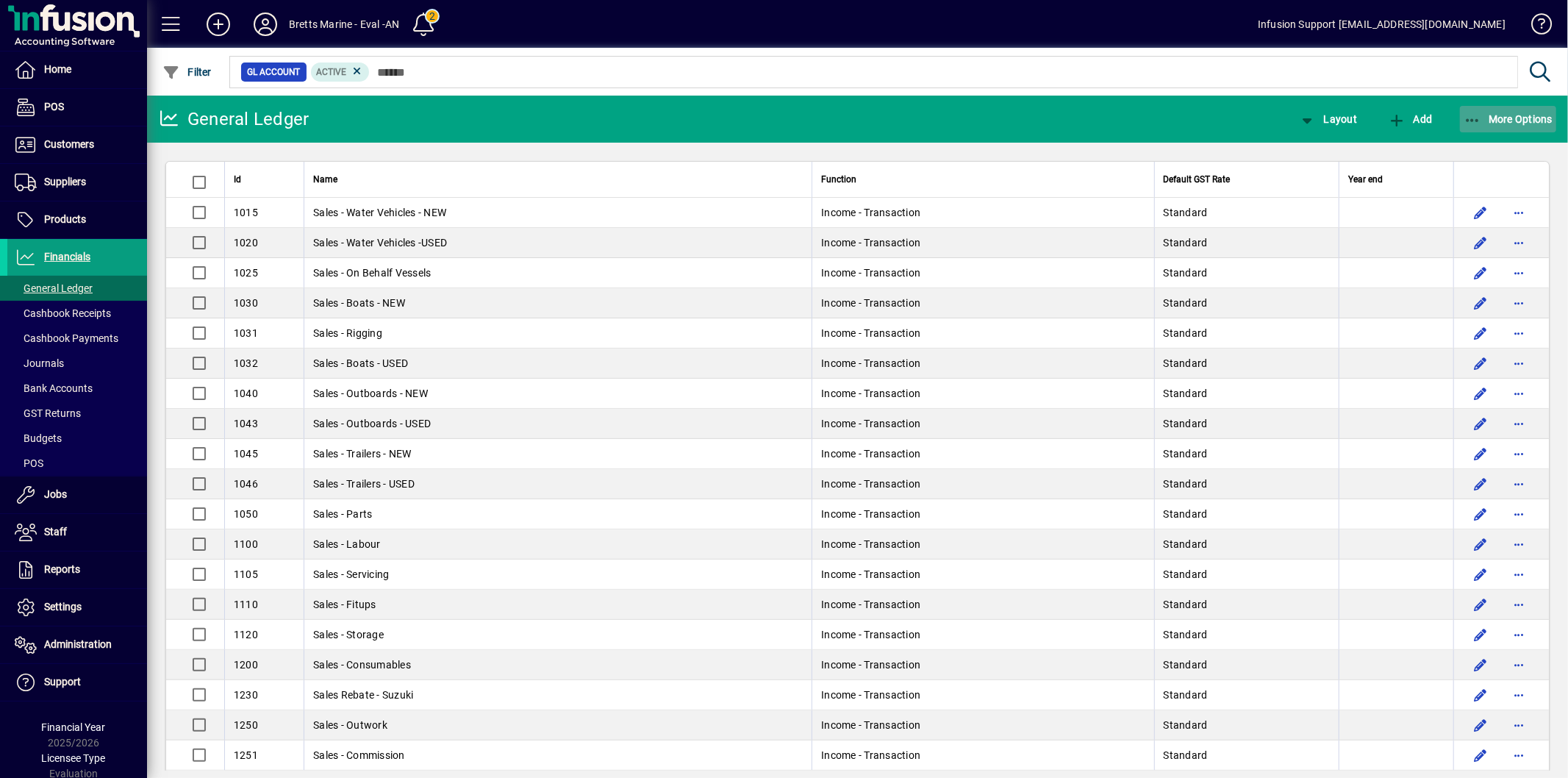
click at [1498, 114] on span "More Options" at bounding box center [1509, 119] width 89 height 12
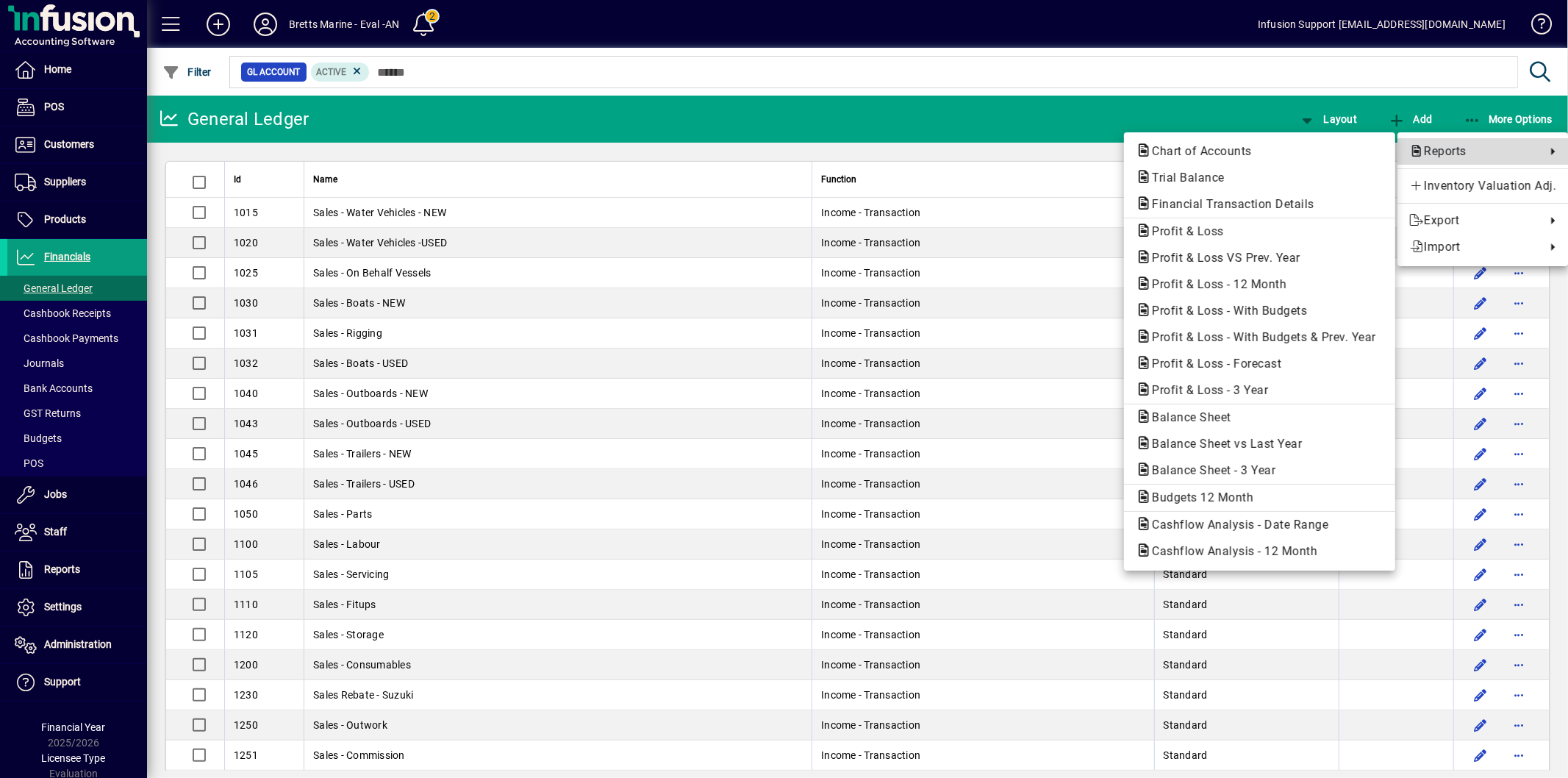
click at [1451, 152] on span "Reports" at bounding box center [1474, 152] width 129 height 17
click at [1210, 388] on span "Profit & Loss - 3 Year" at bounding box center [1206, 389] width 140 height 14
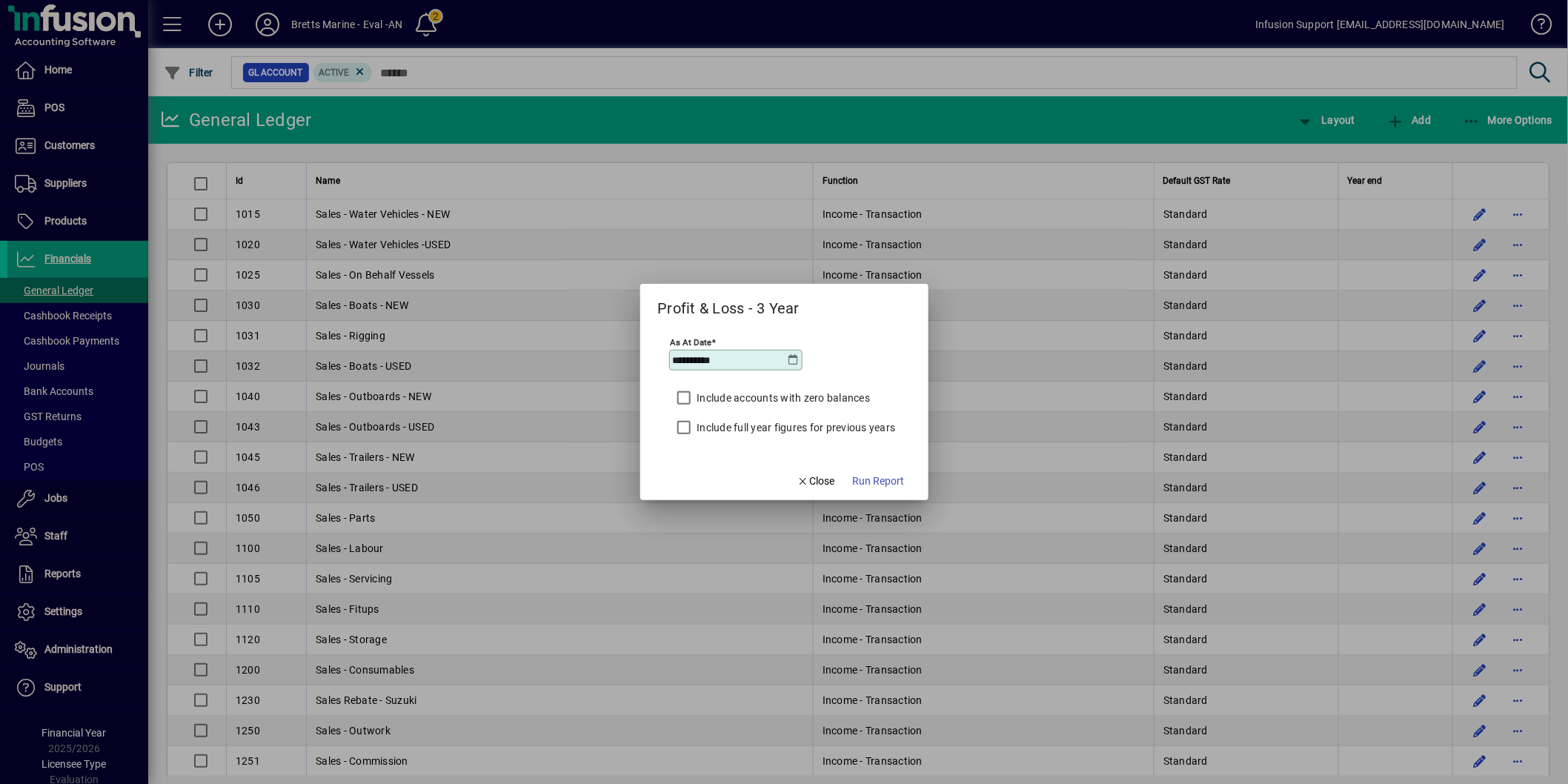
click at [853, 425] on label "Include full year figures for previous years" at bounding box center [795, 427] width 202 height 15
click at [791, 358] on icon at bounding box center [794, 360] width 12 height 12
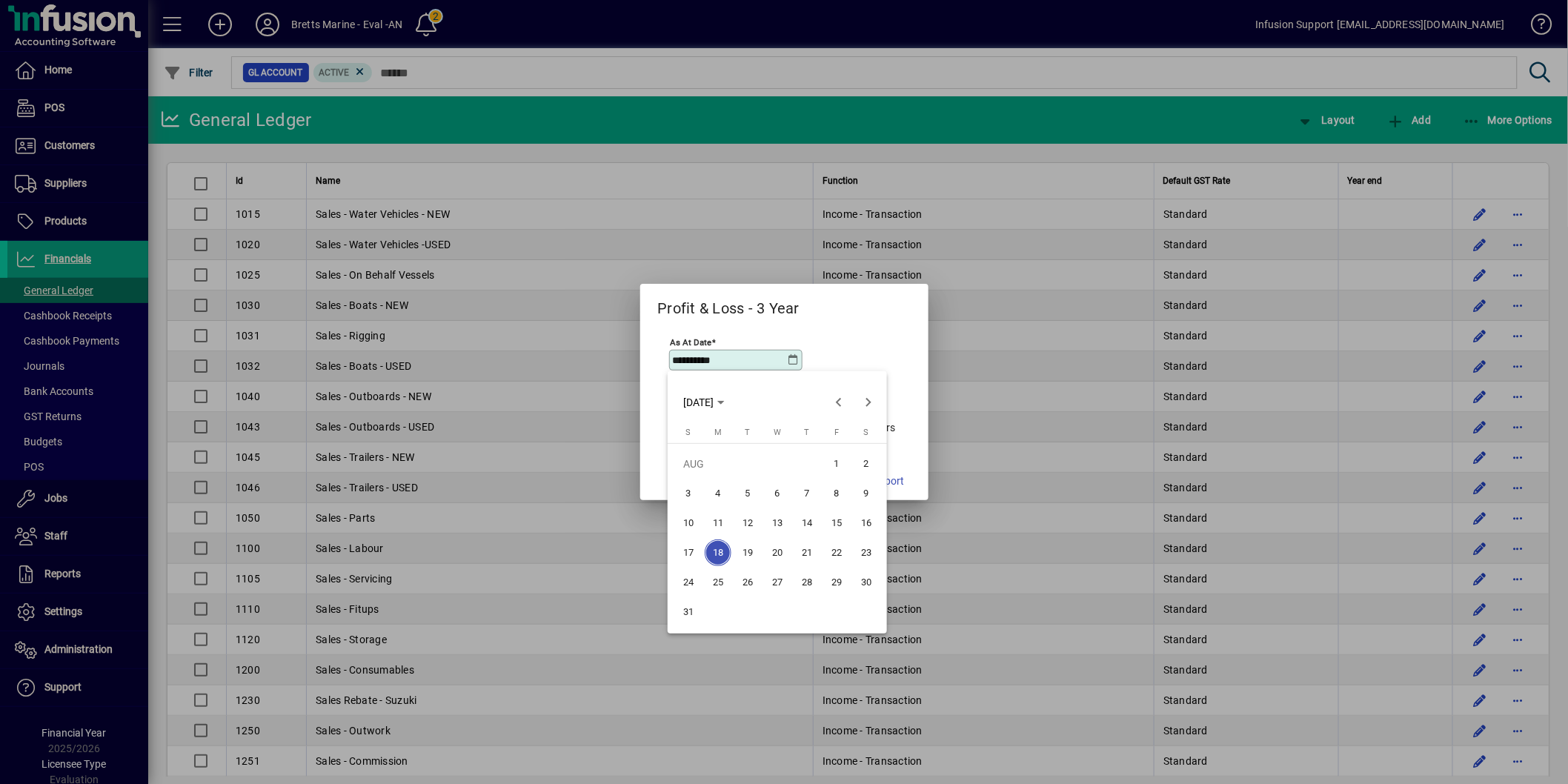
click at [815, 494] on span "7" at bounding box center [807, 492] width 26 height 26
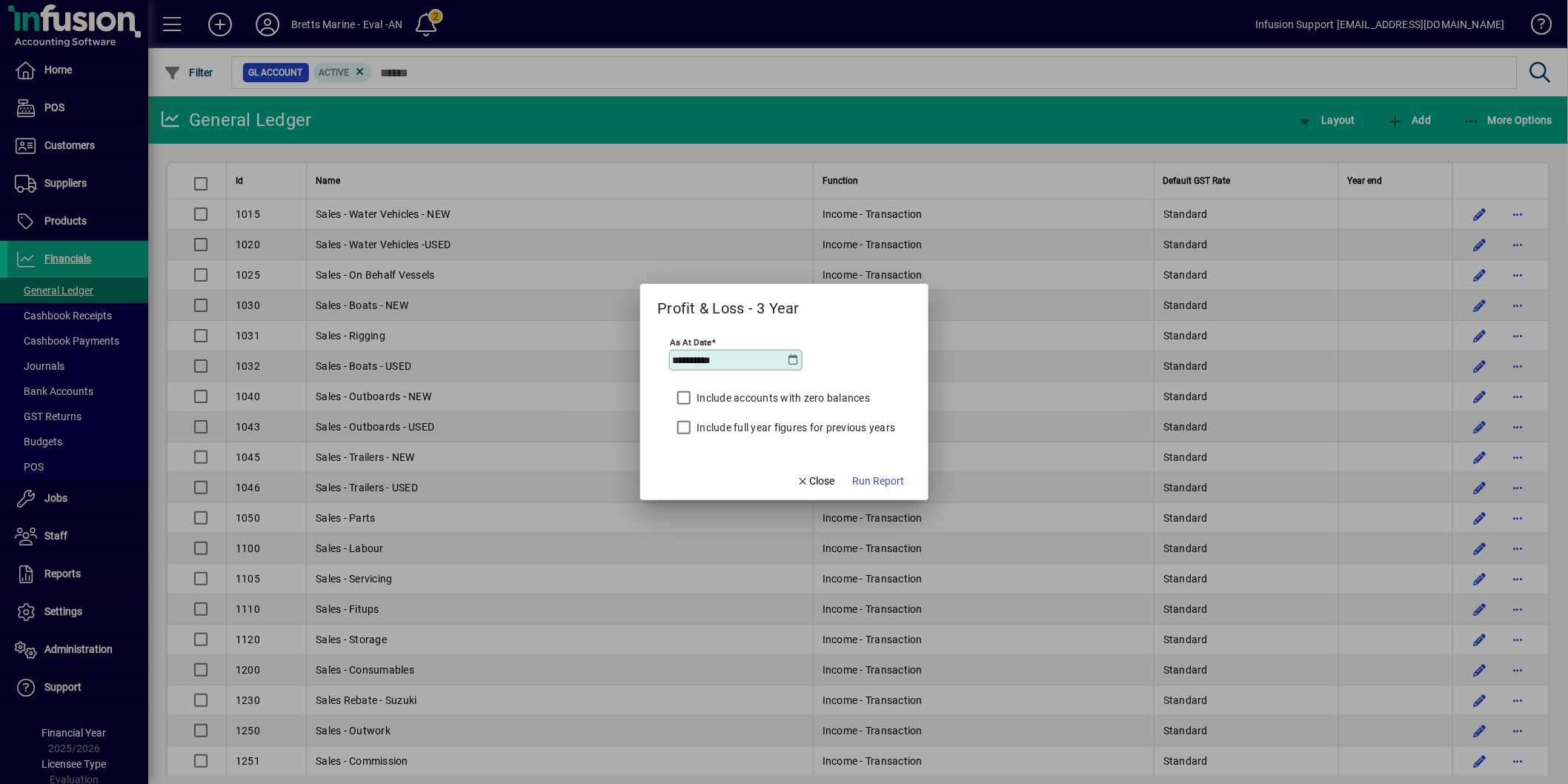
type input "**********"
click at [879, 484] on span "Run Report" at bounding box center [878, 482] width 52 height 16
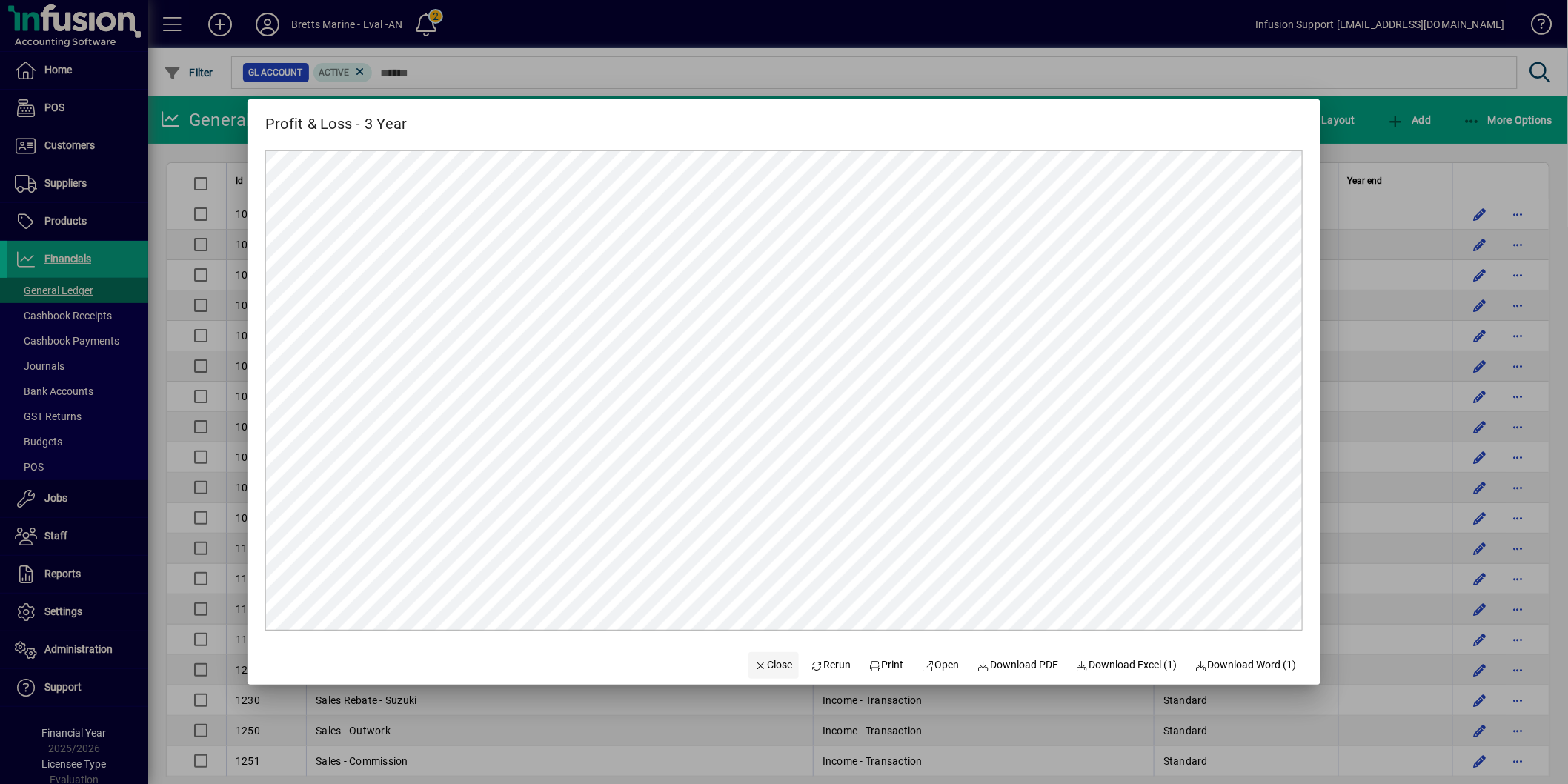
click at [761, 666] on span "Close" at bounding box center [772, 665] width 38 height 16
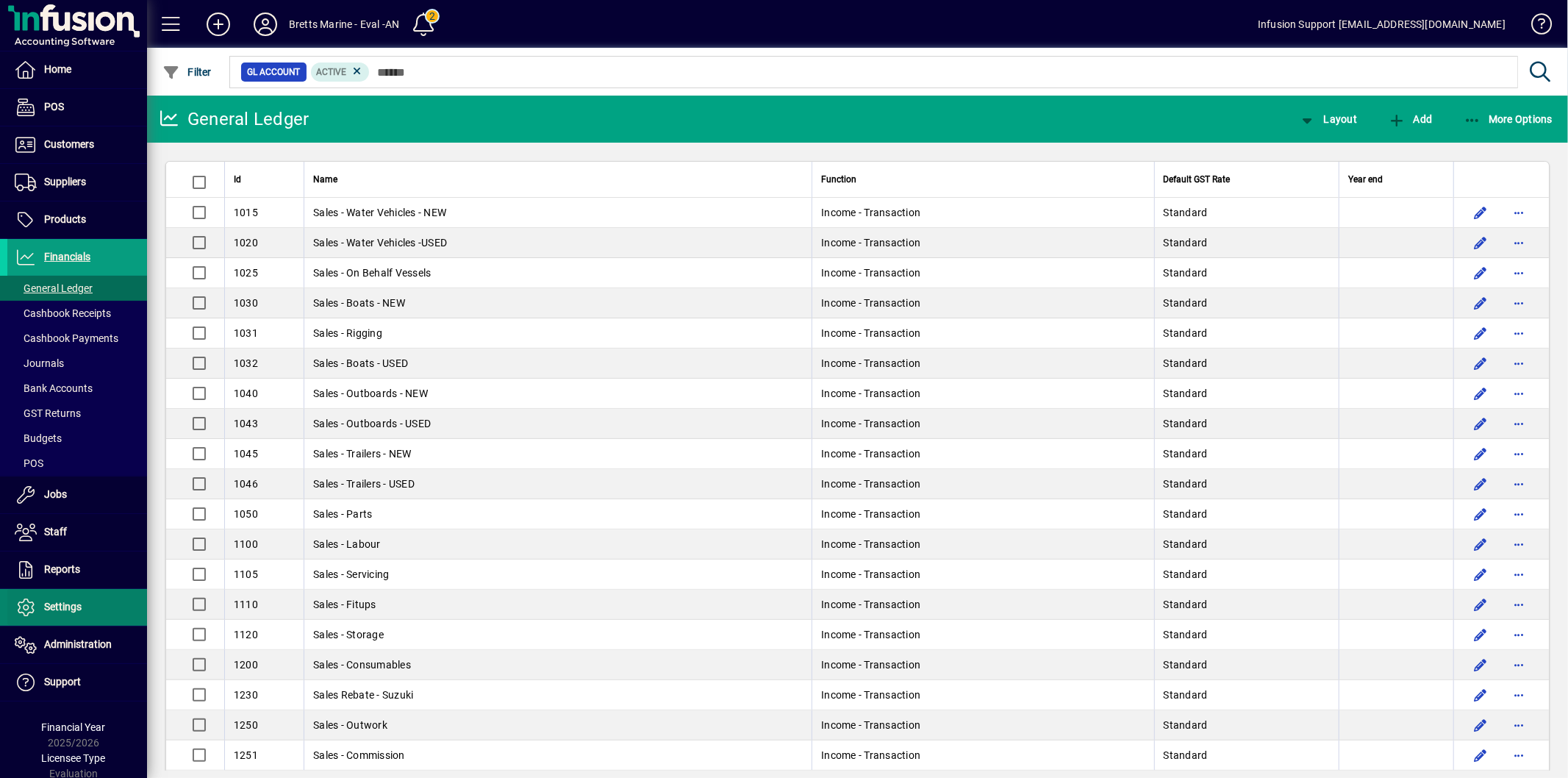
click at [74, 612] on span "Settings" at bounding box center [62, 606] width 38 height 12
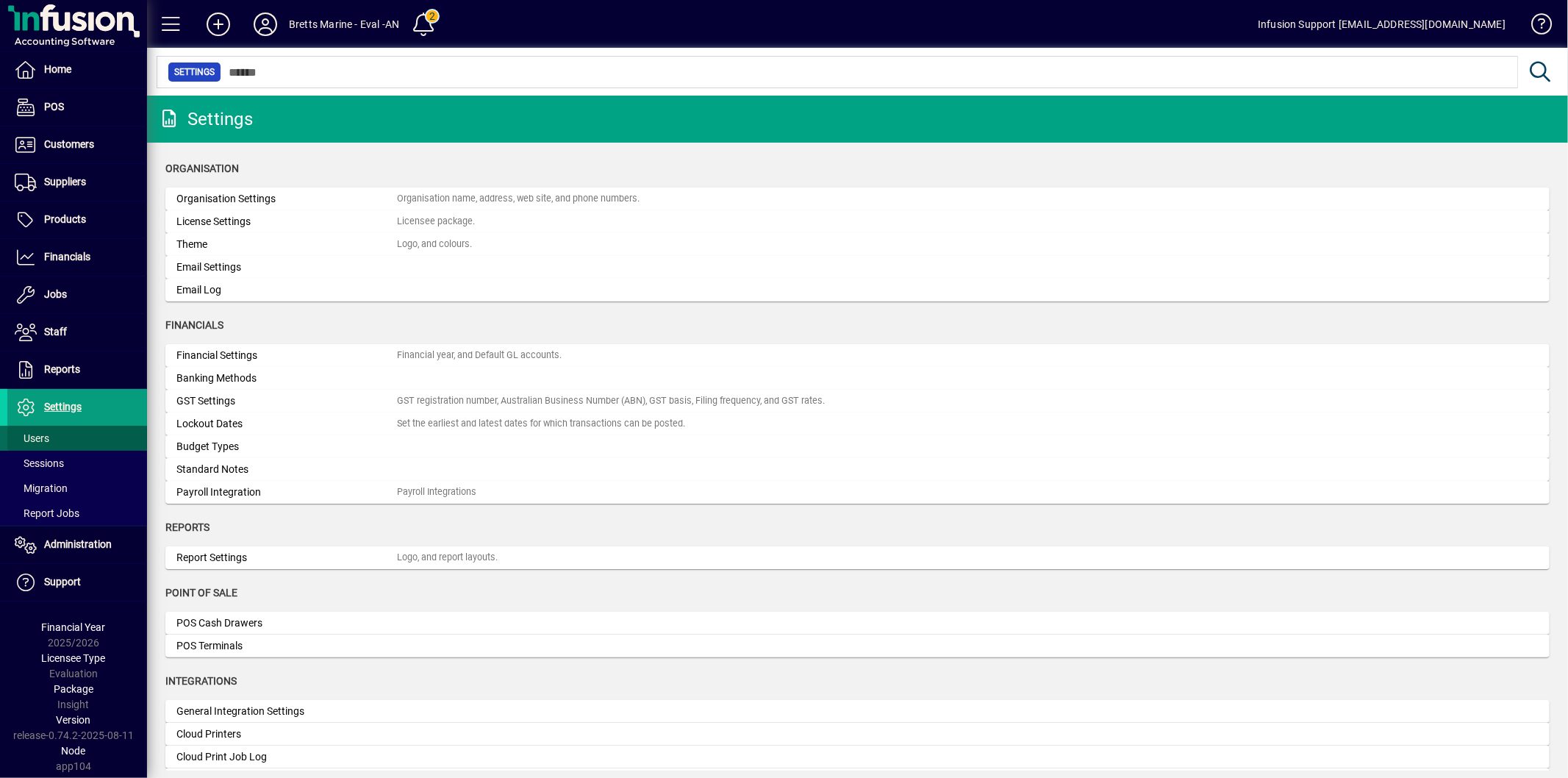
click at [64, 429] on span at bounding box center [78, 438] width 140 height 35
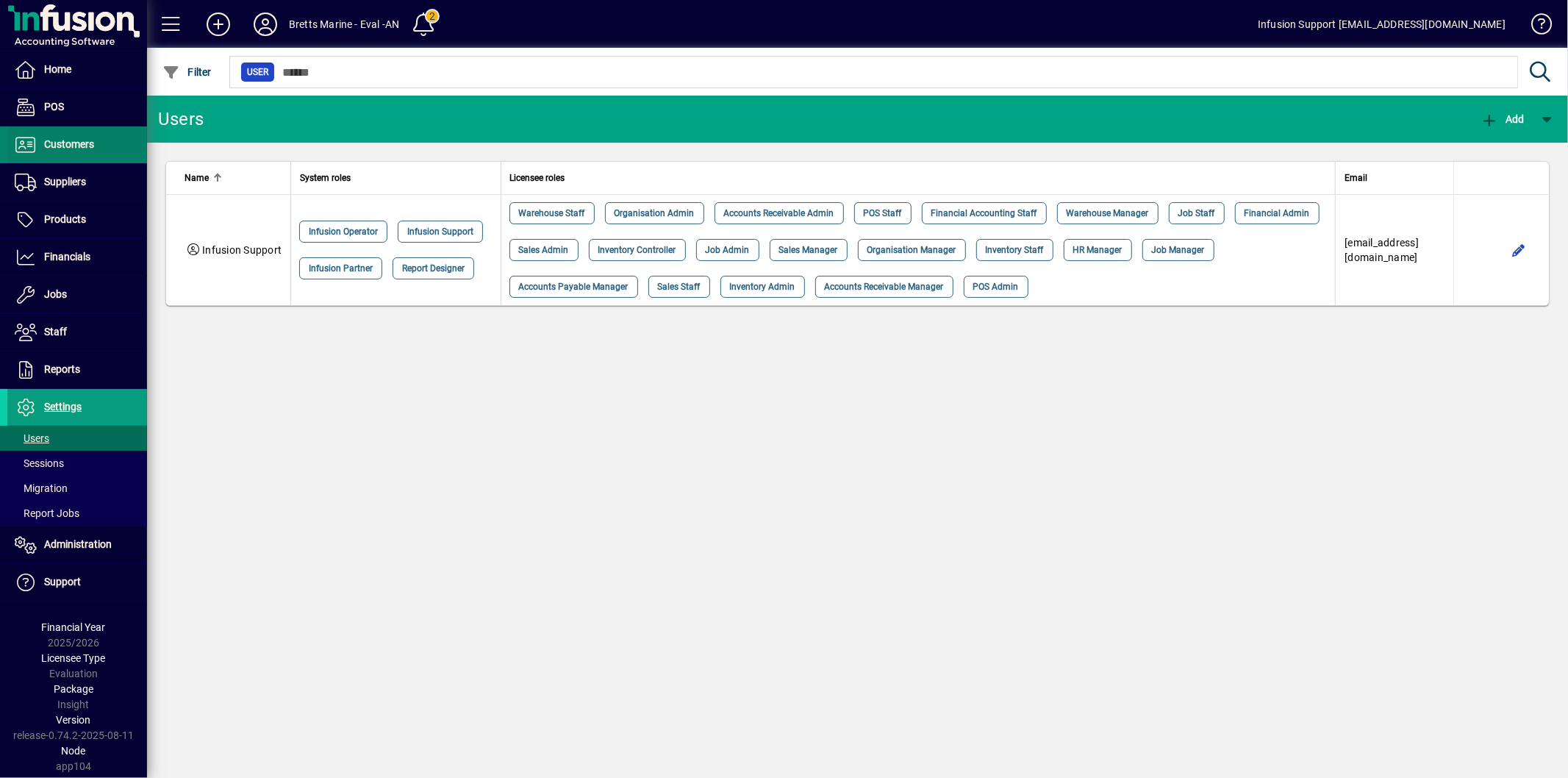
click at [79, 144] on span "Customers" at bounding box center [68, 144] width 50 height 12
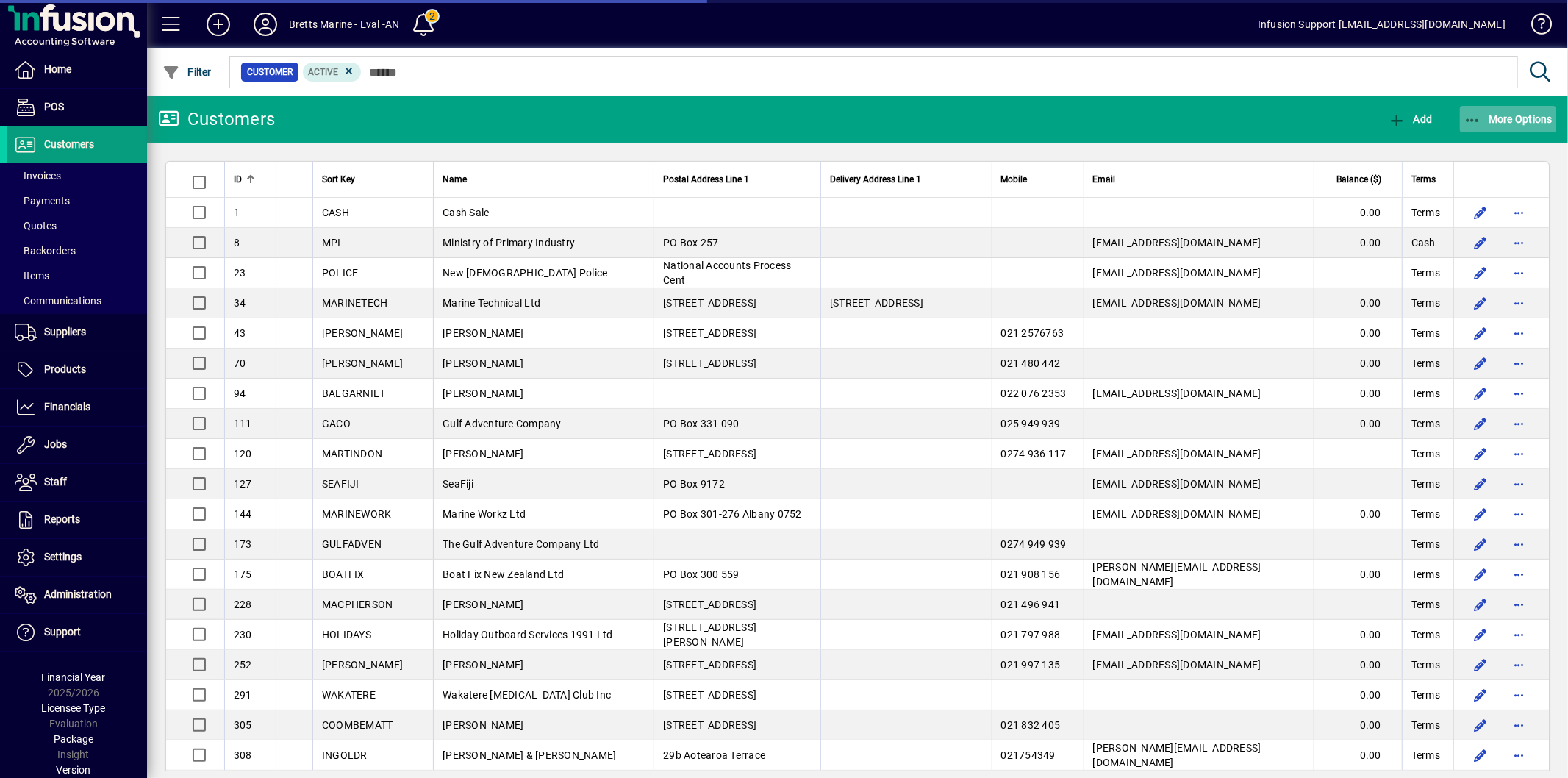
click at [1483, 114] on span "More Options" at bounding box center [1509, 119] width 89 height 12
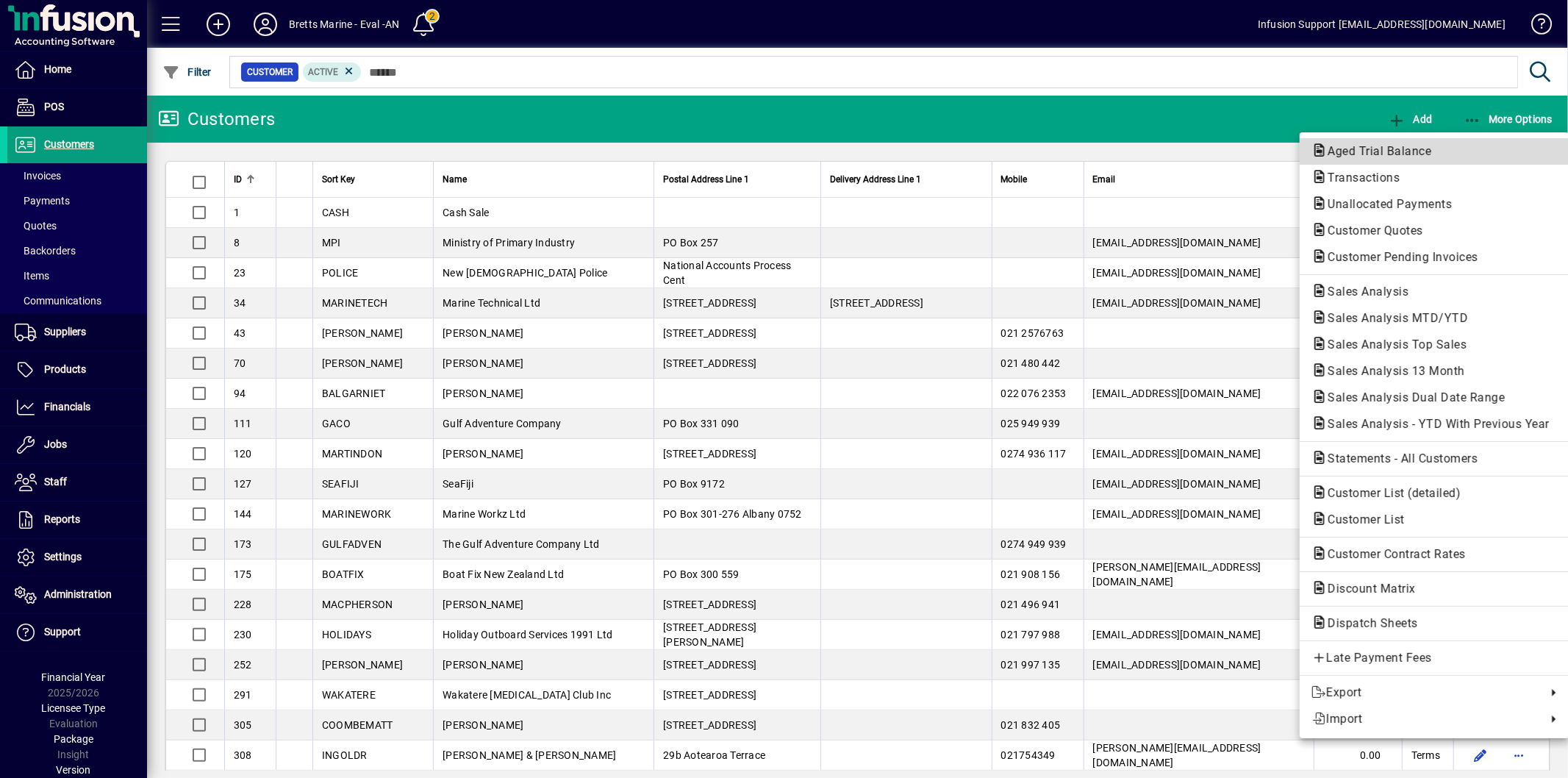
click at [1378, 143] on span "Aged Trial Balance" at bounding box center [1434, 152] width 246 height 17
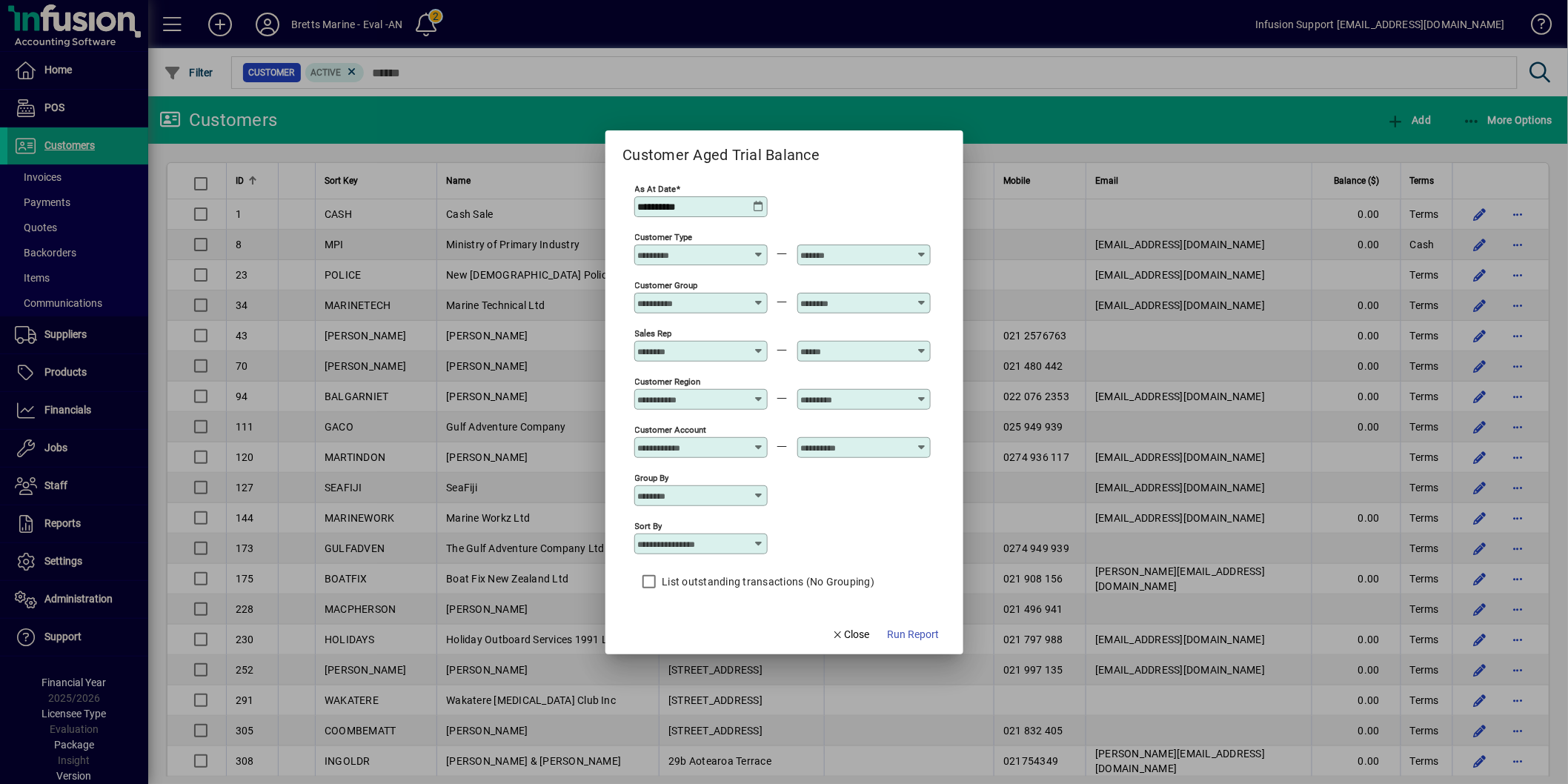
click at [756, 197] on div "**********" at bounding box center [701, 207] width 133 height 21
click at [757, 203] on icon at bounding box center [759, 207] width 12 height 12
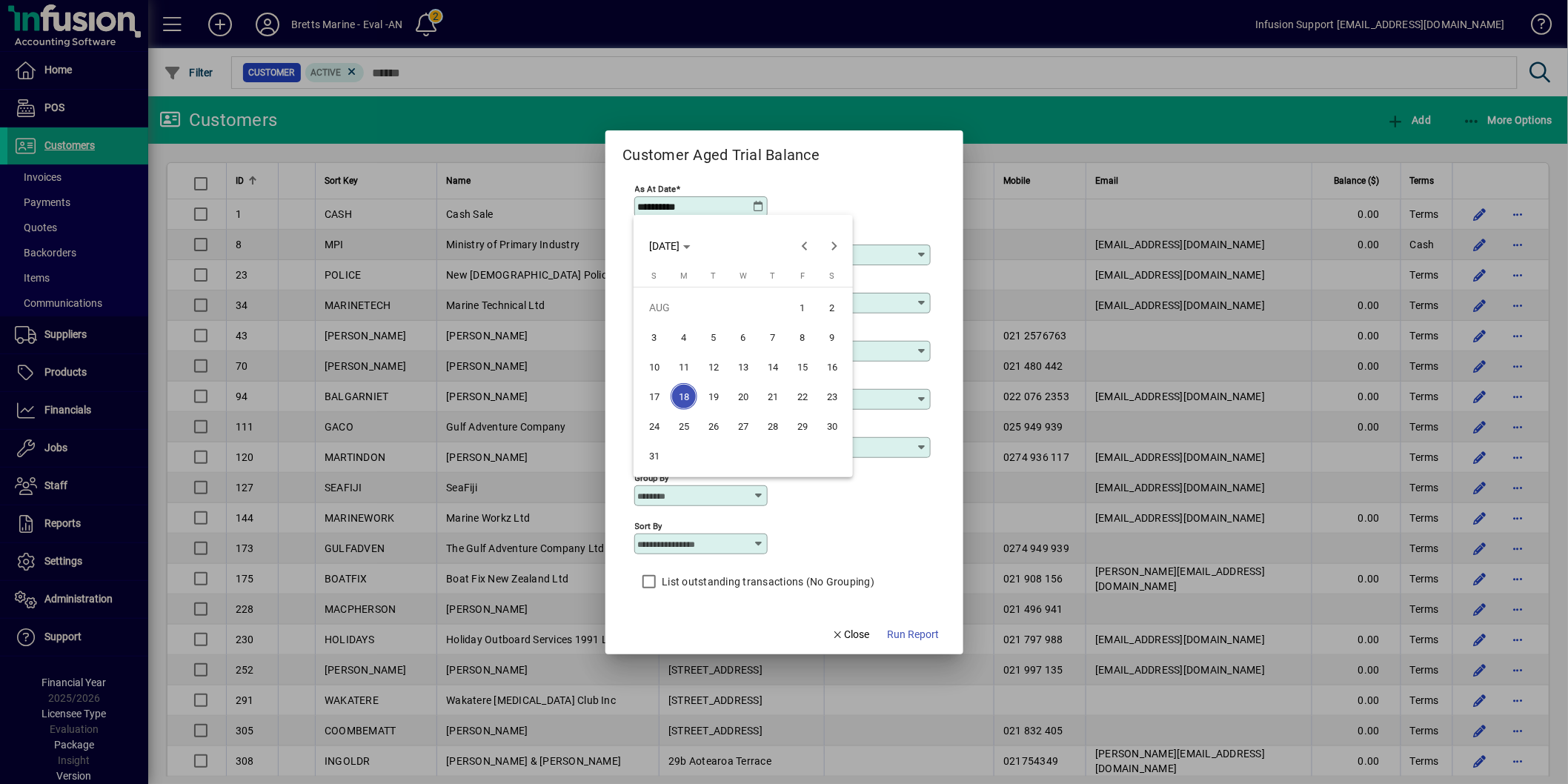
click at [778, 337] on span "7" at bounding box center [772, 337] width 26 height 26
type input "**********"
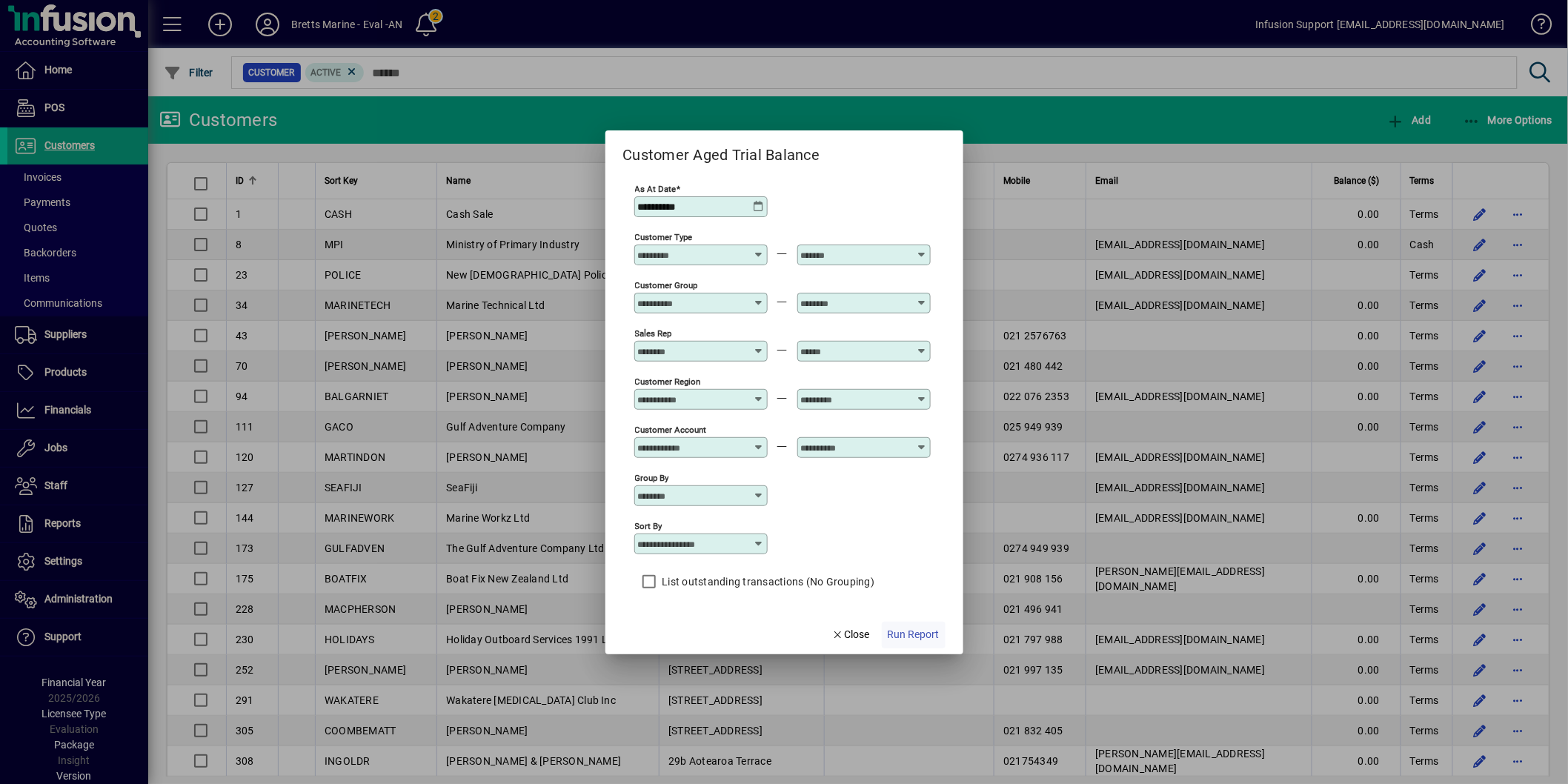
click at [893, 631] on span "Run Report" at bounding box center [913, 634] width 52 height 16
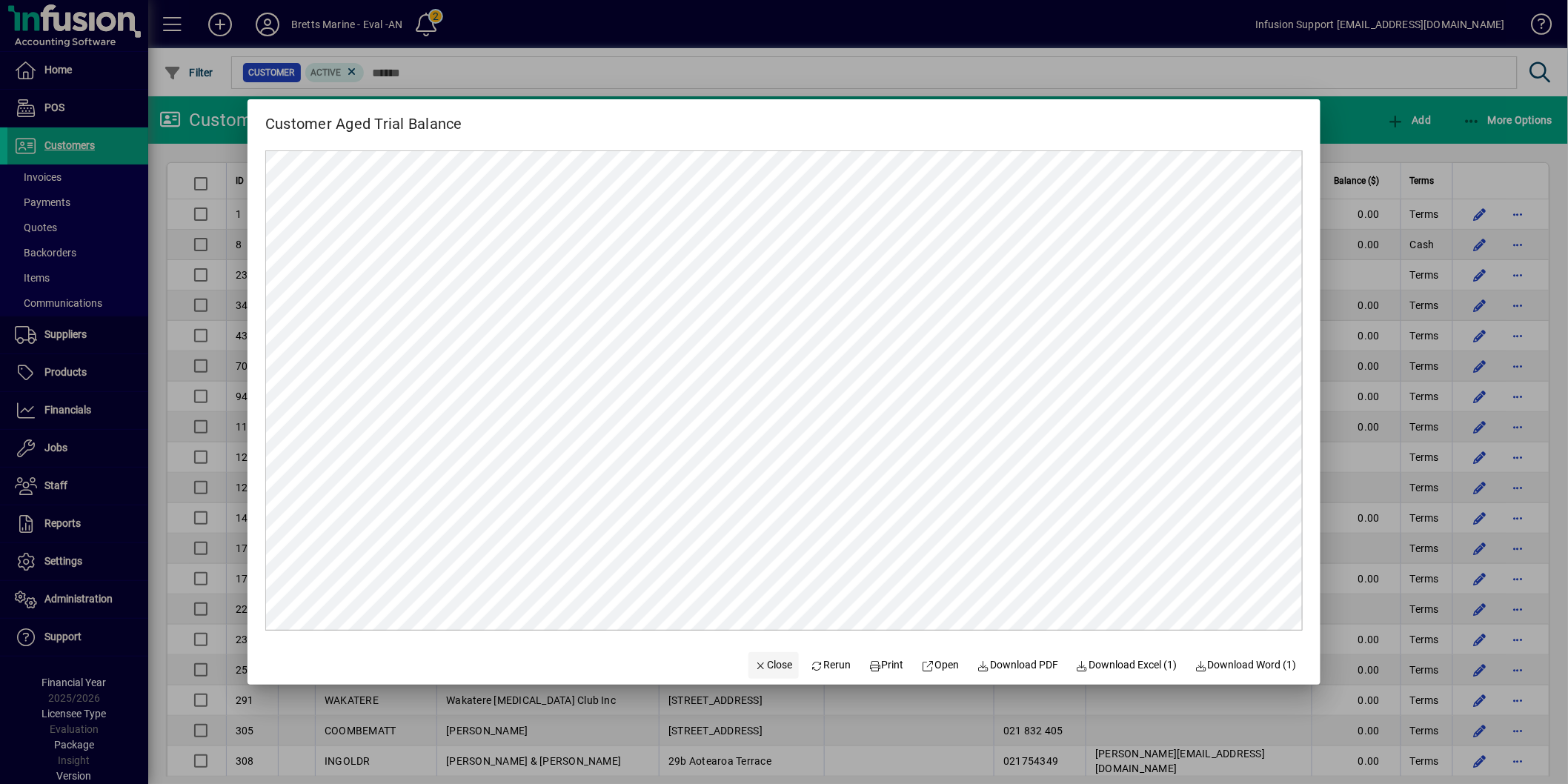
click at [774, 669] on span "Close" at bounding box center [772, 665] width 38 height 16
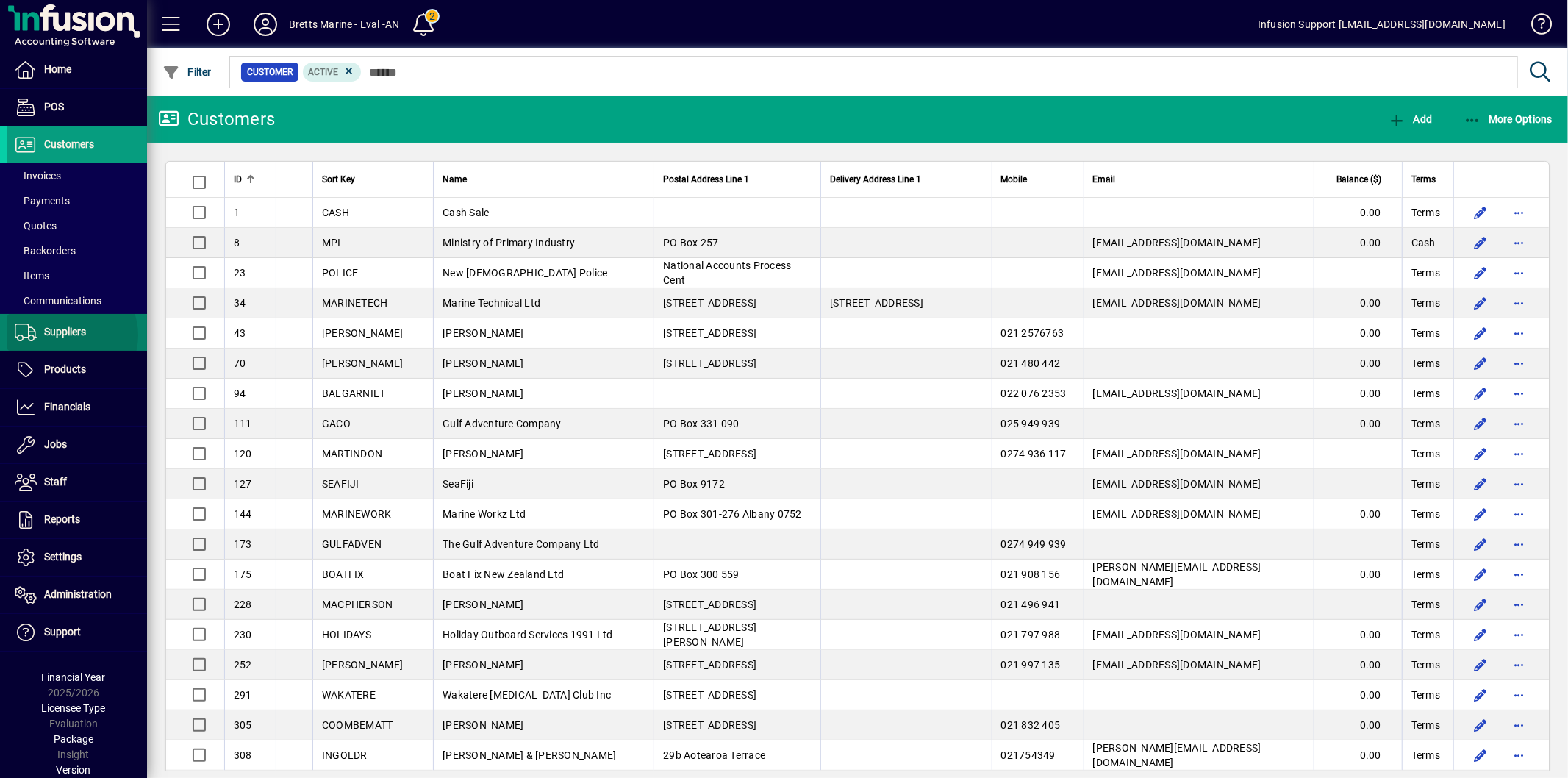
click at [69, 335] on span "Suppliers" at bounding box center [64, 331] width 42 height 12
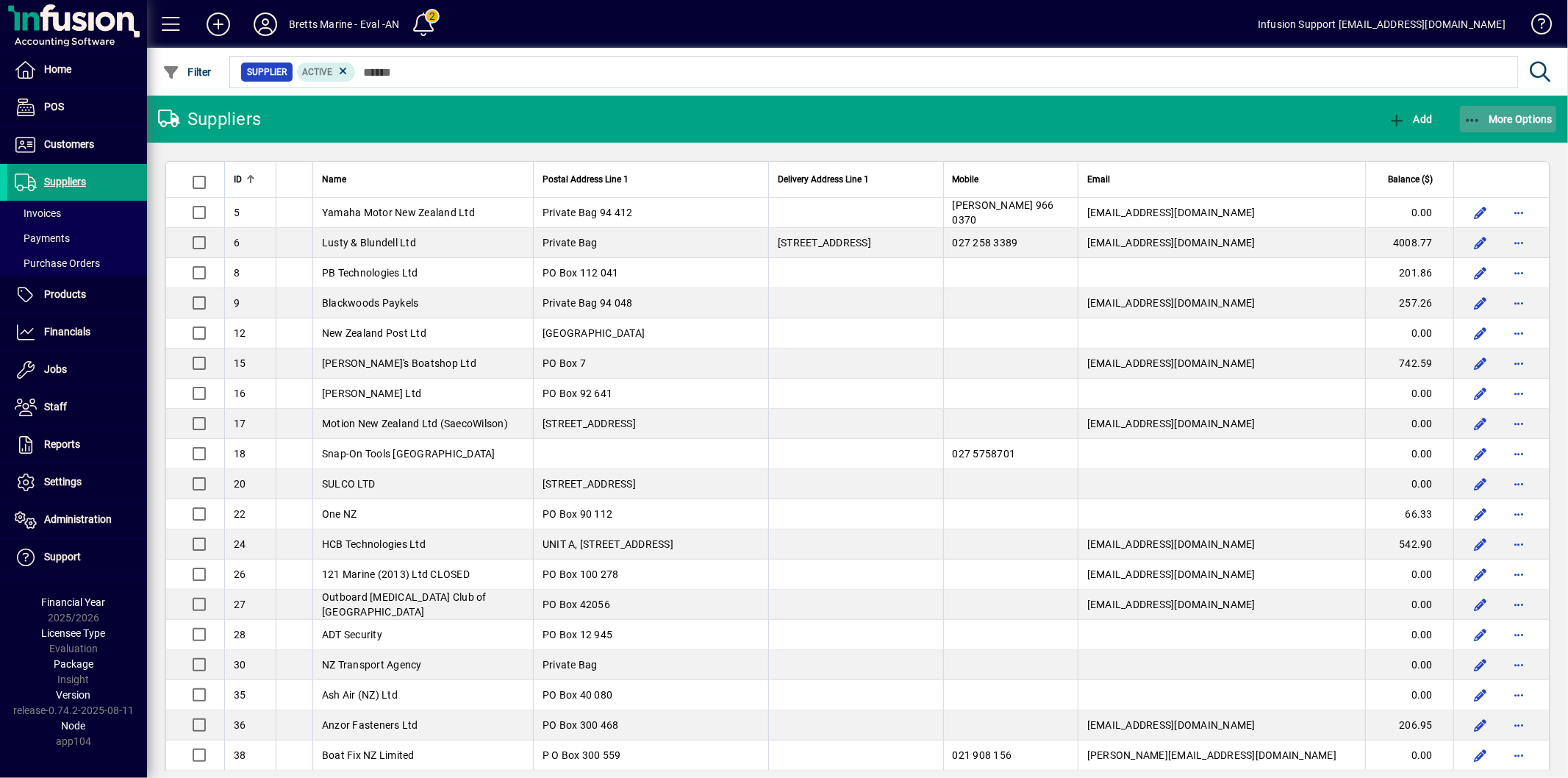
click at [1483, 120] on span "More Options" at bounding box center [1509, 119] width 89 height 12
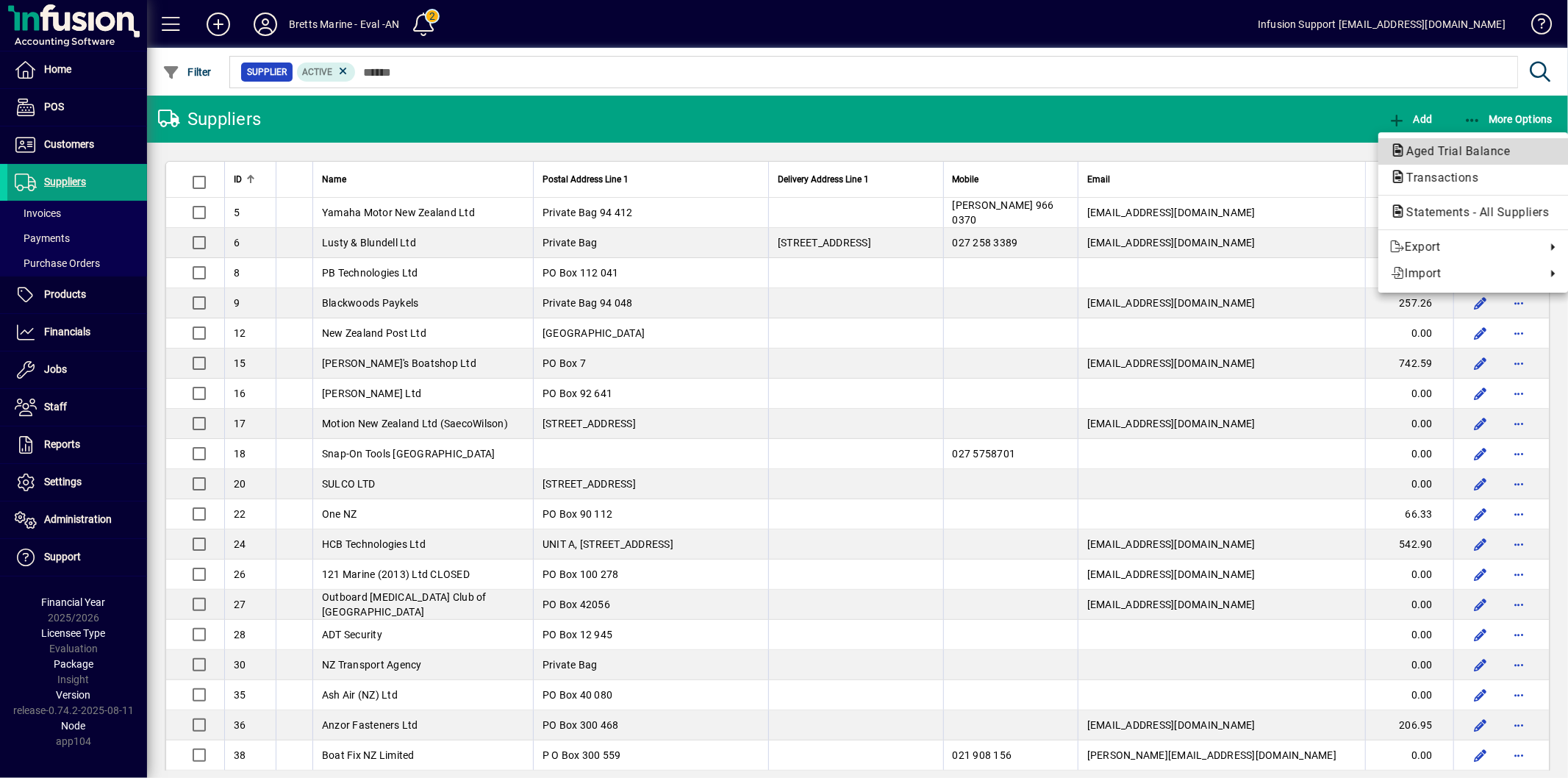
click at [1457, 146] on span "Aged Trial Balance" at bounding box center [1453, 151] width 127 height 14
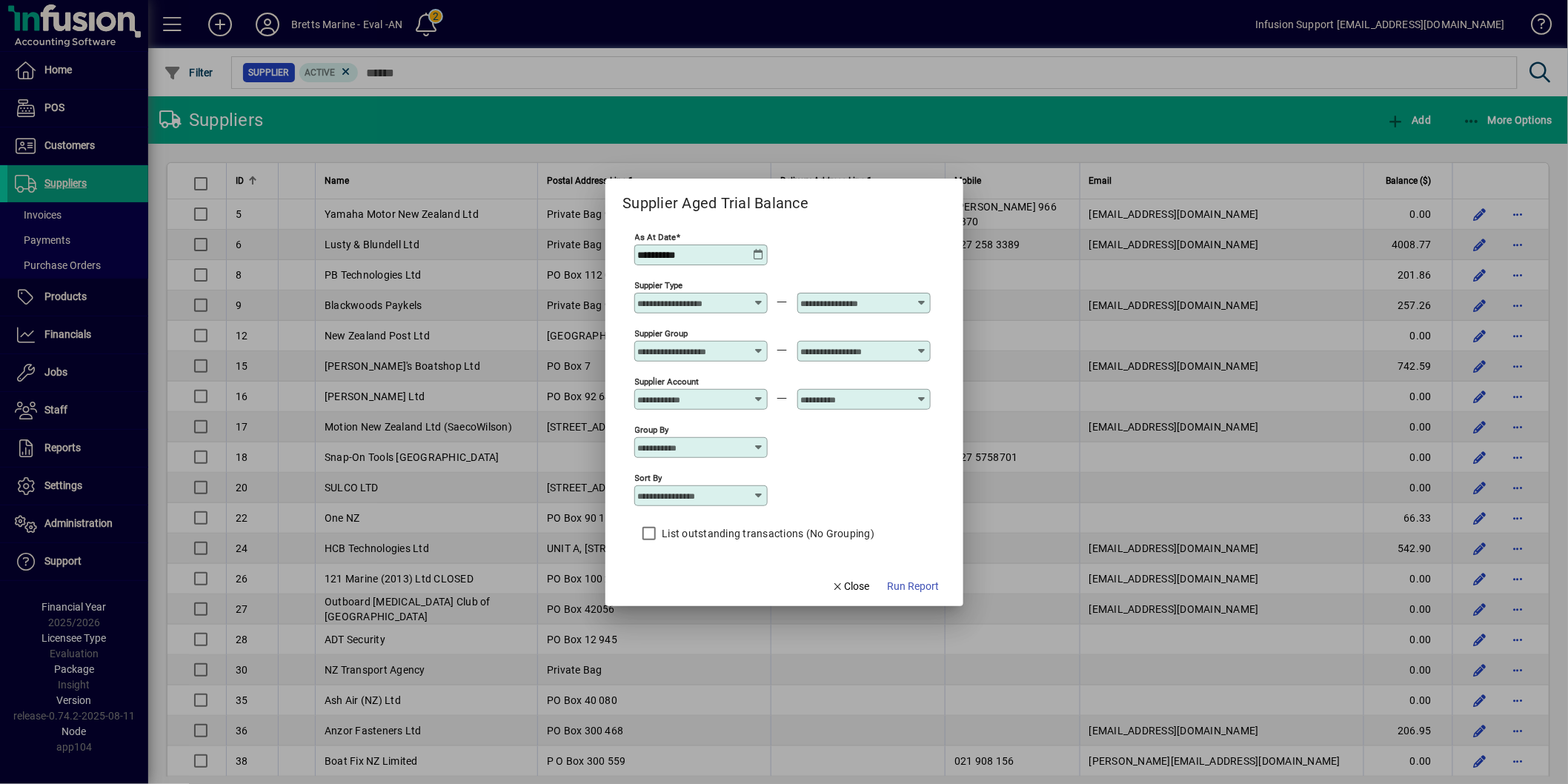
drag, startPoint x: 751, startPoint y: 246, endPoint x: 773, endPoint y: 253, distance: 23.1
click at [757, 247] on div "**********" at bounding box center [701, 254] width 133 height 21
click at [756, 253] on icon at bounding box center [759, 254] width 12 height 12
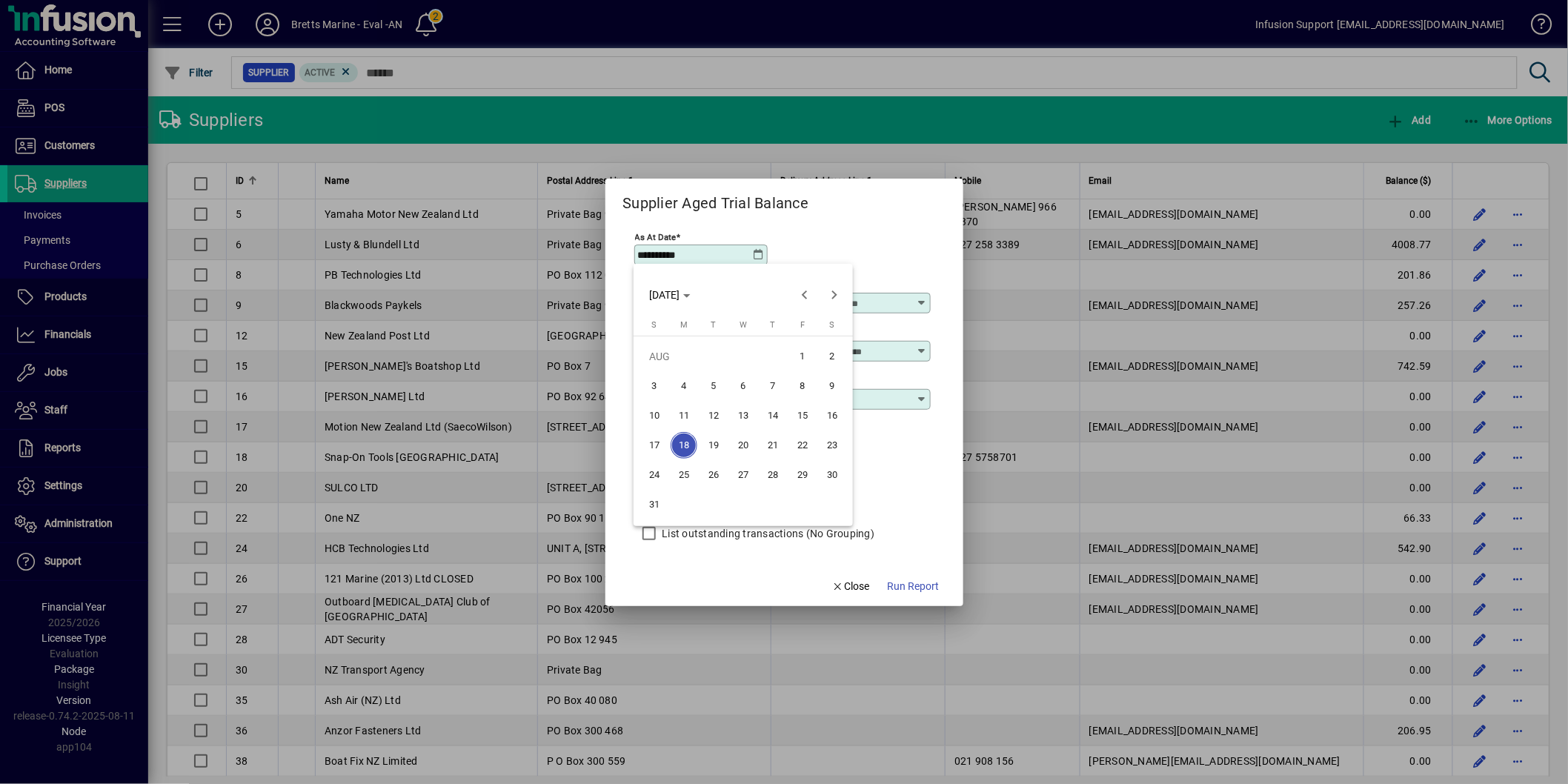
click at [781, 386] on span "7" at bounding box center [772, 386] width 26 height 26
type input "**********"
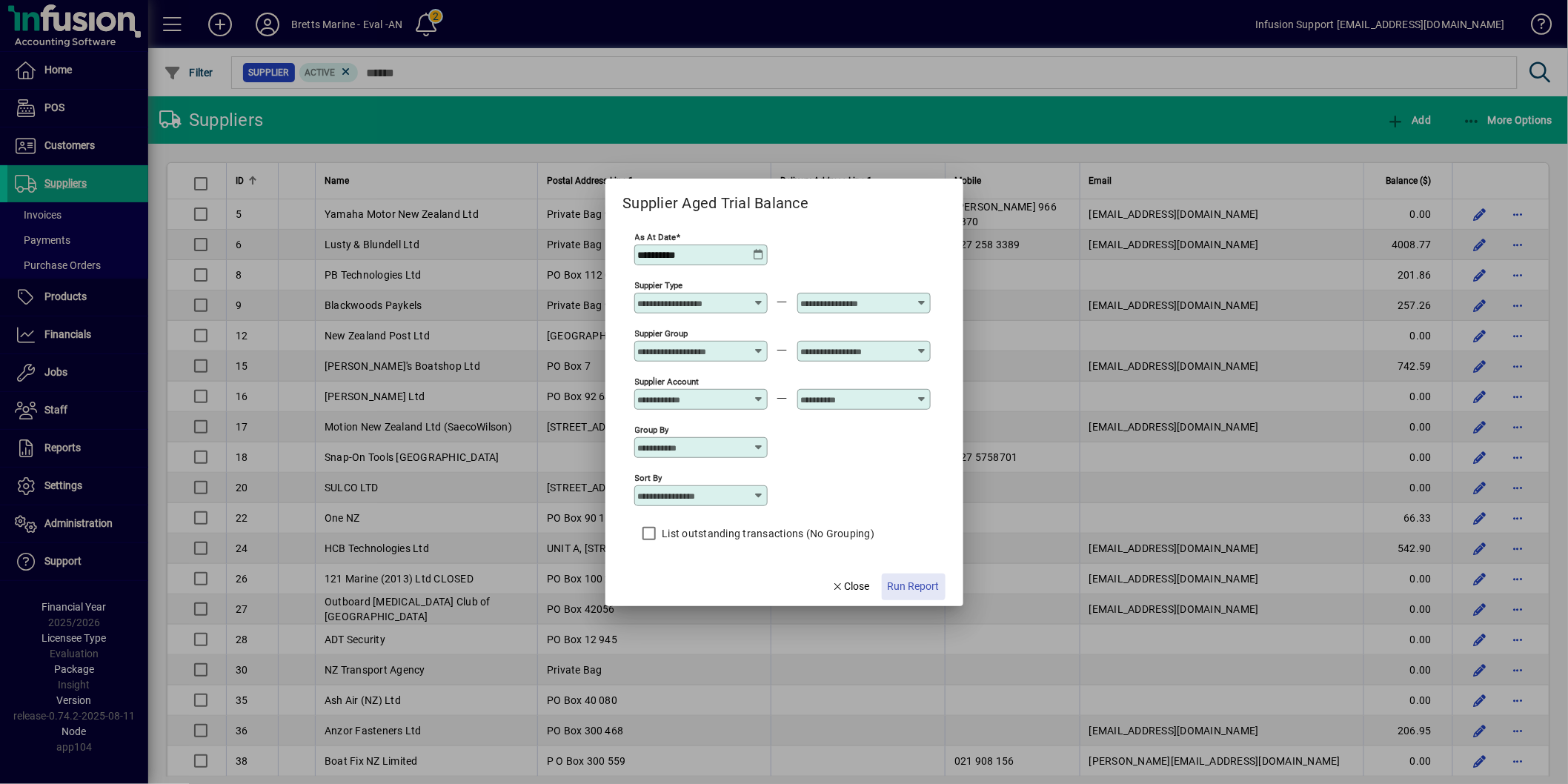
click at [900, 587] on span "Run Report" at bounding box center [913, 586] width 52 height 16
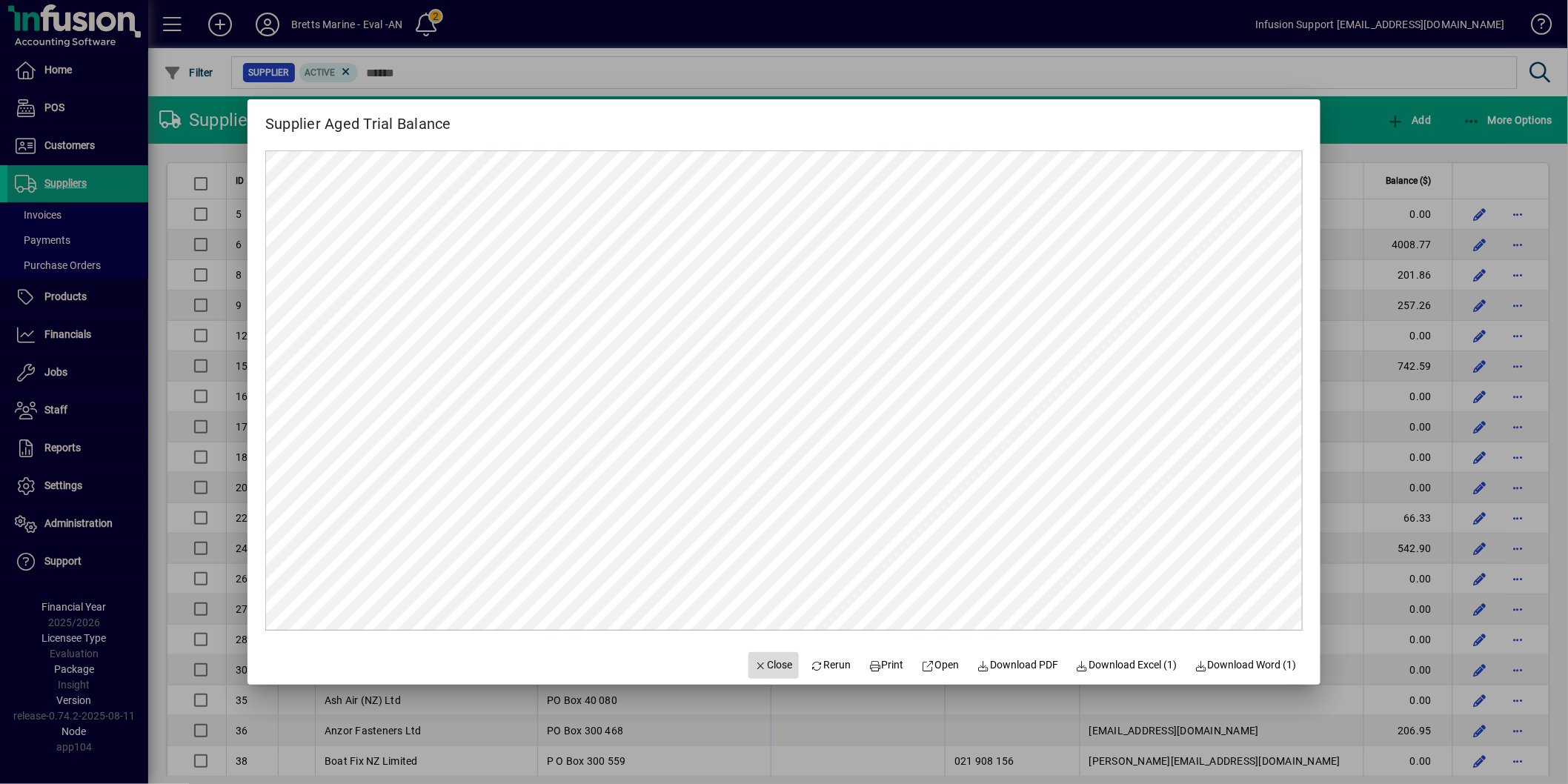
click at [754, 662] on span "Close" at bounding box center [772, 665] width 38 height 16
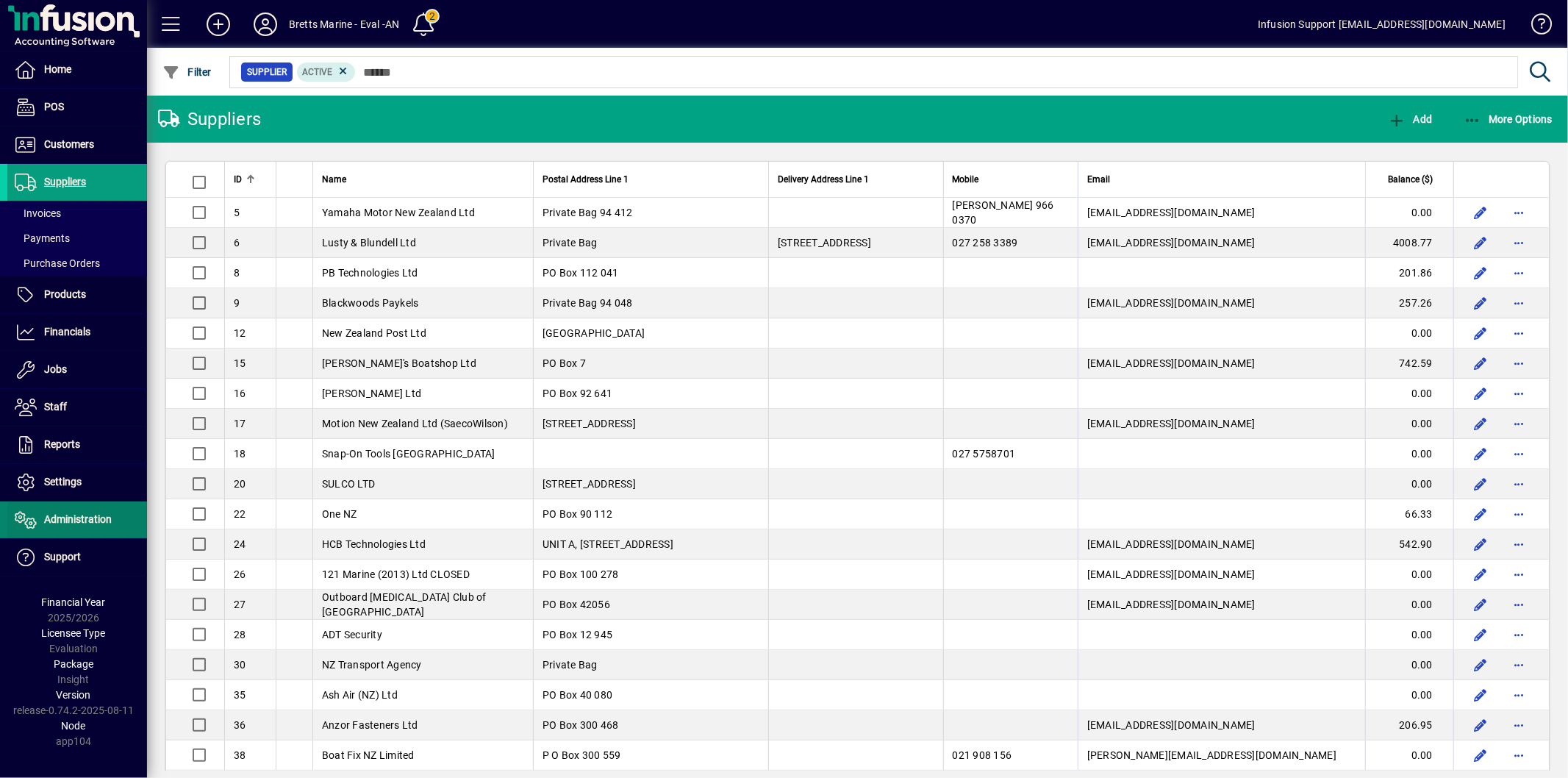
click at [50, 508] on span at bounding box center [78, 520] width 140 height 35
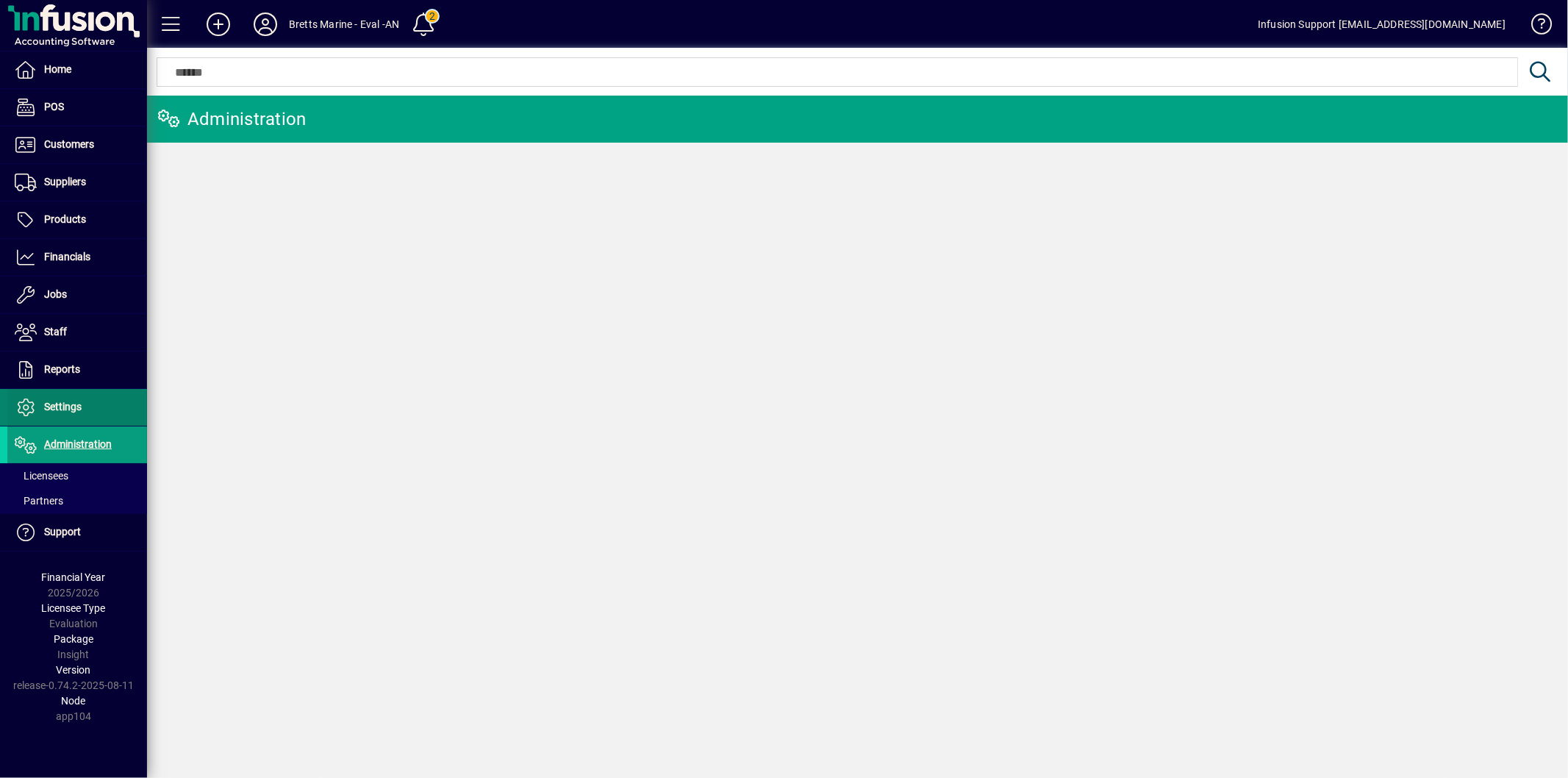
click at [51, 397] on span at bounding box center [78, 407] width 140 height 35
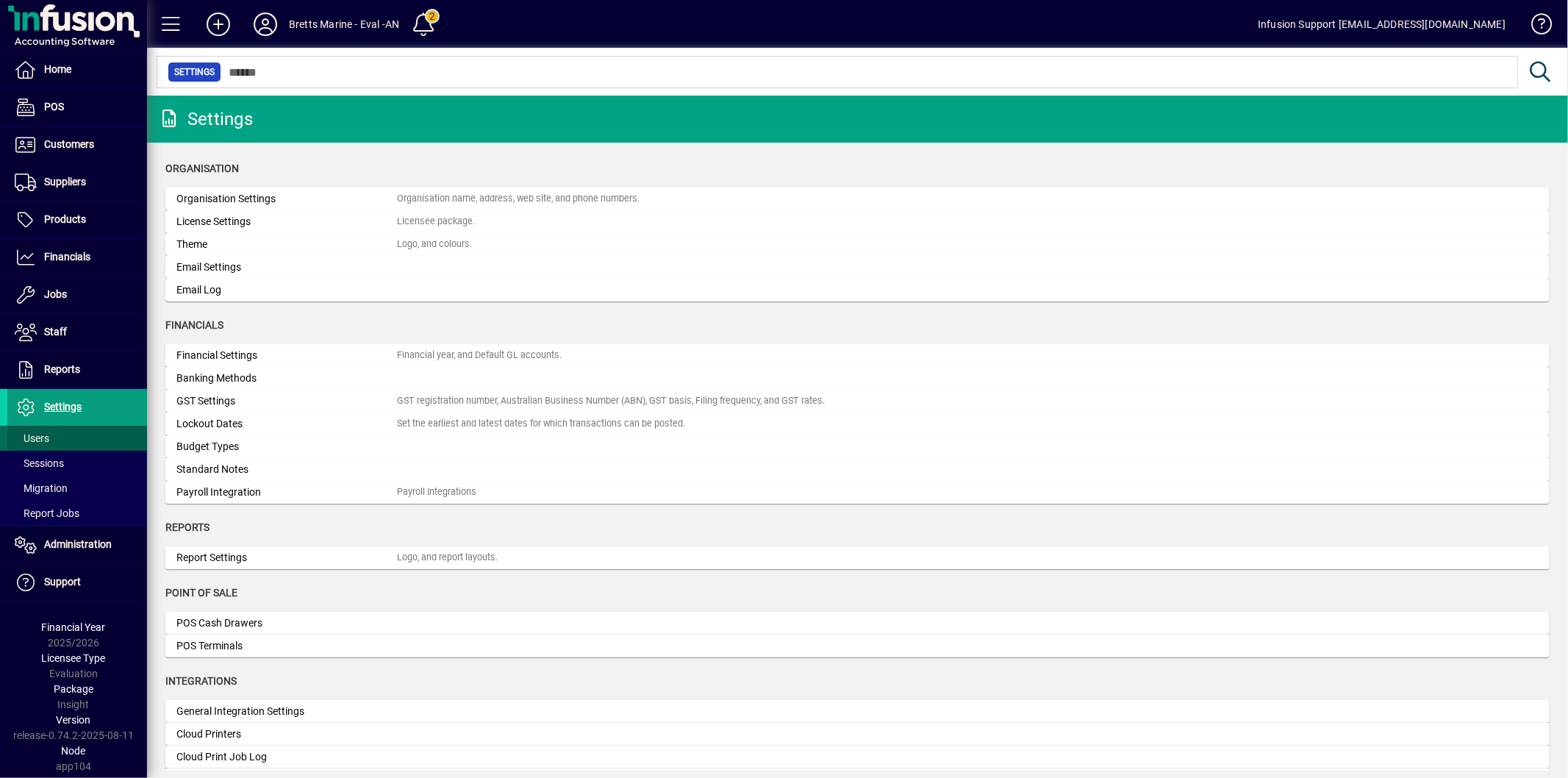
click at [54, 434] on span at bounding box center [78, 438] width 140 height 35
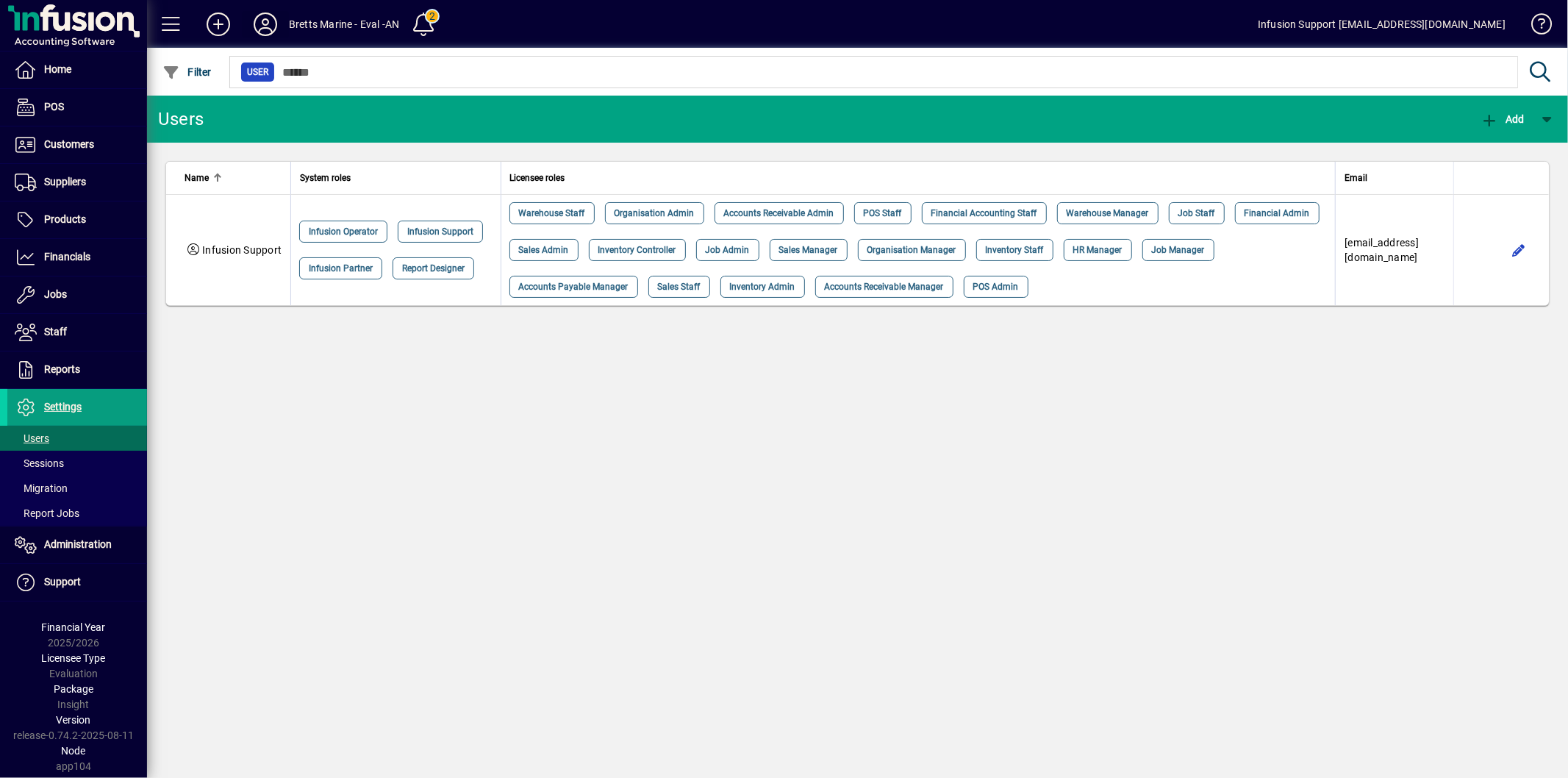
click at [257, 18] on icon at bounding box center [265, 24] width 29 height 23
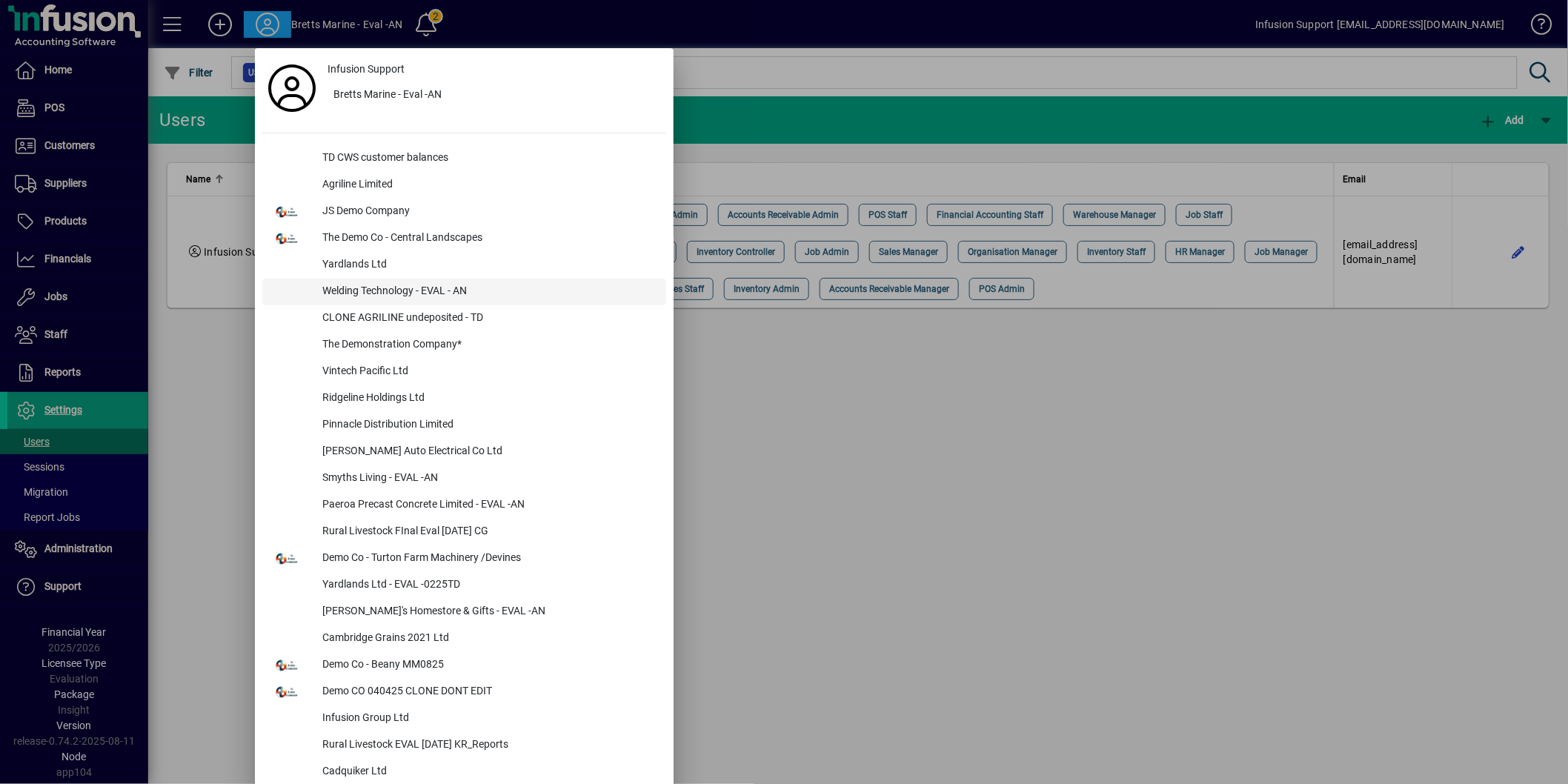
click at [386, 293] on div "Welding Technology - EVAL - AN" at bounding box center [487, 292] width 355 height 26
